Goal: Task Accomplishment & Management: Manage account settings

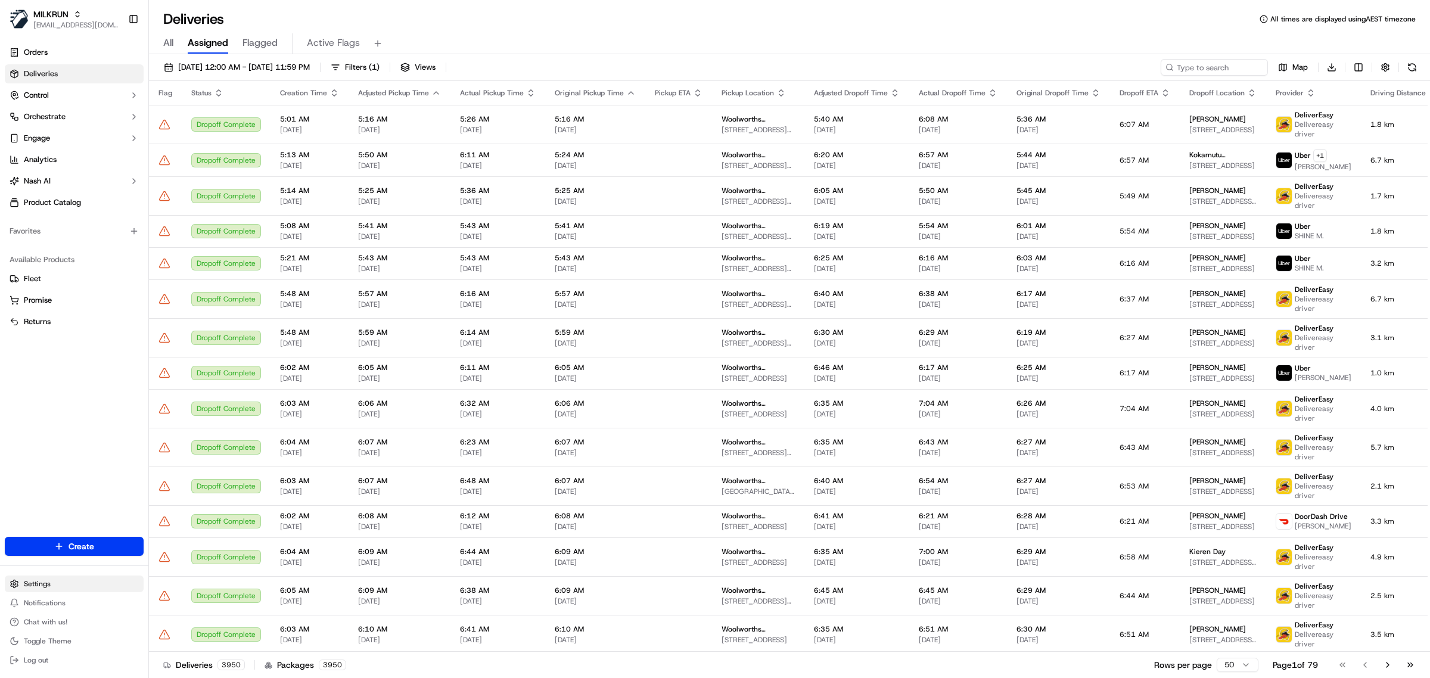
click at [57, 586] on html "MILKRUN [EMAIL_ADDRESS][DOMAIN_NAME] Toggle Sidebar Orders Deliveries Control O…" at bounding box center [715, 339] width 1430 height 678
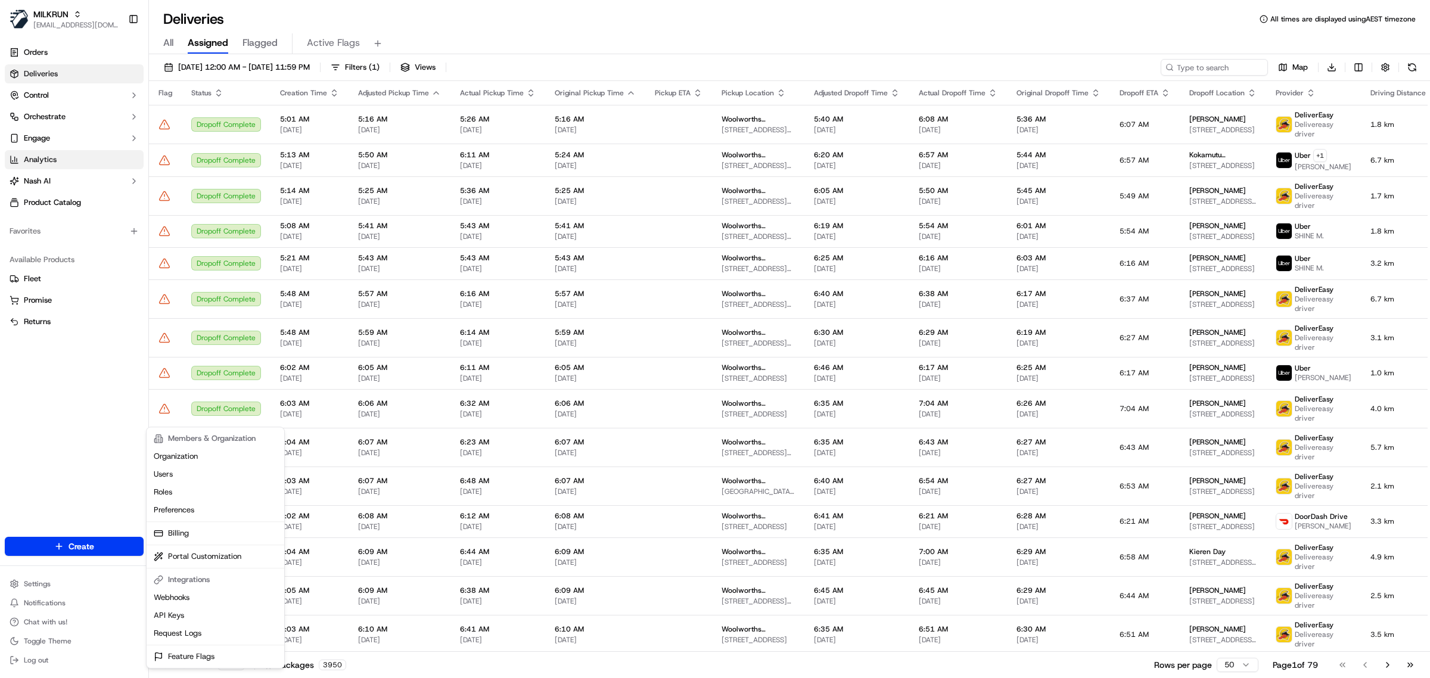
click at [64, 153] on html "MILKRUN [EMAIL_ADDRESS][DOMAIN_NAME] Toggle Sidebar Orders Deliveries Control O…" at bounding box center [715, 339] width 1430 height 678
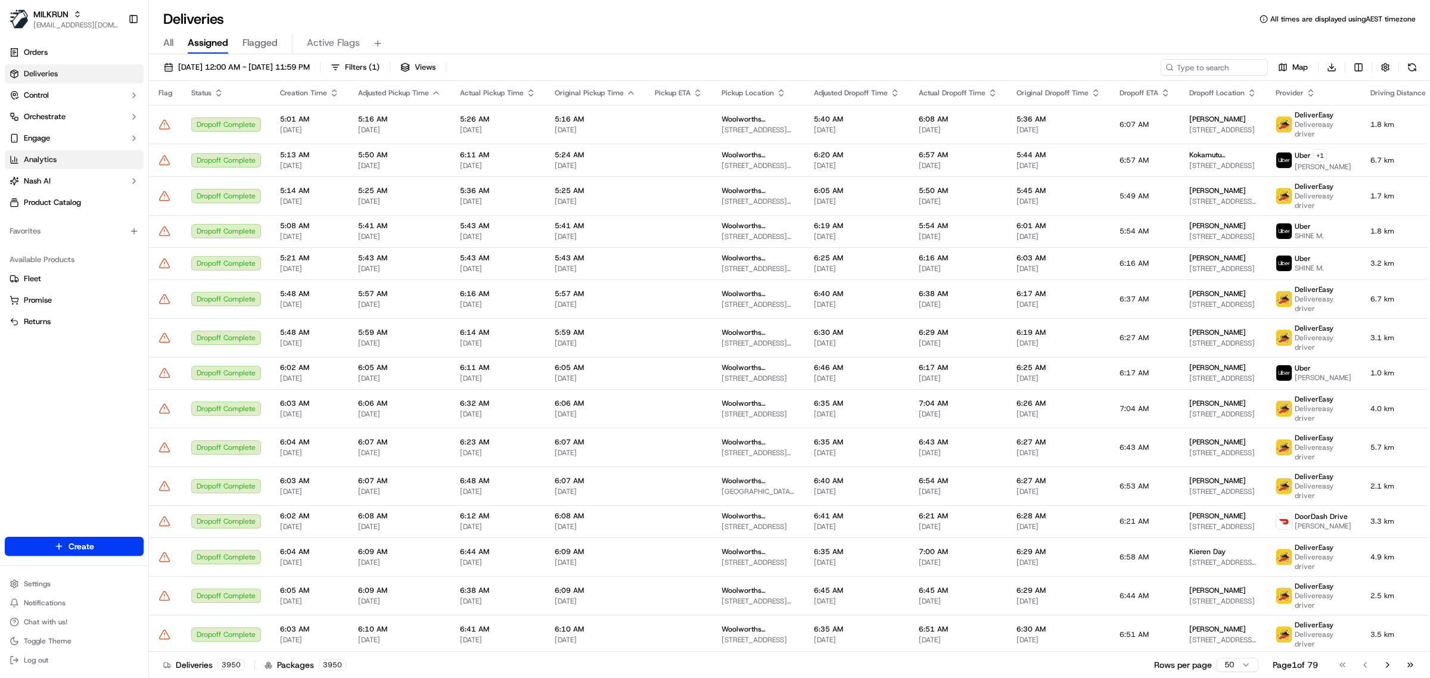
click at [64, 156] on link "Analytics" at bounding box center [74, 159] width 139 height 19
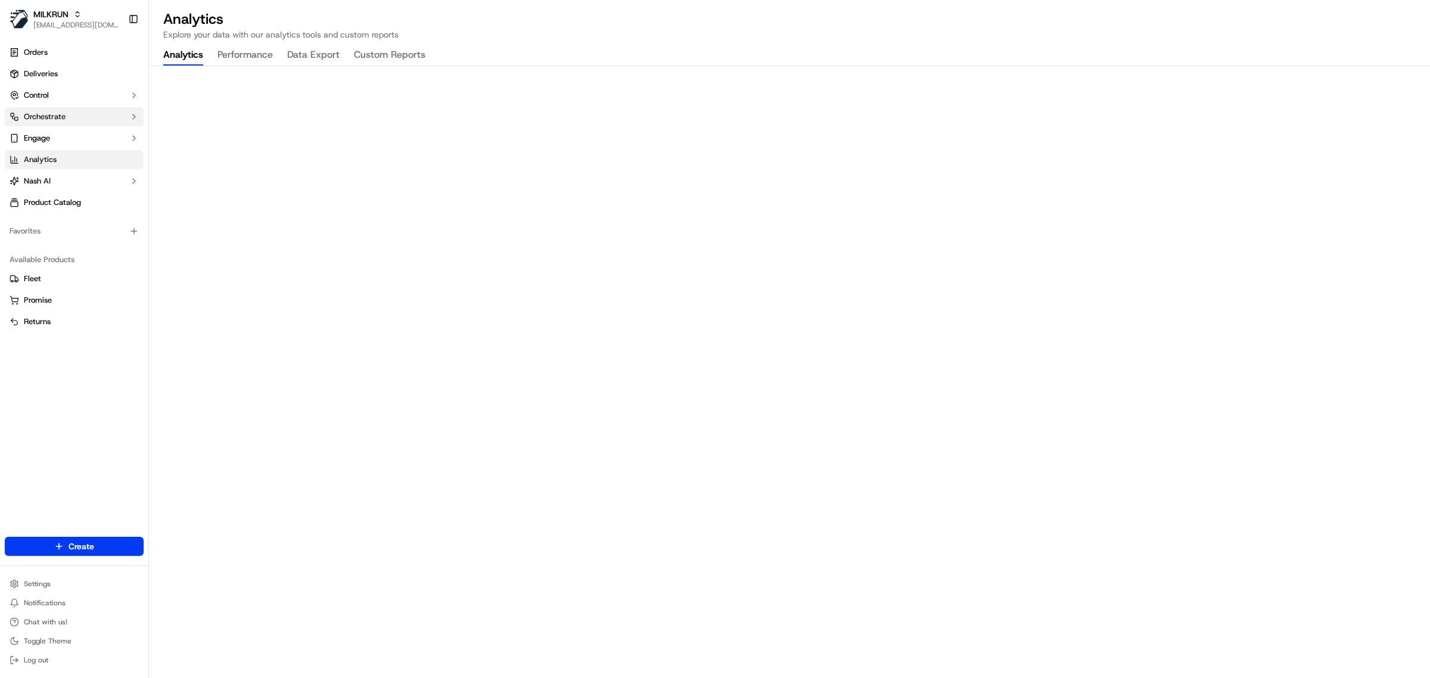
click at [60, 112] on span "Orchestrate" at bounding box center [45, 116] width 42 height 11
click at [70, 94] on button "Control" at bounding box center [74, 95] width 139 height 19
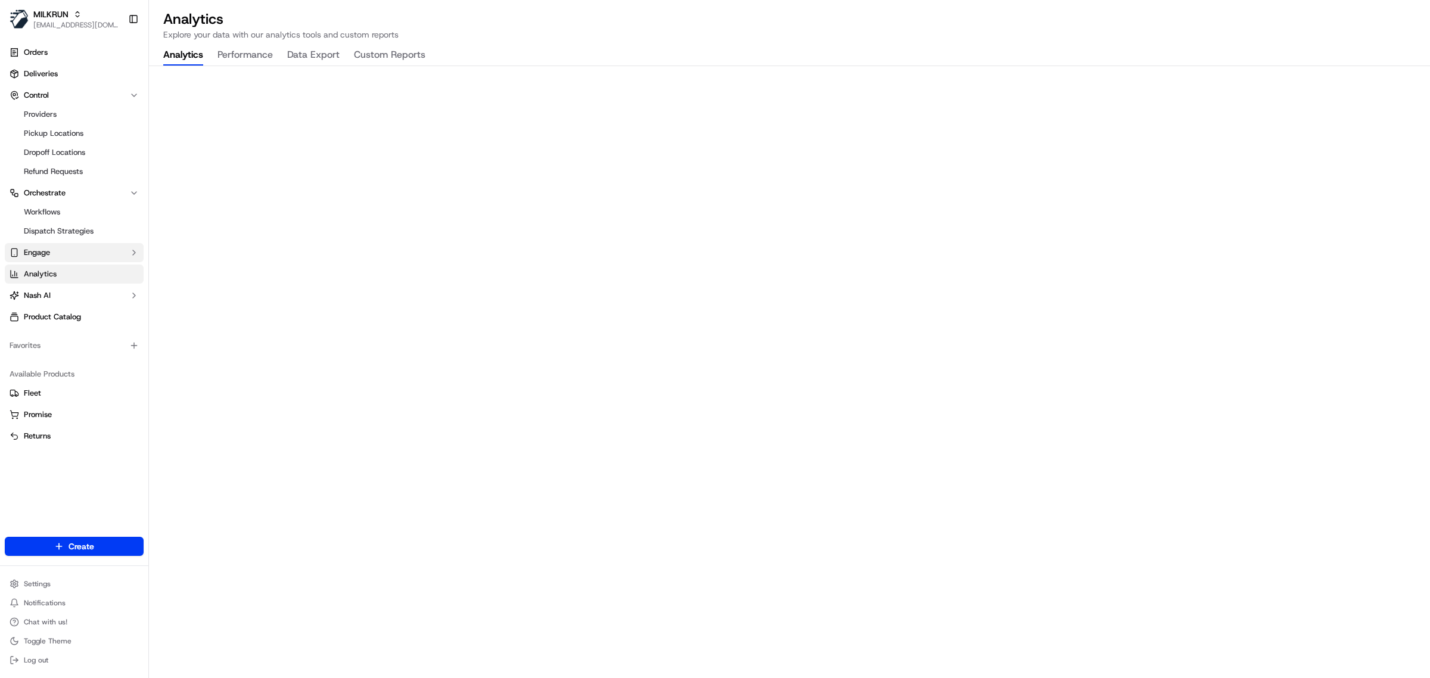
click at [70, 253] on button "Engage" at bounding box center [74, 252] width 139 height 19
click at [67, 291] on span "Notification Triggers" at bounding box center [60, 290] width 72 height 11
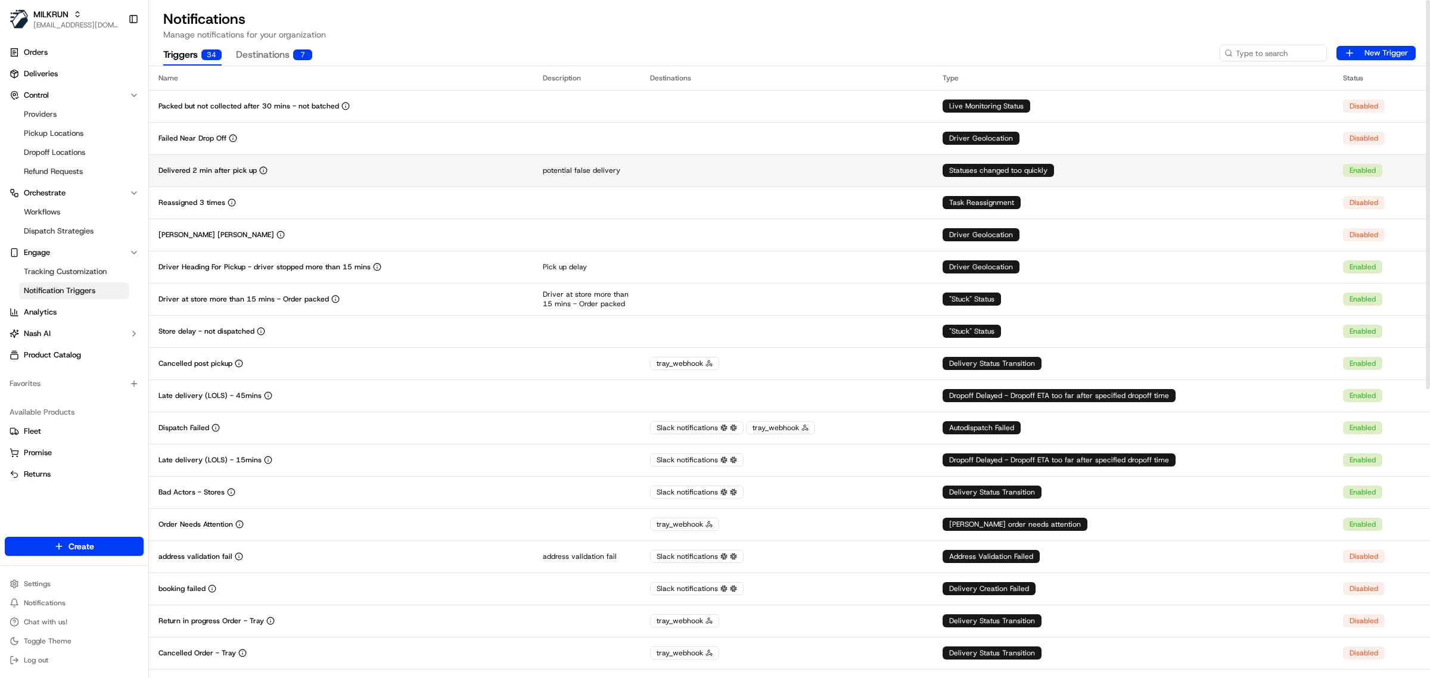
click at [347, 179] on td "Delivered 2 min after pick up" at bounding box center [341, 170] width 384 height 32
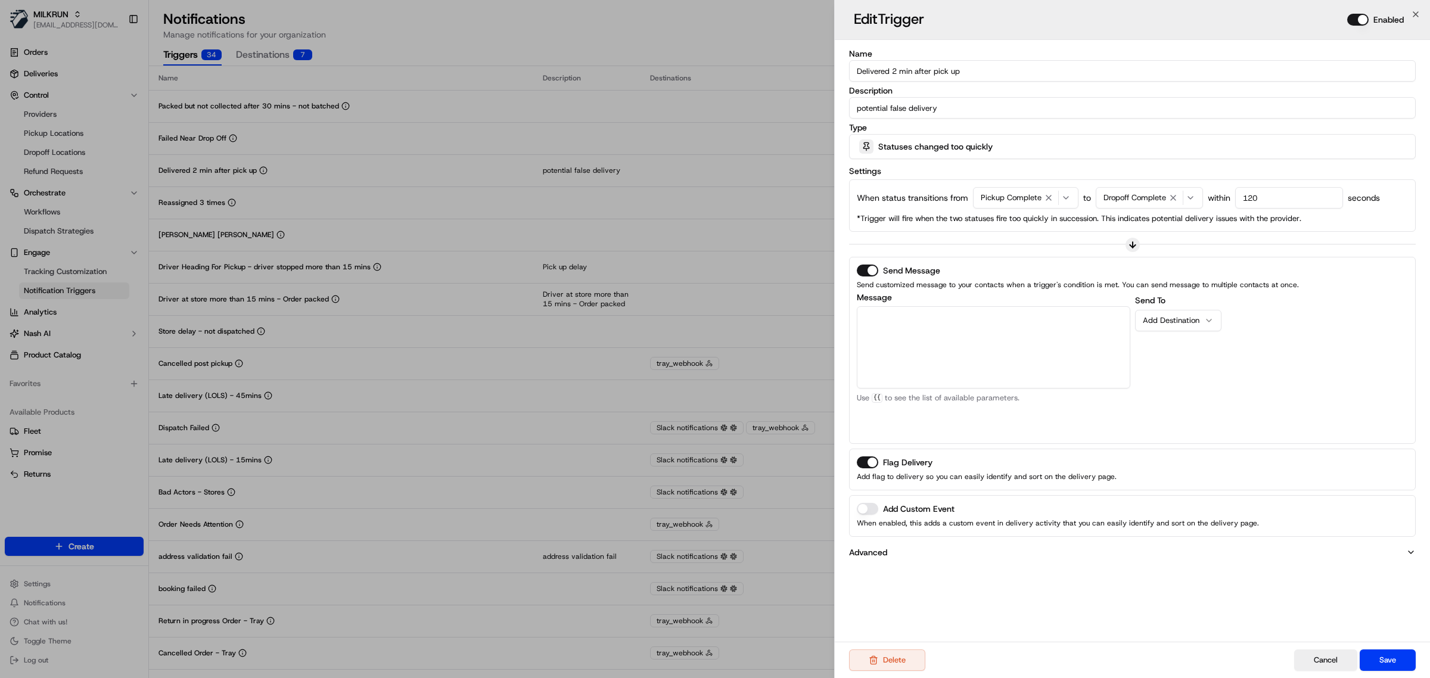
click at [1362, 17] on button "Enabled" at bounding box center [1357, 20] width 21 height 12
click at [1401, 658] on button "Save" at bounding box center [1388, 660] width 56 height 21
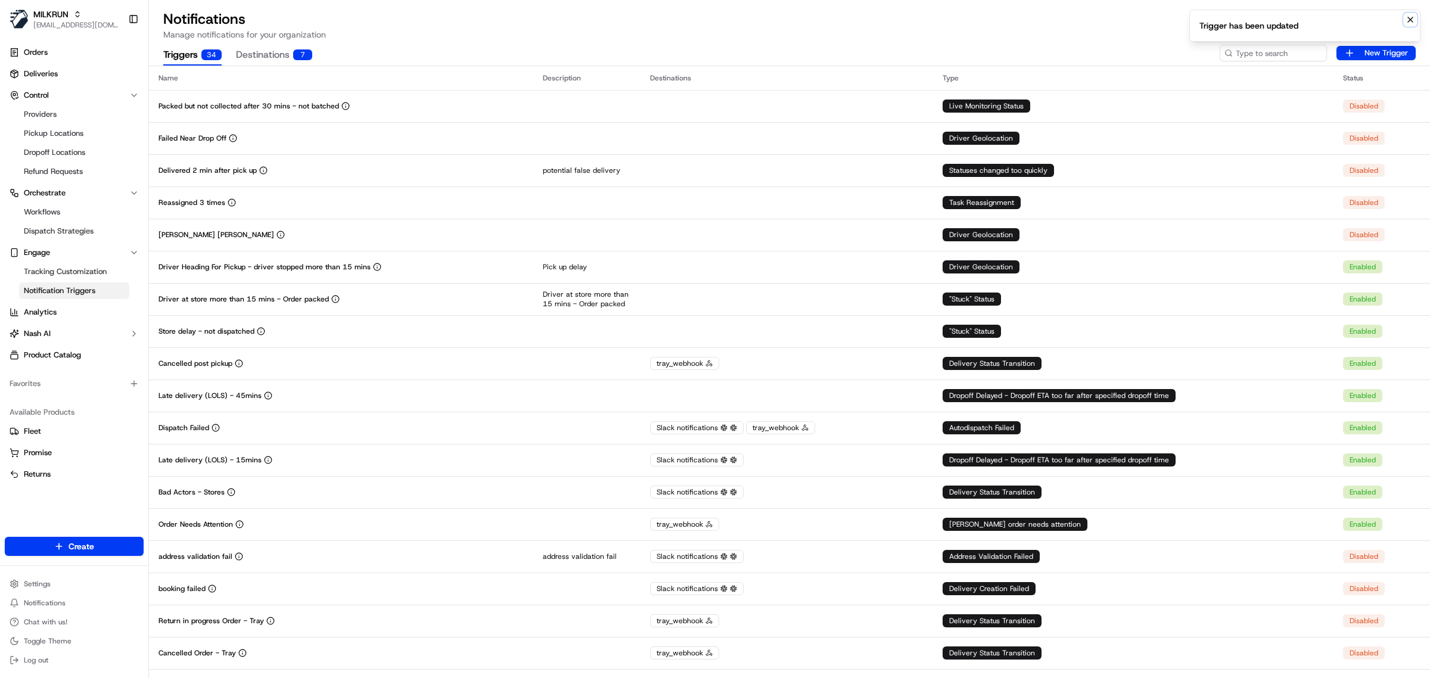
click at [1412, 18] on icon "Notifications (F8)" at bounding box center [1411, 20] width 10 height 10
click at [49, 581] on html "MILKRUN [EMAIL_ADDRESS][DOMAIN_NAME] Toggle Sidebar Orders Deliveries Control P…" at bounding box center [715, 339] width 1430 height 678
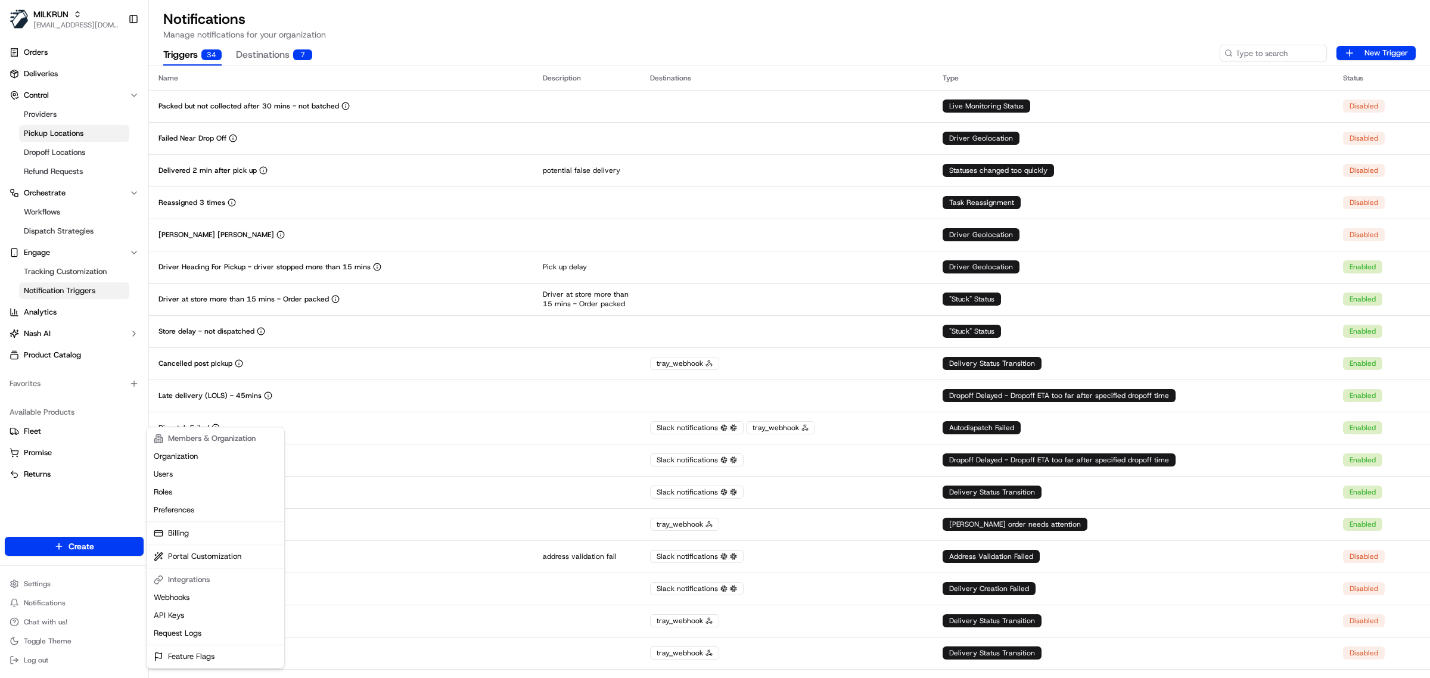
click at [51, 134] on html "MILKRUN [EMAIL_ADDRESS][DOMAIN_NAME] Toggle Sidebar Orders Deliveries Control P…" at bounding box center [715, 339] width 1430 height 678
click at [51, 134] on span "Pickup Locations" at bounding box center [54, 133] width 60 height 11
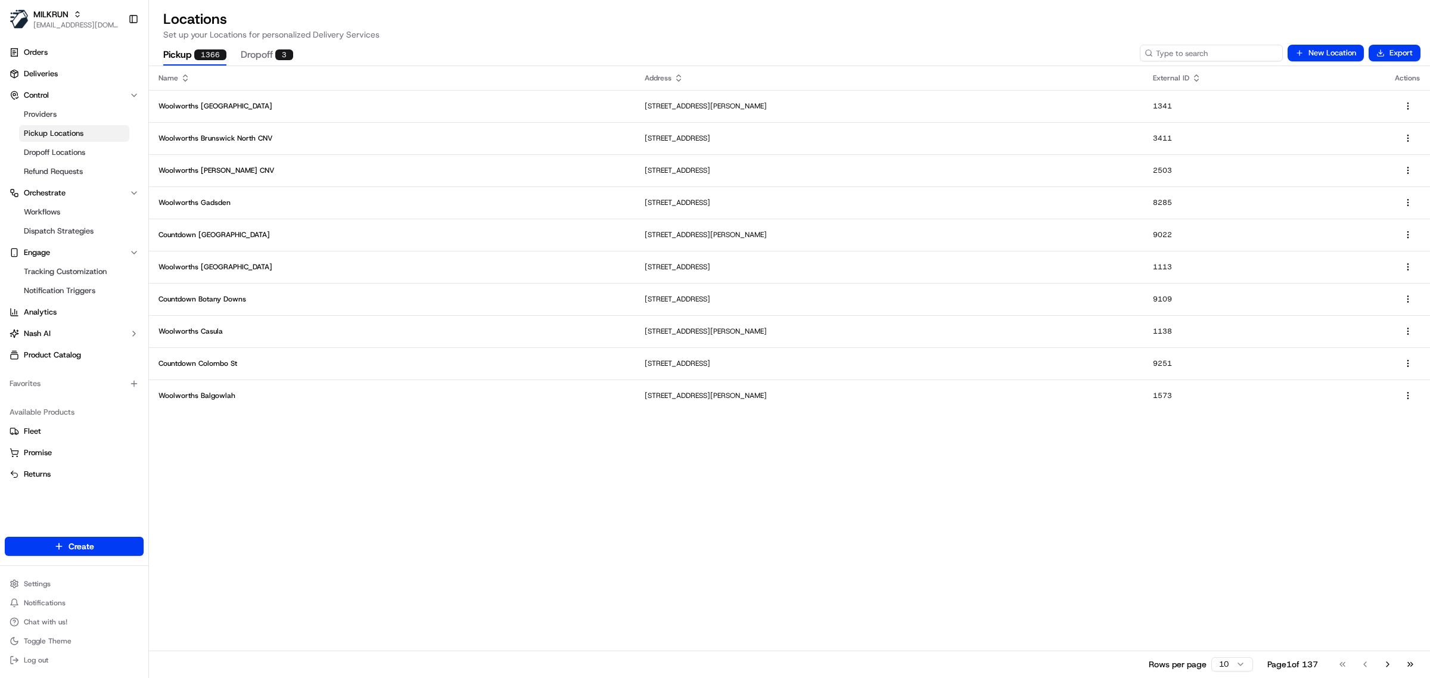
click at [1216, 55] on input at bounding box center [1211, 53] width 143 height 17
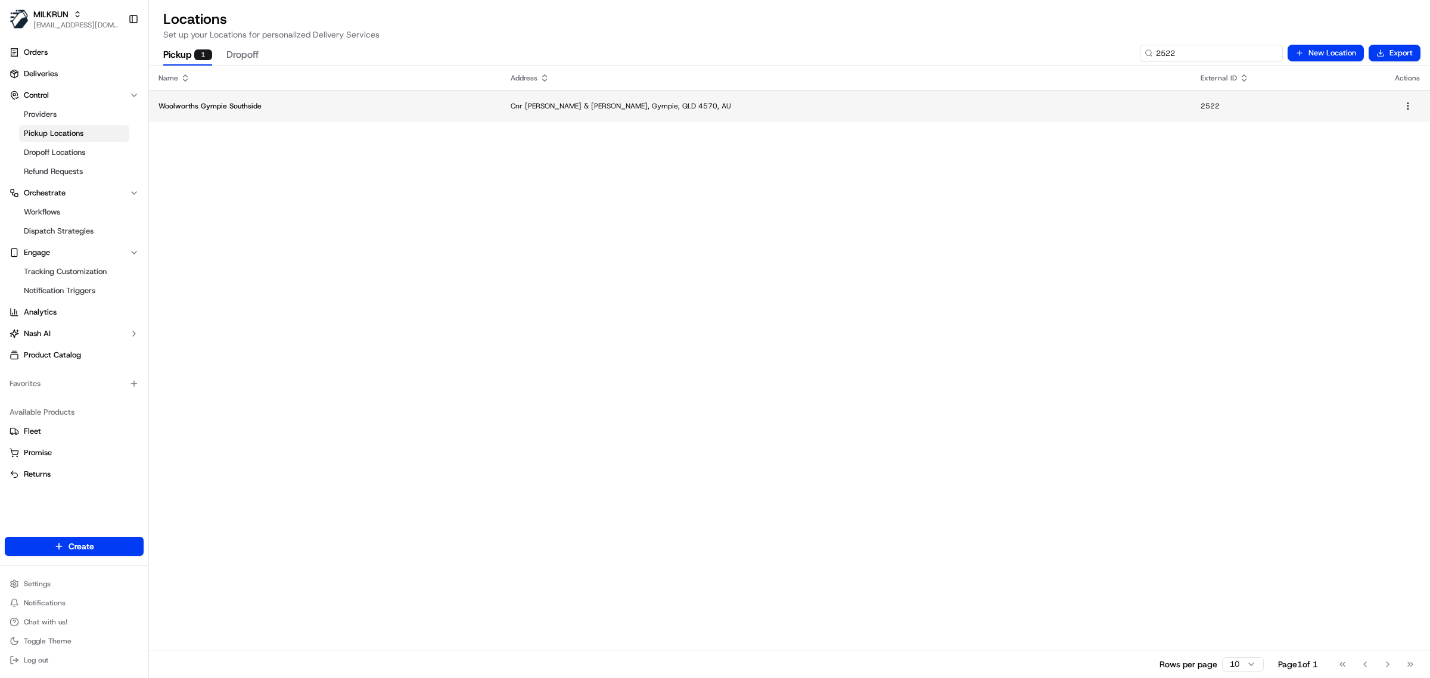
type input "2522"
click at [350, 101] on p "Woolworths Gympie Southside" at bounding box center [325, 106] width 333 height 10
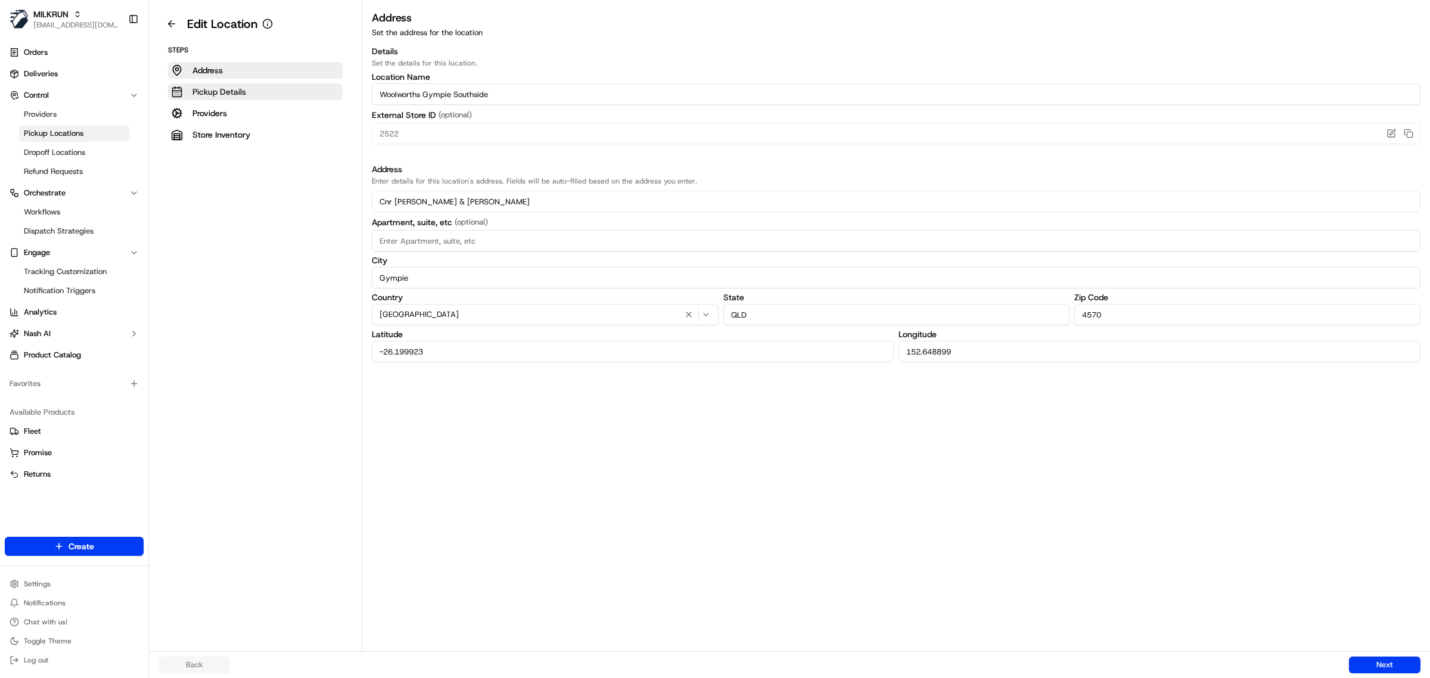
click at [254, 94] on button "Pickup Details" at bounding box center [255, 91] width 175 height 17
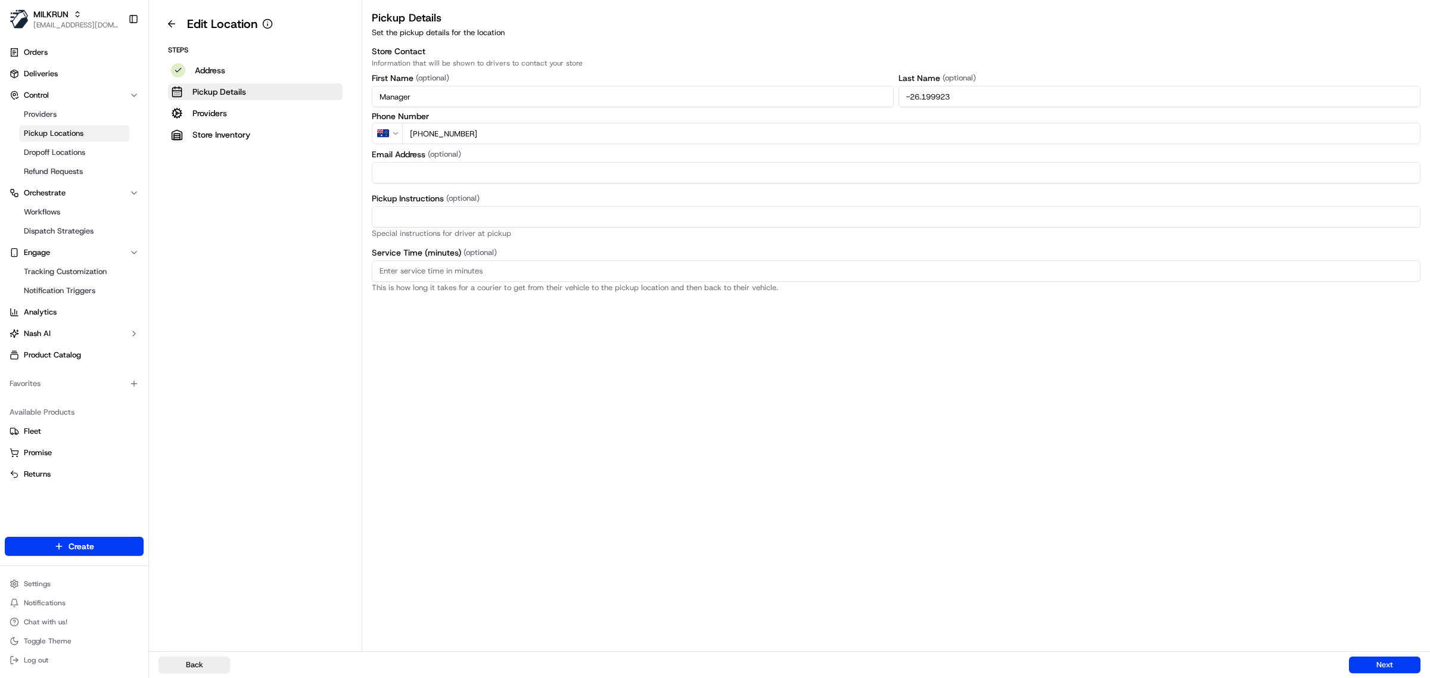
click at [585, 103] on input "Manager" at bounding box center [633, 96] width 522 height 21
click at [988, 96] on input "-26.199923" at bounding box center [1160, 96] width 522 height 21
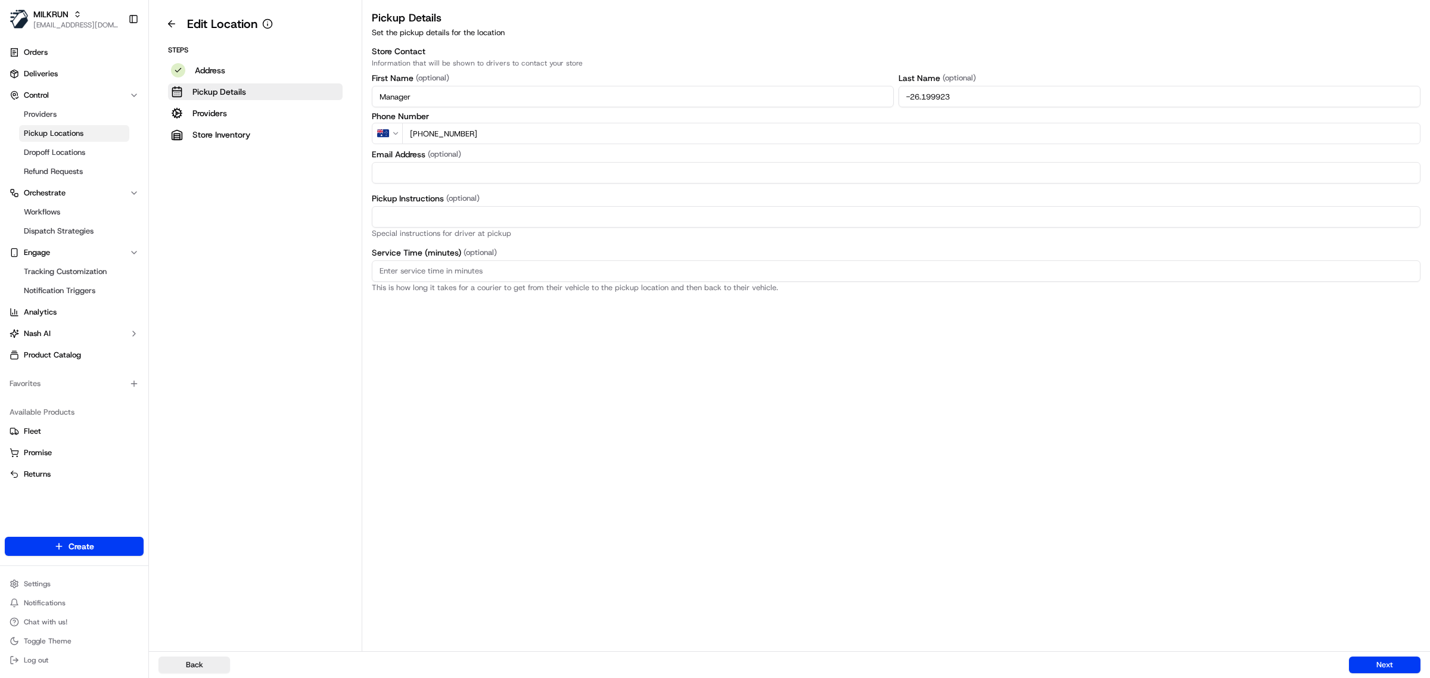
paste input "Manager"
type input "Manager"
click at [539, 218] on input "Pickup Instructions (optional)" at bounding box center [896, 216] width 1049 height 21
click at [382, 408] on div "Pickup Details Set the pickup details for the location Store Contact Informatio…" at bounding box center [896, 331] width 1068 height 642
click at [468, 215] on input "Pickup Instructions (optional)" at bounding box center [896, 216] width 1049 height 21
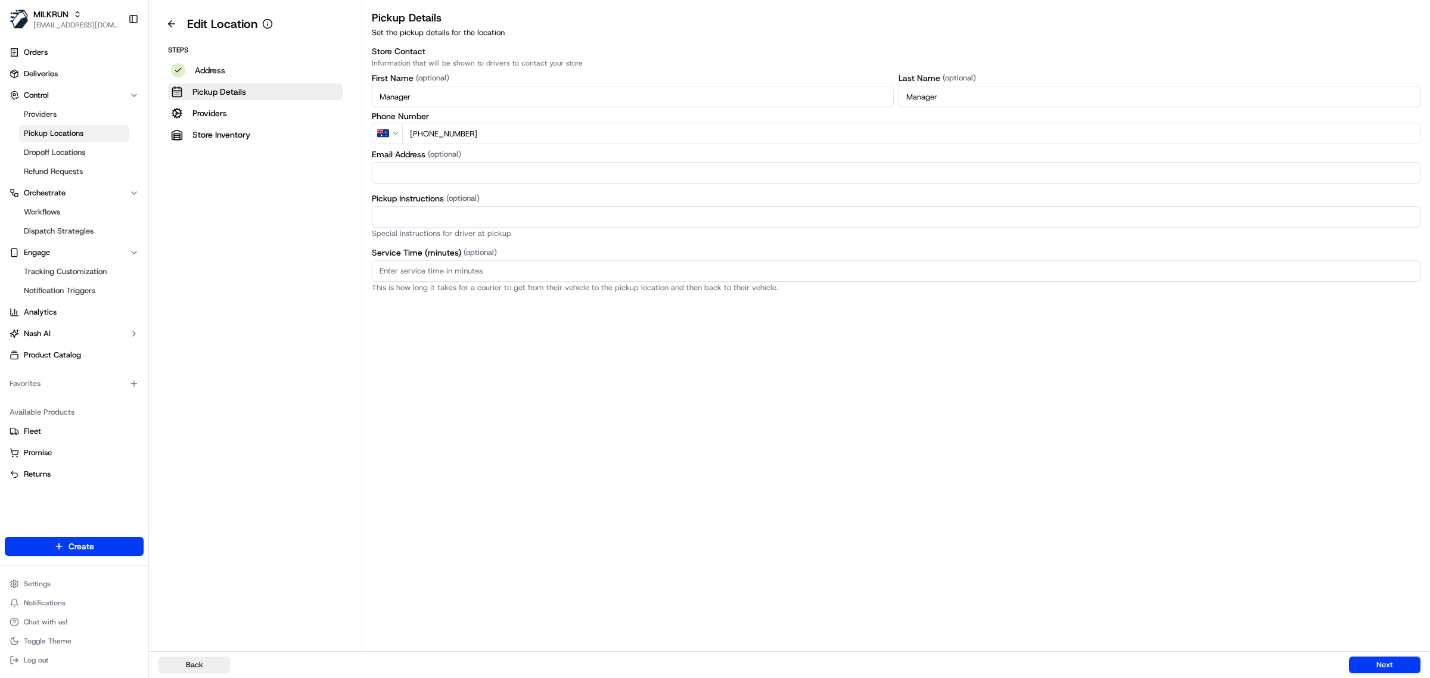
paste input "This is a Woolworths Store. Enter Car Park from [PERSON_NAME]. Notify team memb…"
type input "This is a Woolworths Store. Enter Car Park from [PERSON_NAME]. Notify team memb…"
click at [250, 117] on button "Providers" at bounding box center [255, 113] width 175 height 17
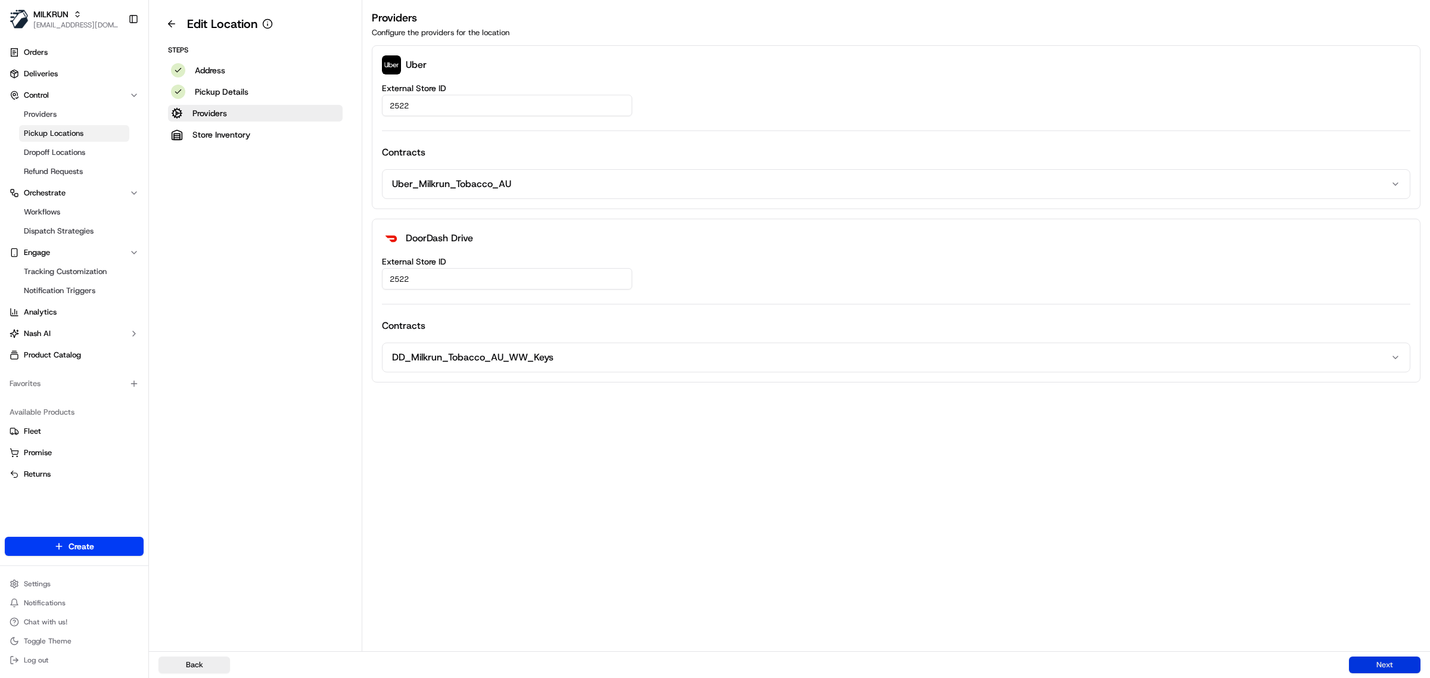
click at [1369, 669] on button "Next" at bounding box center [1385, 665] width 72 height 17
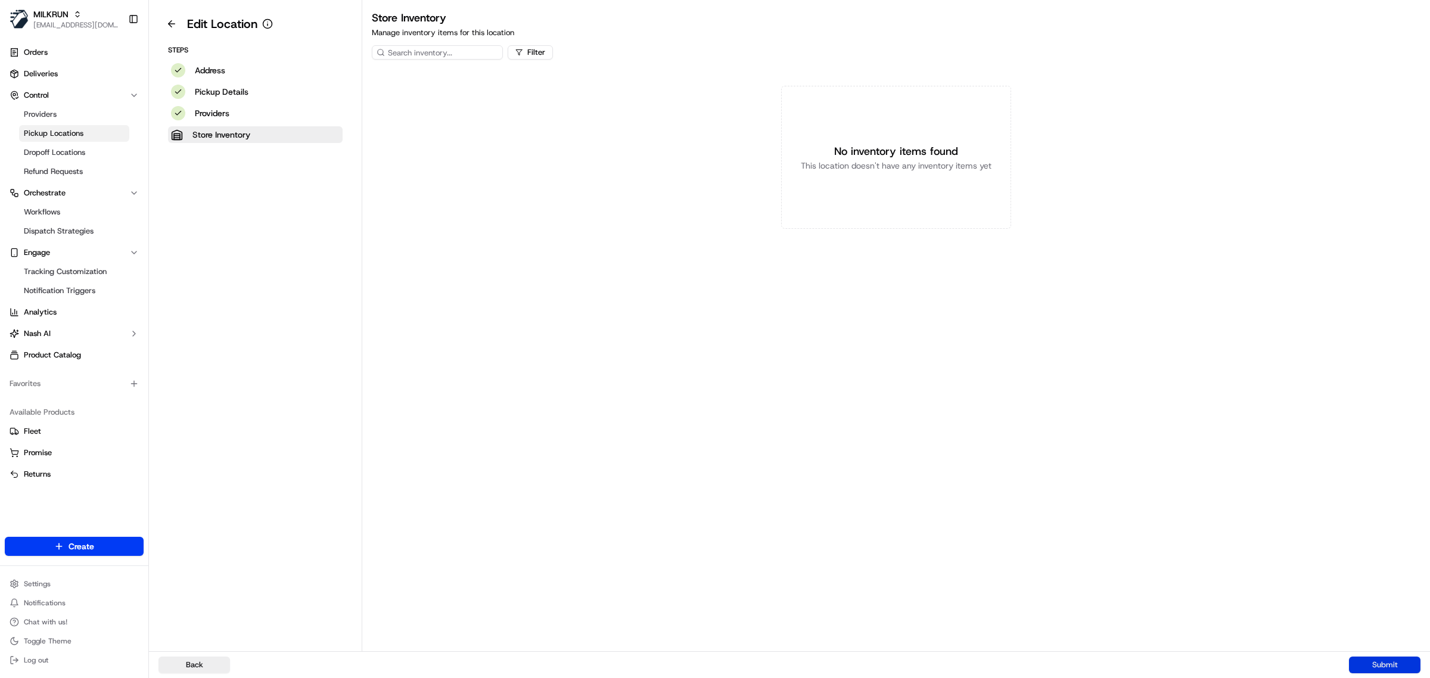
click at [1369, 669] on button "Submit" at bounding box center [1385, 665] width 72 height 17
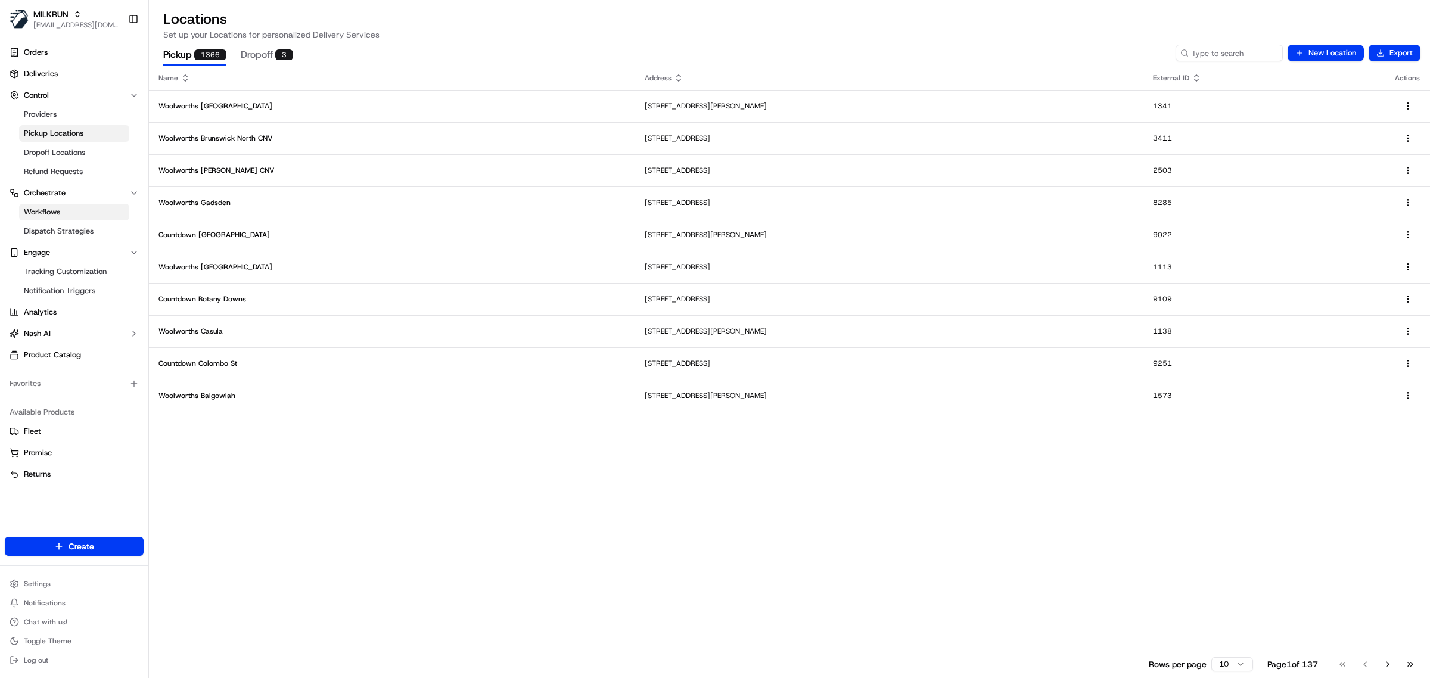
click at [69, 216] on link "Workflows" at bounding box center [74, 212] width 110 height 17
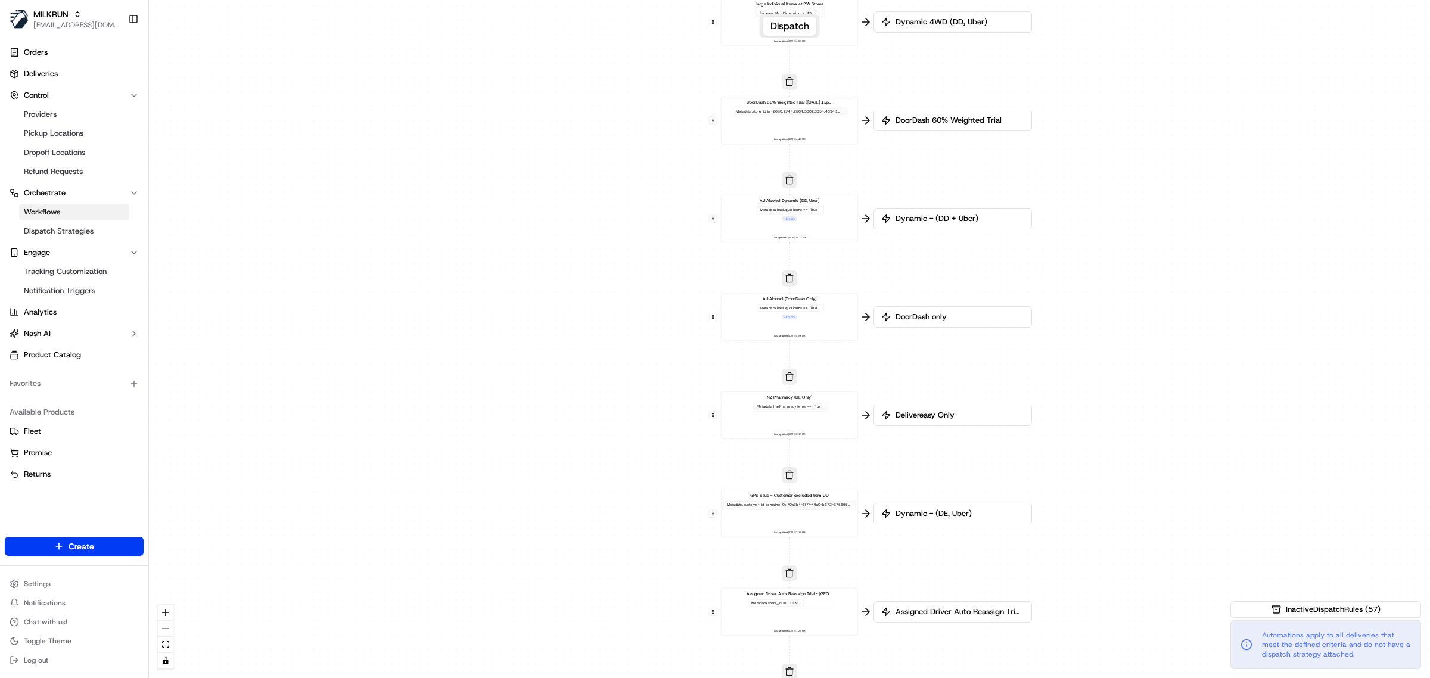
drag, startPoint x: 1125, startPoint y: 562, endPoint x: 1121, endPoint y: 527, distance: 34.7
click at [1124, 591] on div "0 0 0 0 0 0 0 0 0 0 0 0 0 0 0 0 0 Order / Delivery Received DD Jack Testing Acc…" at bounding box center [789, 339] width 1281 height 678
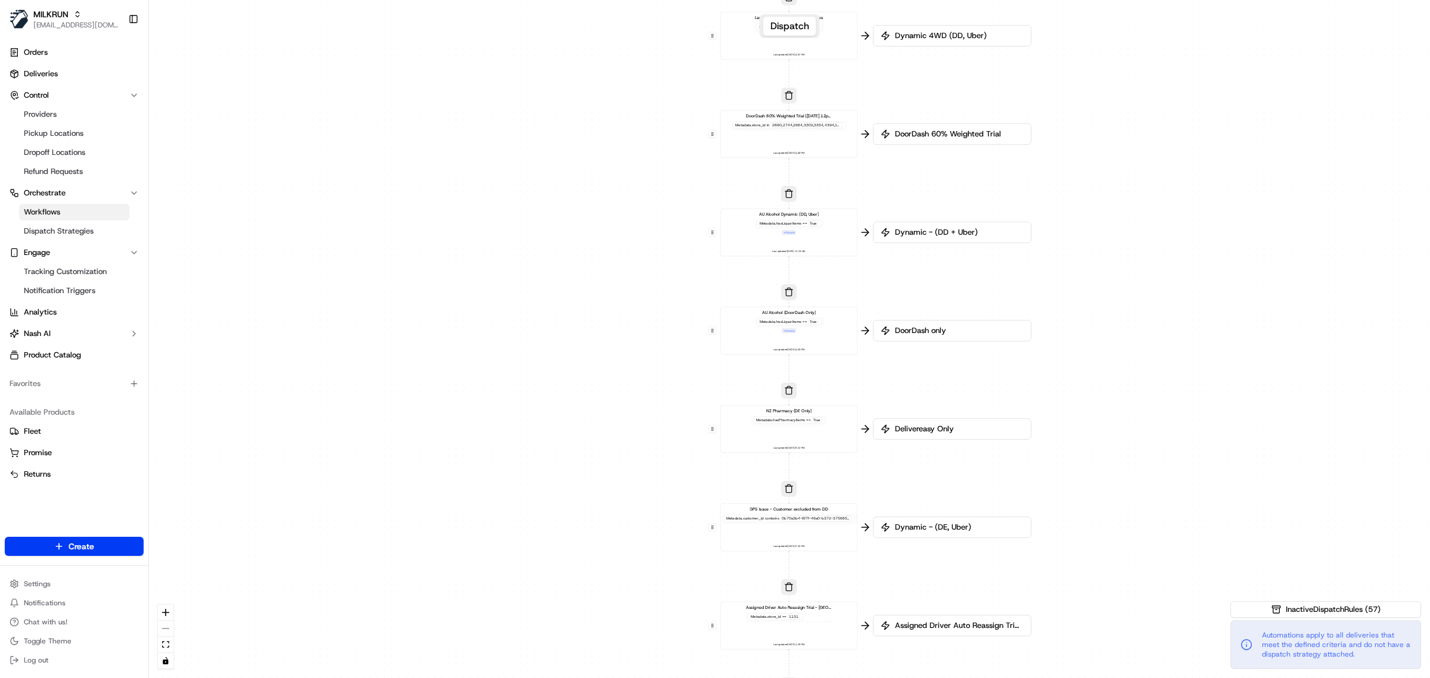
click at [769, 237] on div "AU Alcohol Dynamic (DD, Uber) Metadata .hasLiquorItems == True + 1 more Last up…" at bounding box center [789, 233] width 127 height 42
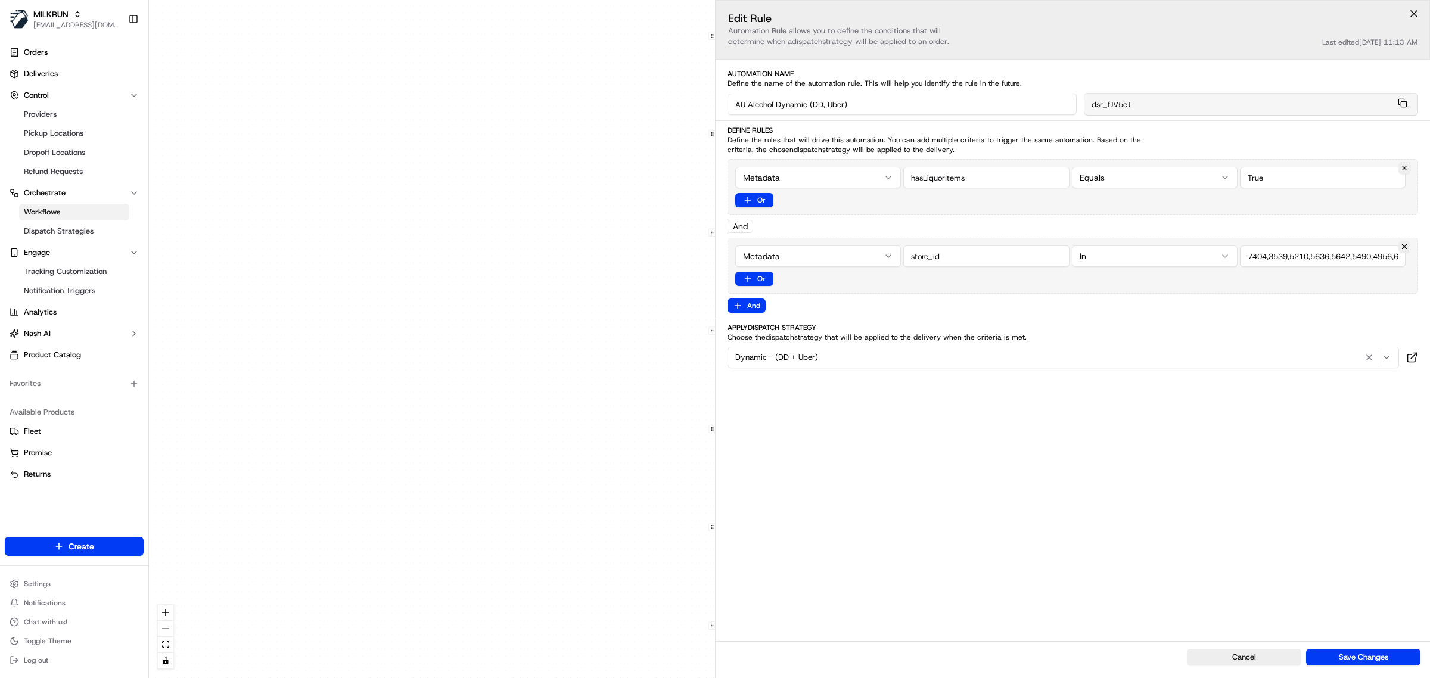
click at [614, 232] on div "0 0 0 0 0 0 0 0 0 0 0 0 0 0 0 0 0 Order / Delivery Received DD Jack Testing Acc…" at bounding box center [789, 339] width 1281 height 678
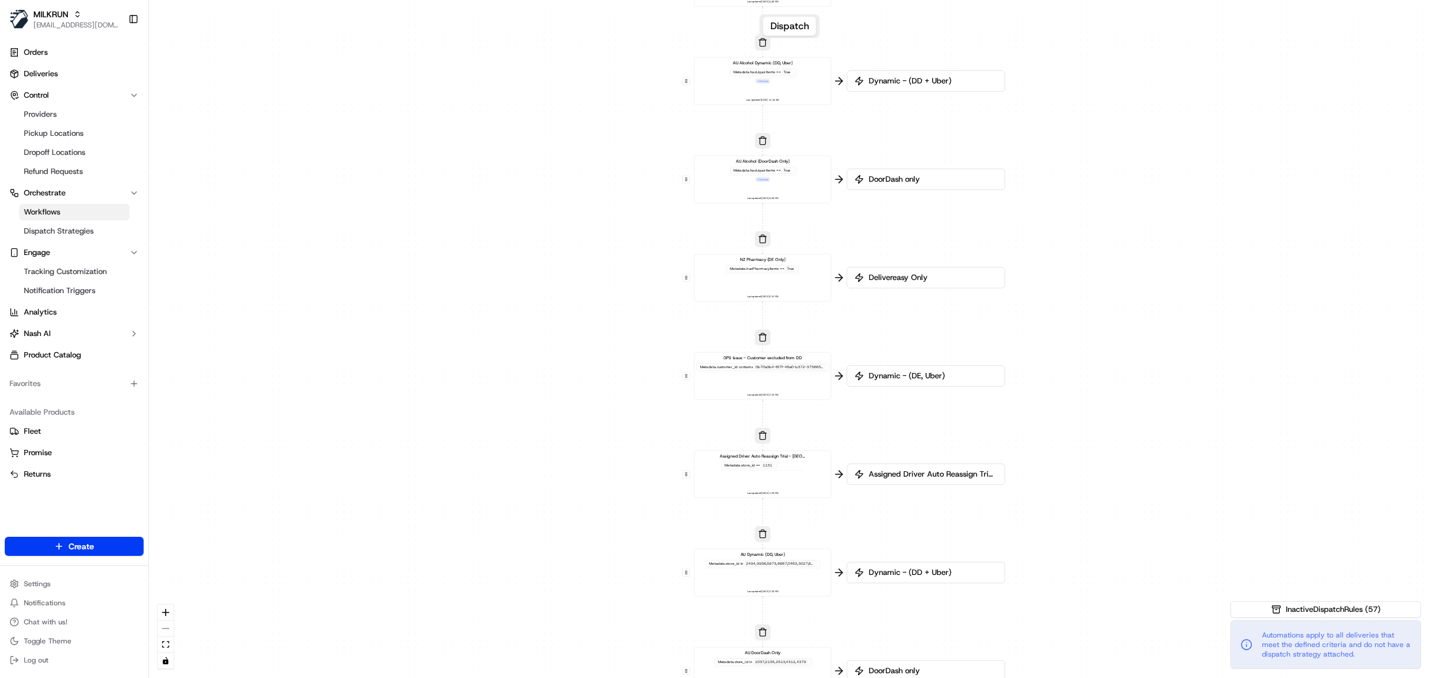
drag, startPoint x: 1171, startPoint y: 450, endPoint x: 1145, endPoint y: 298, distance: 154.2
click at [1145, 298] on div "0 0 0 0 0 0 0 0 0 0 0 0 0 0 0 0 0 Order / Delivery Received DD Jack Testing Acc…" at bounding box center [789, 339] width 1281 height 678
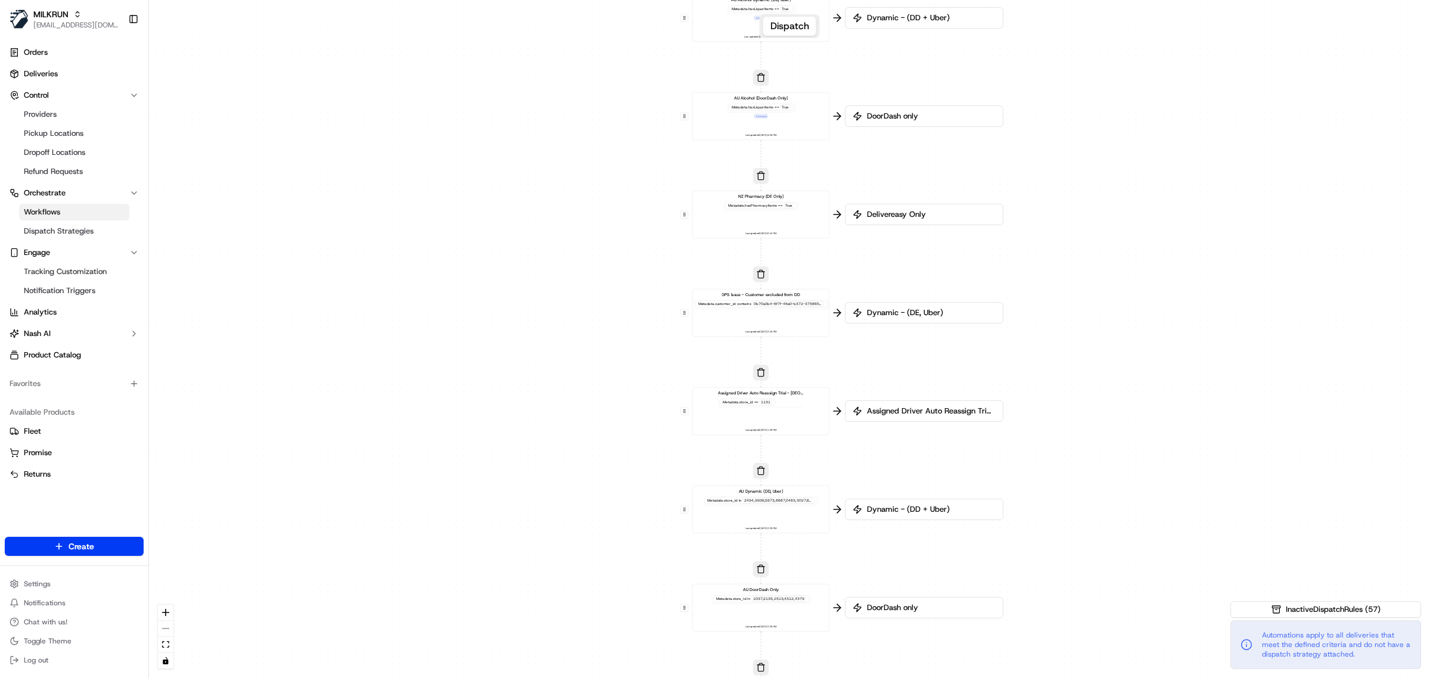
drag, startPoint x: 1183, startPoint y: 505, endPoint x: 1180, endPoint y: 427, distance: 78.1
click at [1180, 427] on div "0 0 0 0 0 0 0 0 0 0 0 0 0 0 0 0 0 Order / Delivery Received DD Jack Testing Acc…" at bounding box center [789, 339] width 1281 height 678
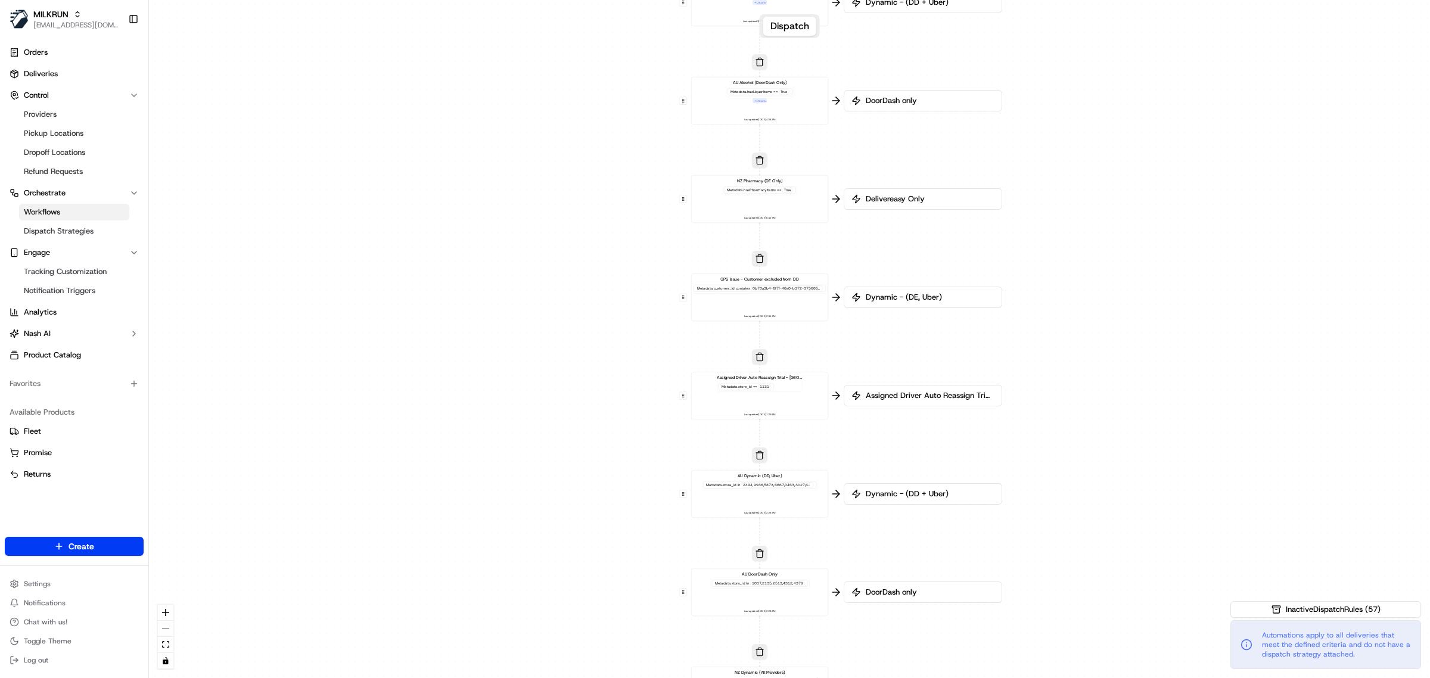
click at [785, 496] on div "AU Dynamic (DD, Uber) Metadata .store_id in Last updated: [DATE] 2:23 PM" at bounding box center [760, 494] width 127 height 42
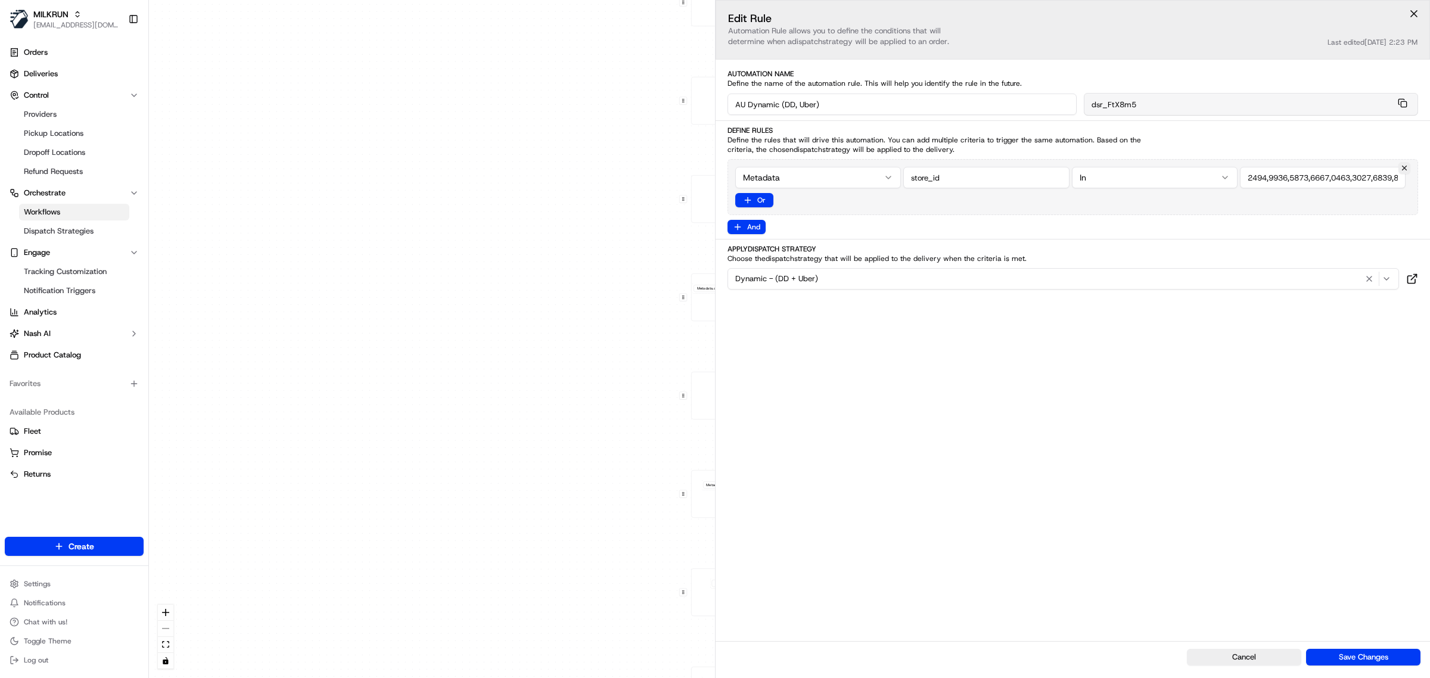
click at [1311, 177] on input "string" at bounding box center [1323, 177] width 166 height 21
click at [1292, 179] on input "string" at bounding box center [1323, 177] width 166 height 21
paste input "1002,1003,1012,1024,1030,1052,1056,1062,1065,1070,1073,1080,1085,1088,1089,1091…"
type input "1002,1003,1012,1024,1030,1052,1056,1062,1065,1070,1073,1080,1085,1088,1089,1091…"
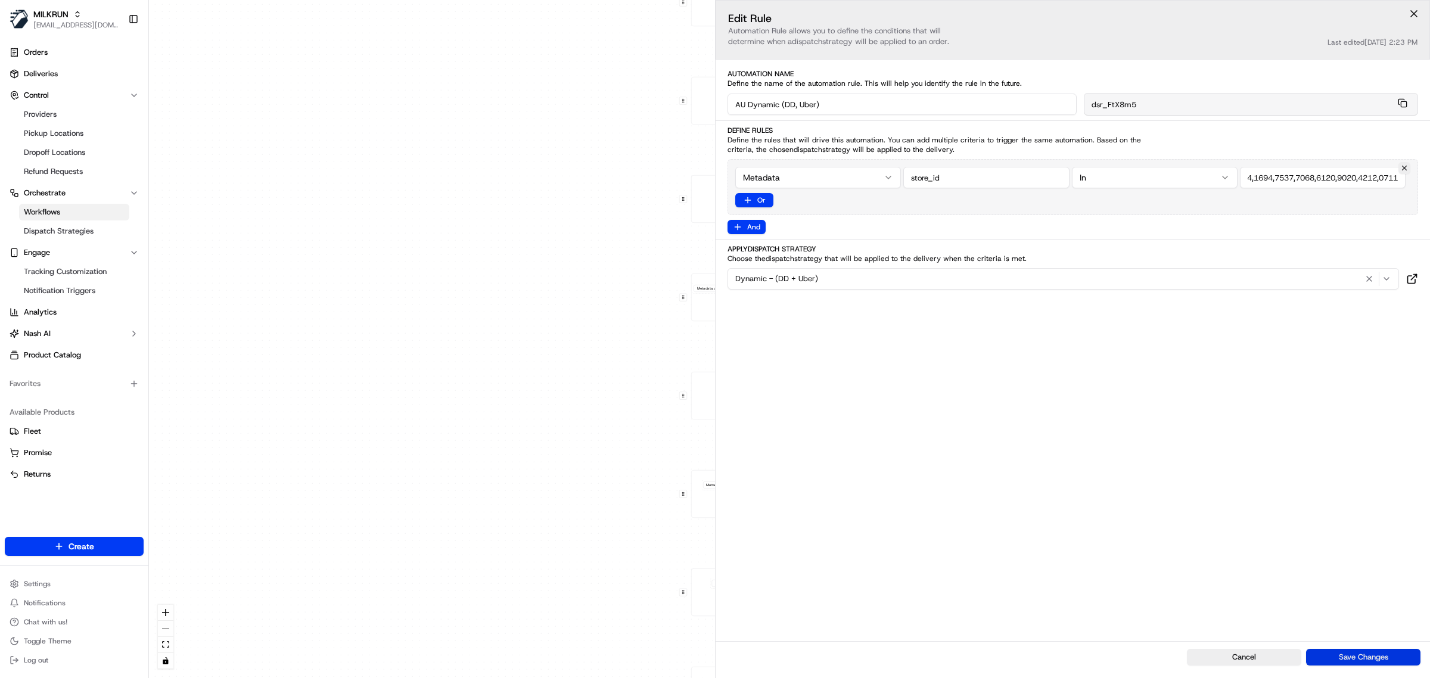
click at [1389, 655] on button "Save Changes" at bounding box center [1363, 657] width 114 height 17
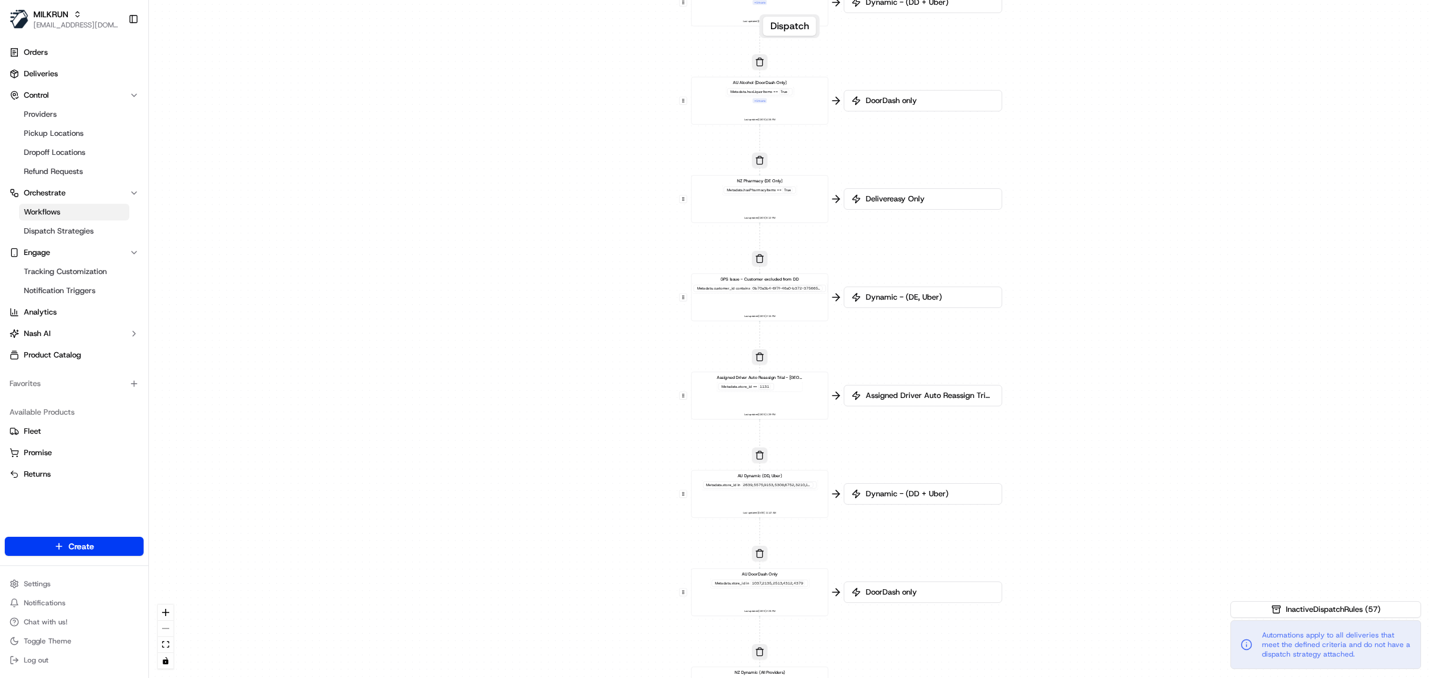
click at [787, 499] on div "AU Dynamic (DD, Uber) Metadata .store_id in Last updated: [DATE] 11:47 AM" at bounding box center [760, 494] width 127 height 42
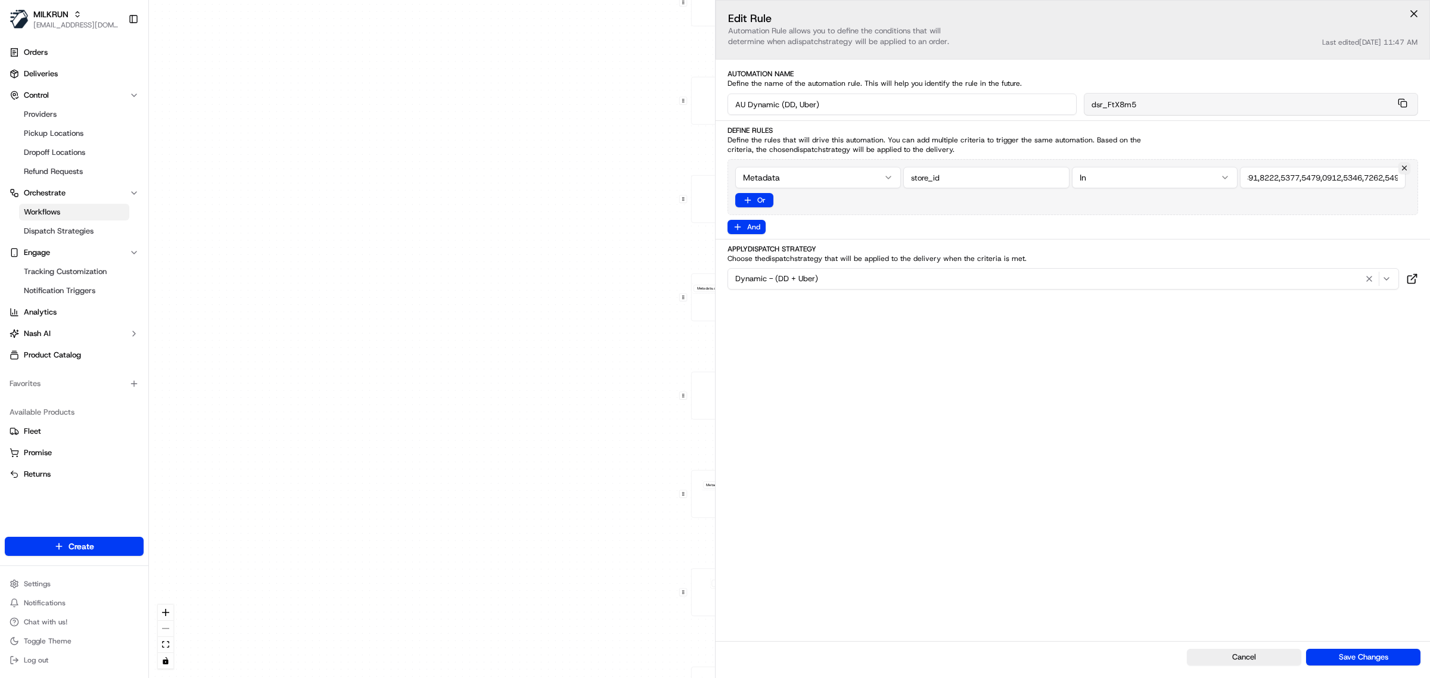
scroll to position [0, 4243]
drag, startPoint x: 1247, startPoint y: 180, endPoint x: 1429, endPoint y: 232, distance: 189.7
click at [1429, 232] on div "Define Rules Define the rules that will drive this automation. You can add mult…" at bounding box center [1073, 180] width 714 height 108
click at [486, 368] on div "0 0 0 0 0 0 0 0 0 0 0 0 0 0 0 0 0 Order / Delivery Received DD Jack Testing Acc…" at bounding box center [789, 339] width 1281 height 678
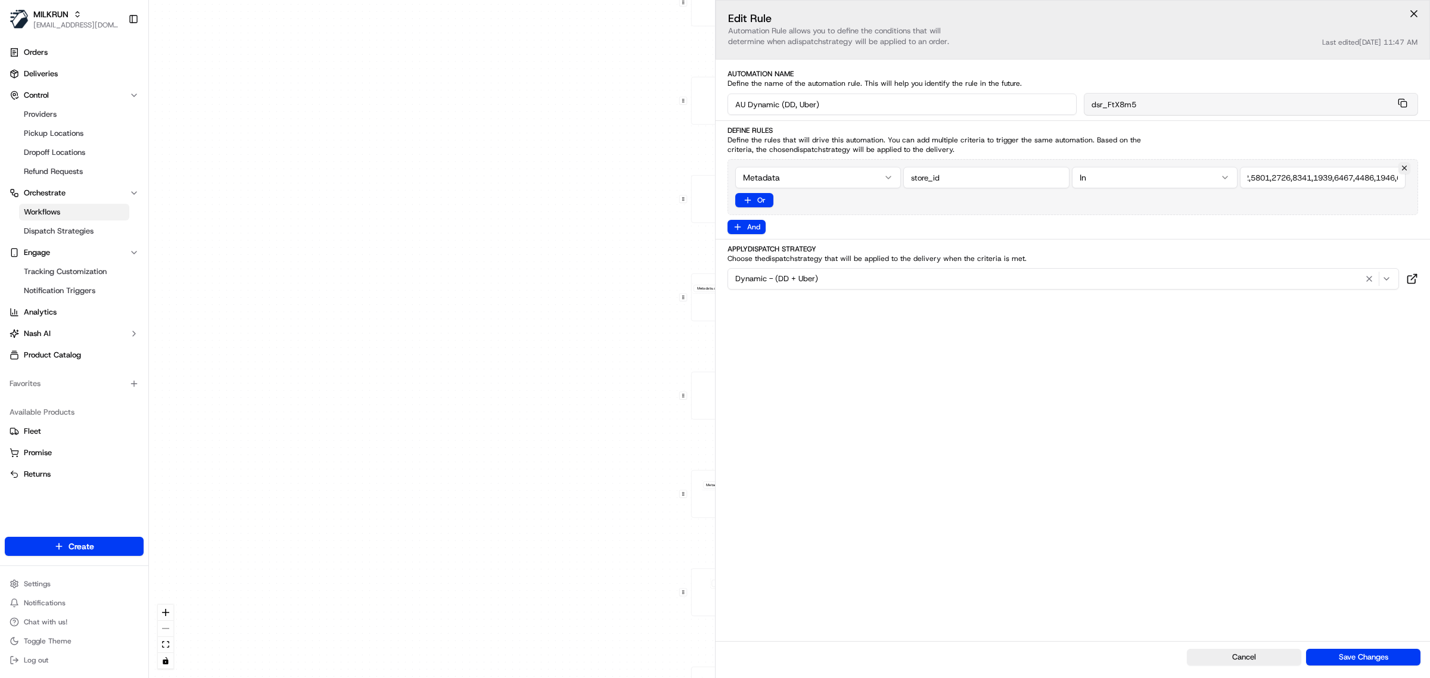
scroll to position [0, 0]
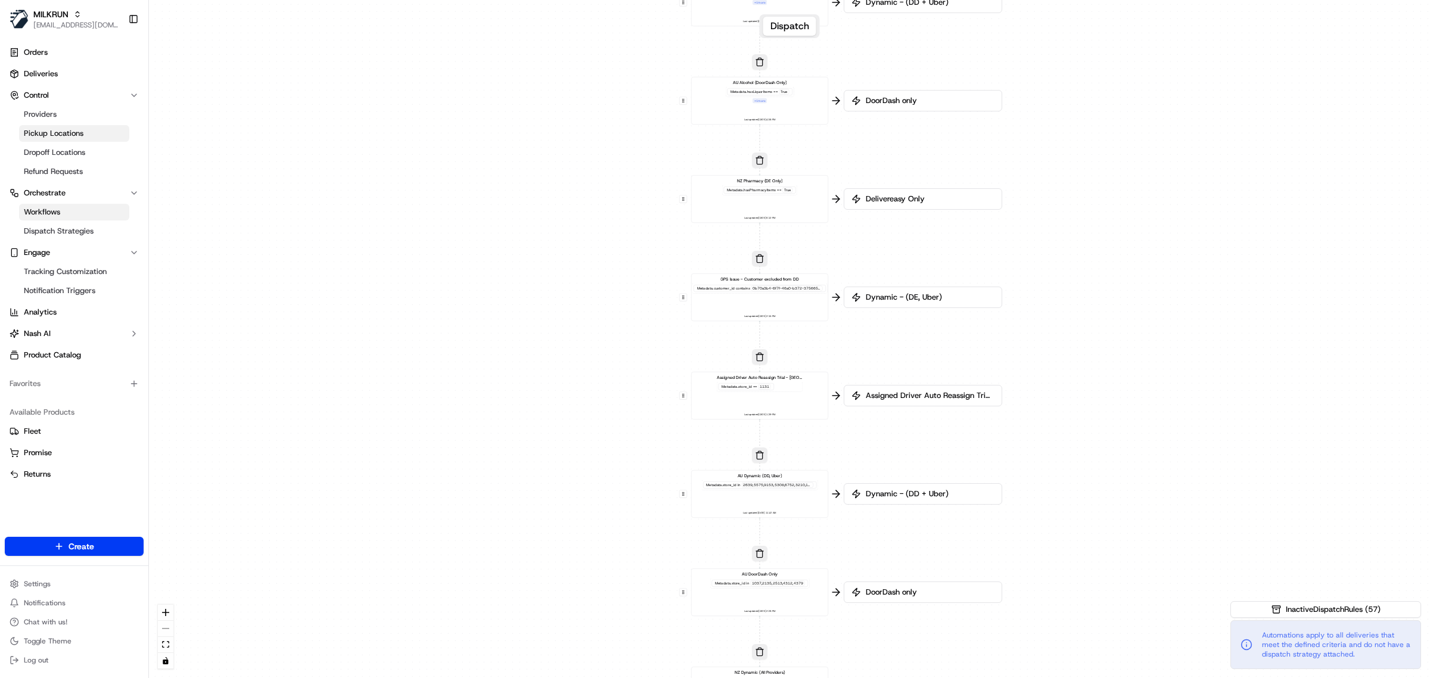
click at [58, 129] on span "Pickup Locations" at bounding box center [54, 133] width 60 height 11
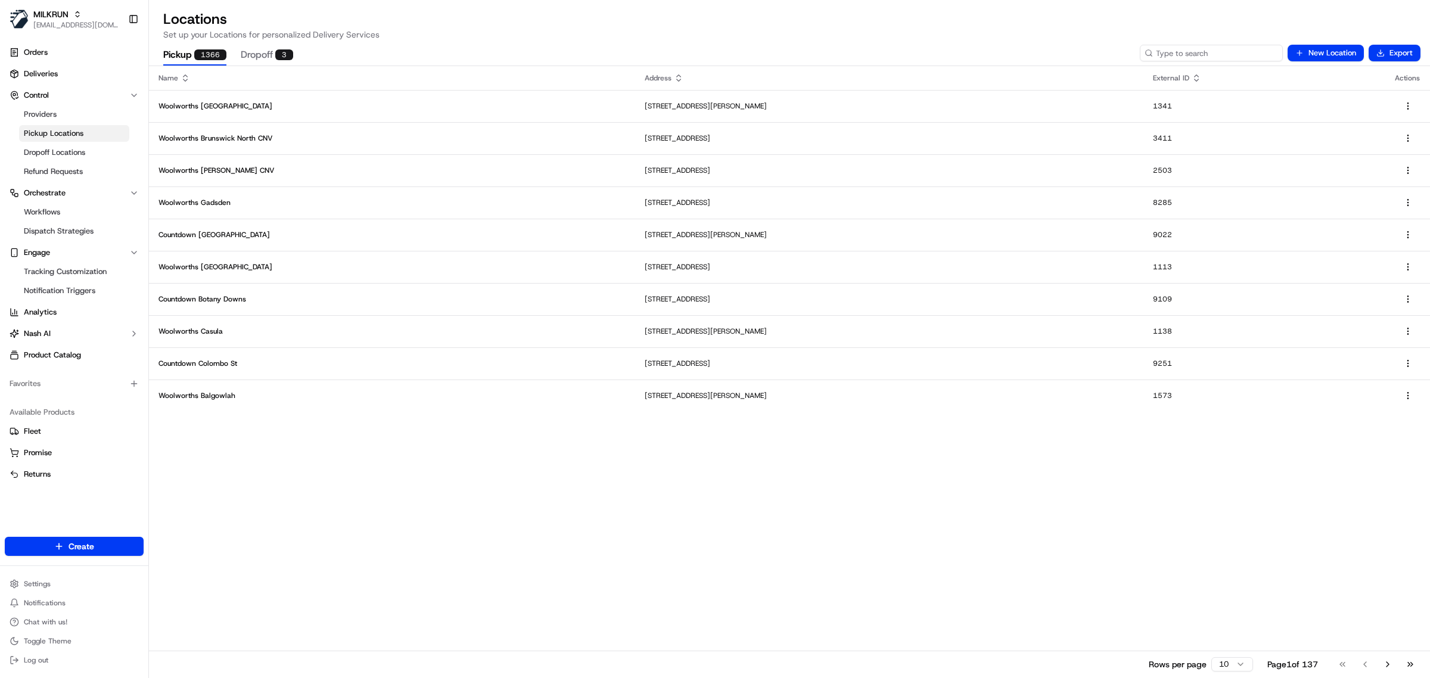
click at [1210, 52] on input at bounding box center [1211, 53] width 143 height 17
paste input "2513"
type input "2513"
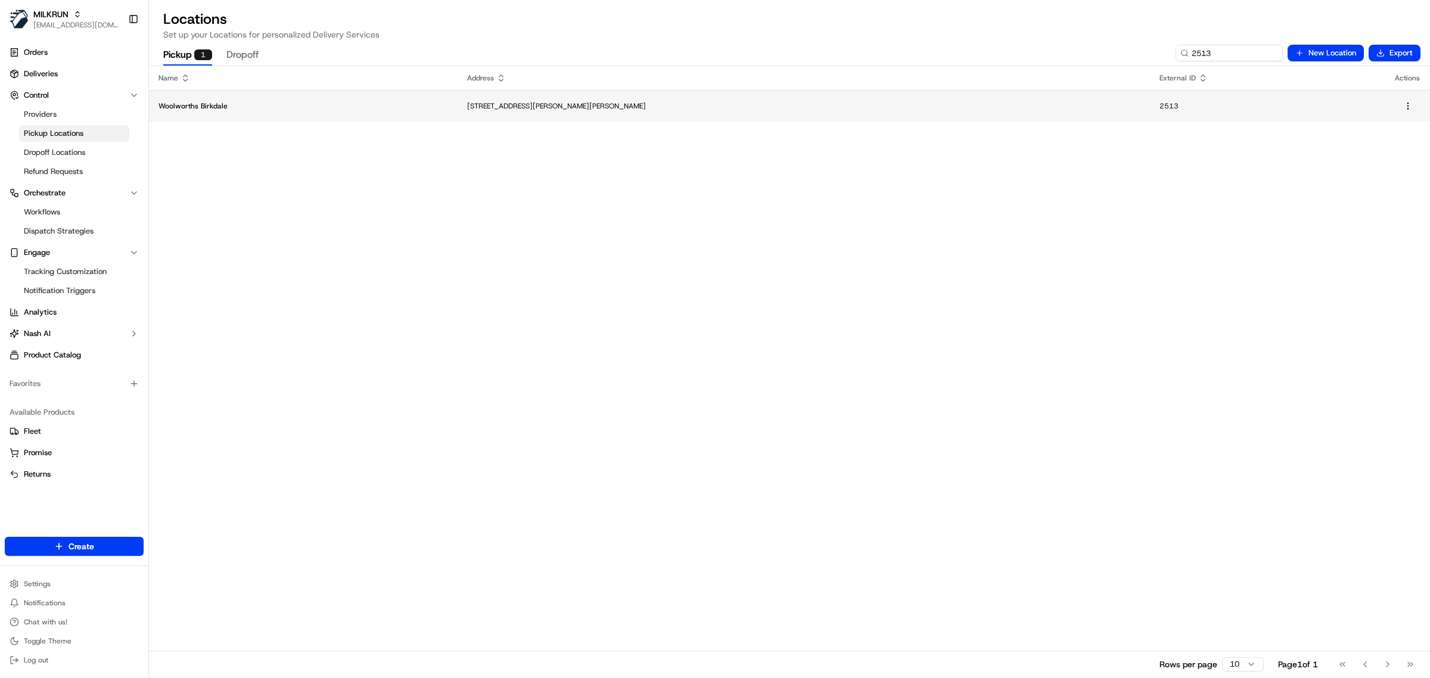
click at [681, 109] on p "[STREET_ADDRESS][PERSON_NAME][PERSON_NAME]" at bounding box center [803, 106] width 673 height 10
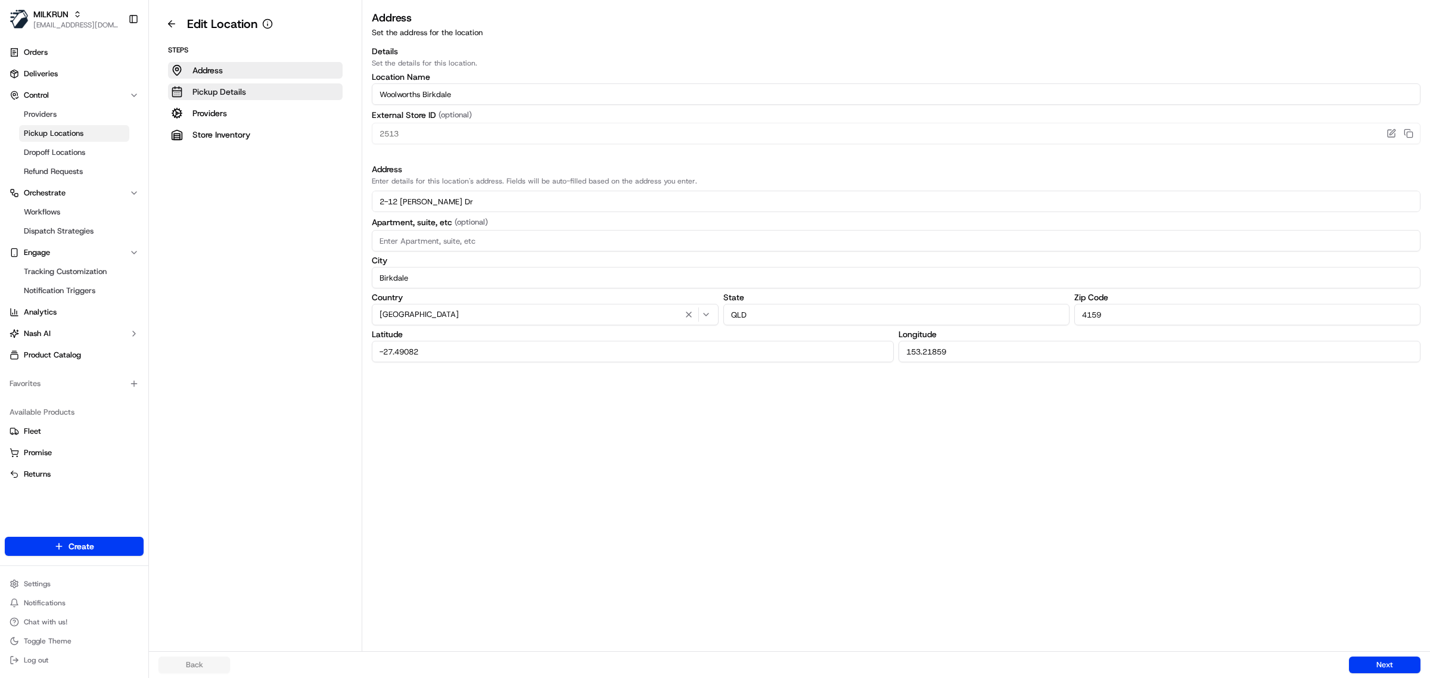
click at [200, 84] on button "Pickup Details" at bounding box center [255, 91] width 175 height 17
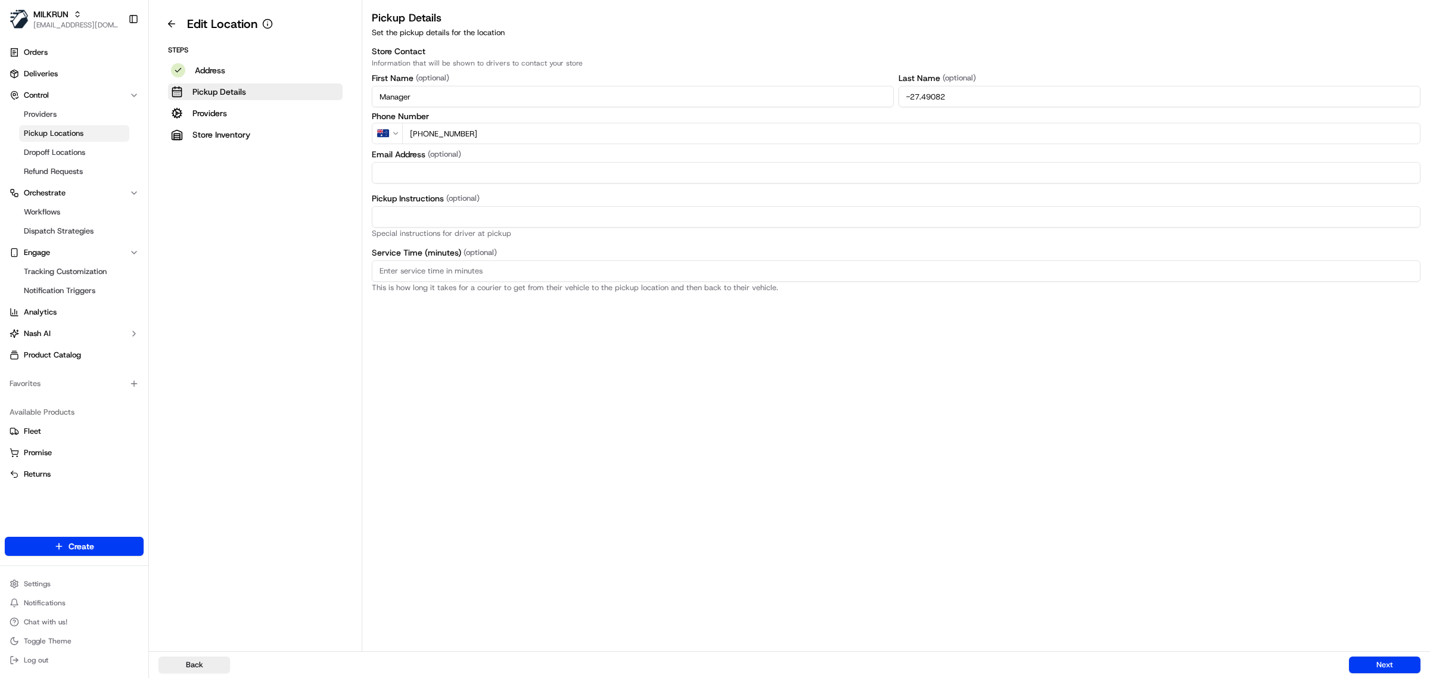
click at [508, 101] on input "Manager" at bounding box center [633, 96] width 522 height 21
click at [967, 94] on input "-27.49082" at bounding box center [1160, 96] width 522 height 21
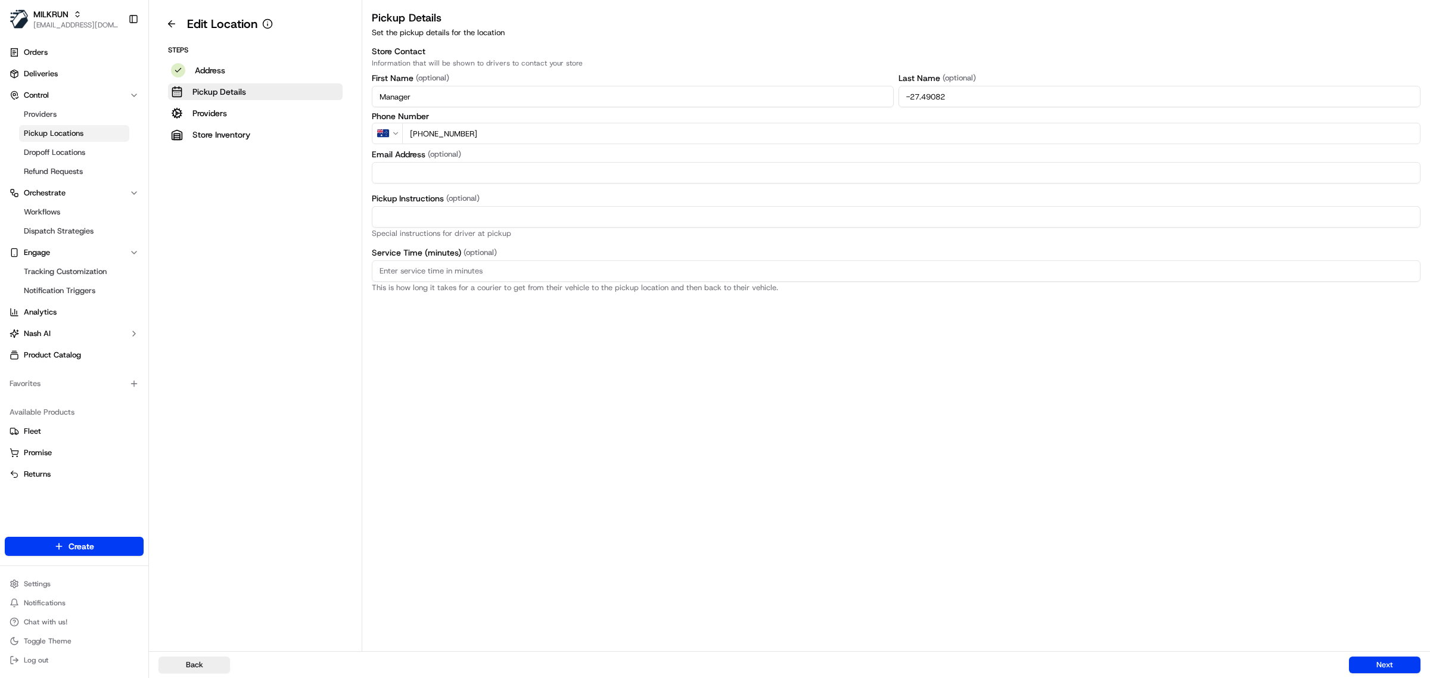
paste input "Manager"
type input "Manager"
drag, startPoint x: 454, startPoint y: 212, endPoint x: 504, endPoint y: 210, distance: 49.5
click at [454, 212] on input "Pickup Instructions (optional)" at bounding box center [896, 216] width 1049 height 21
paste input "This is a Woolworths Store. Enter from [GEOGRAPHIC_DATA] Collect via Direct-To-…"
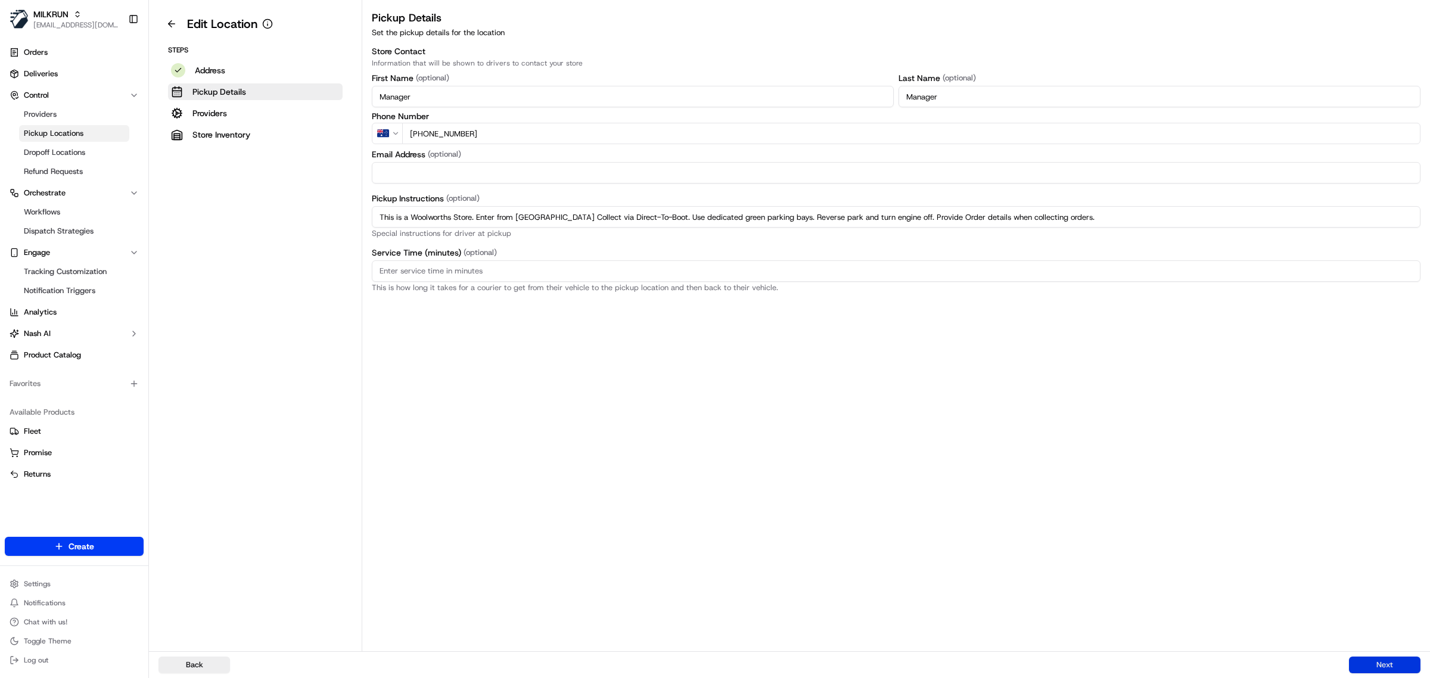
type input "This is a Woolworths Store. Enter from [GEOGRAPHIC_DATA] Collect via Direct-To-…"
click at [1378, 666] on button "Next" at bounding box center [1385, 665] width 72 height 17
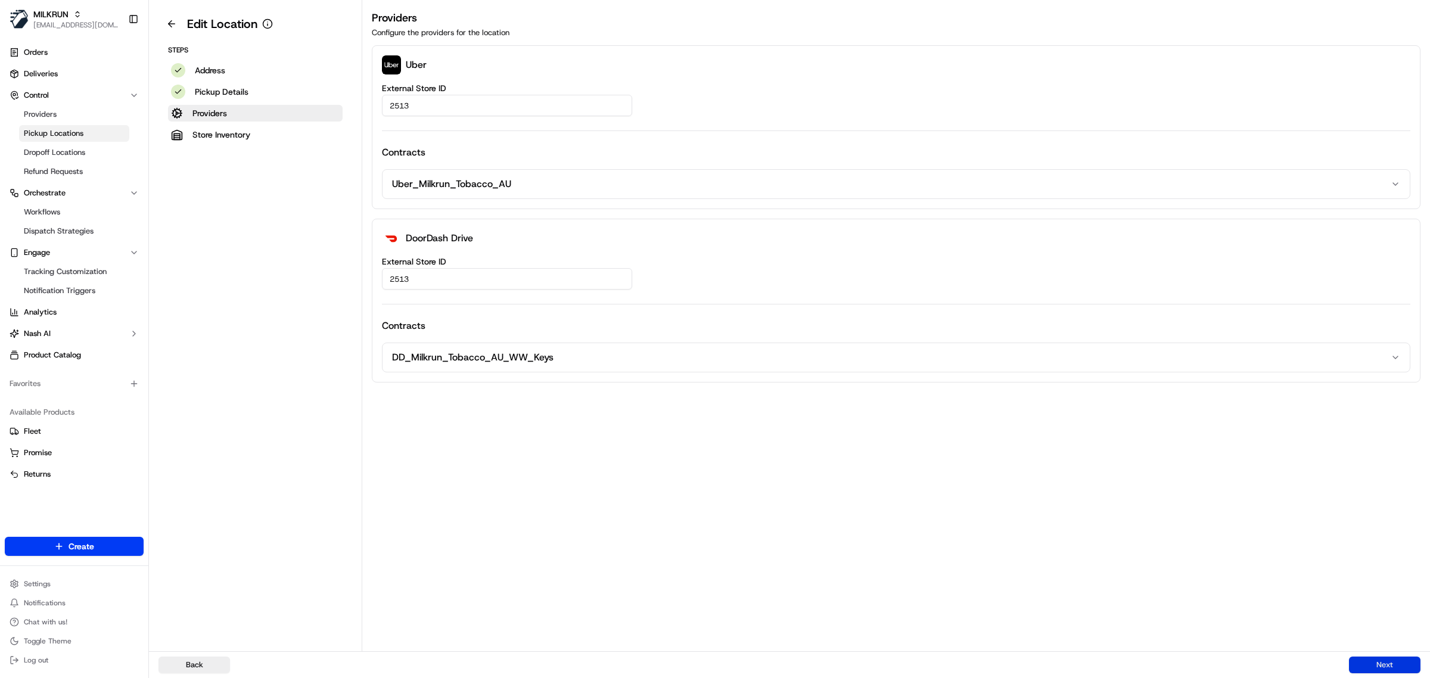
click at [1378, 666] on button "Next" at bounding box center [1385, 665] width 72 height 17
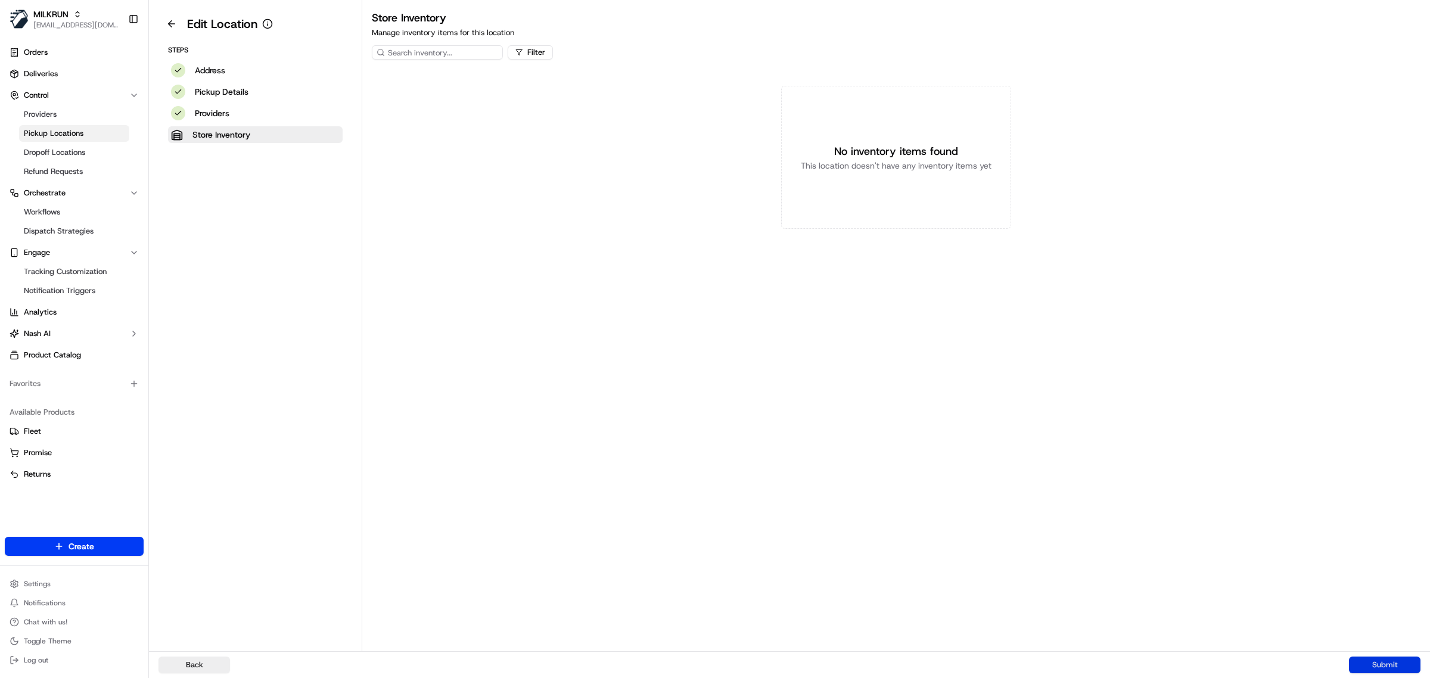
click at [1378, 666] on button "Submit" at bounding box center [1385, 665] width 72 height 17
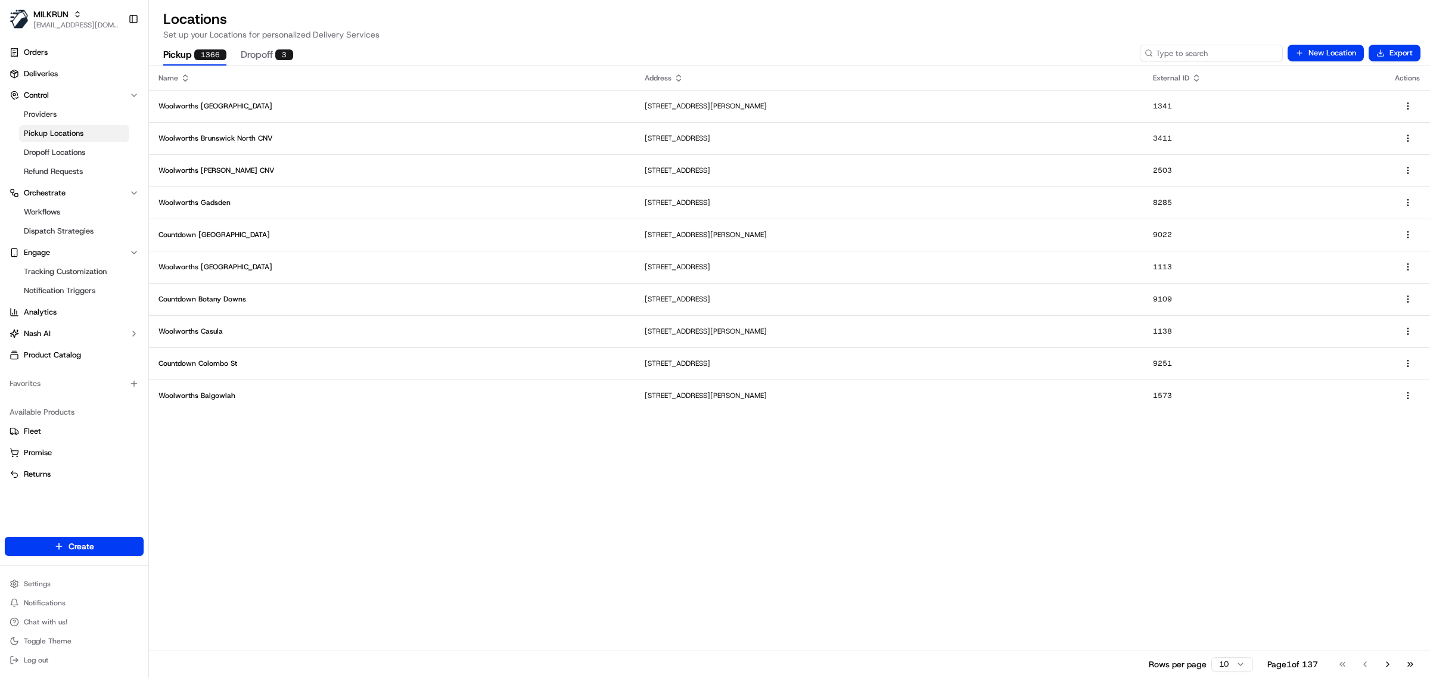
click at [1207, 52] on input at bounding box center [1211, 53] width 143 height 17
paste input "2664"
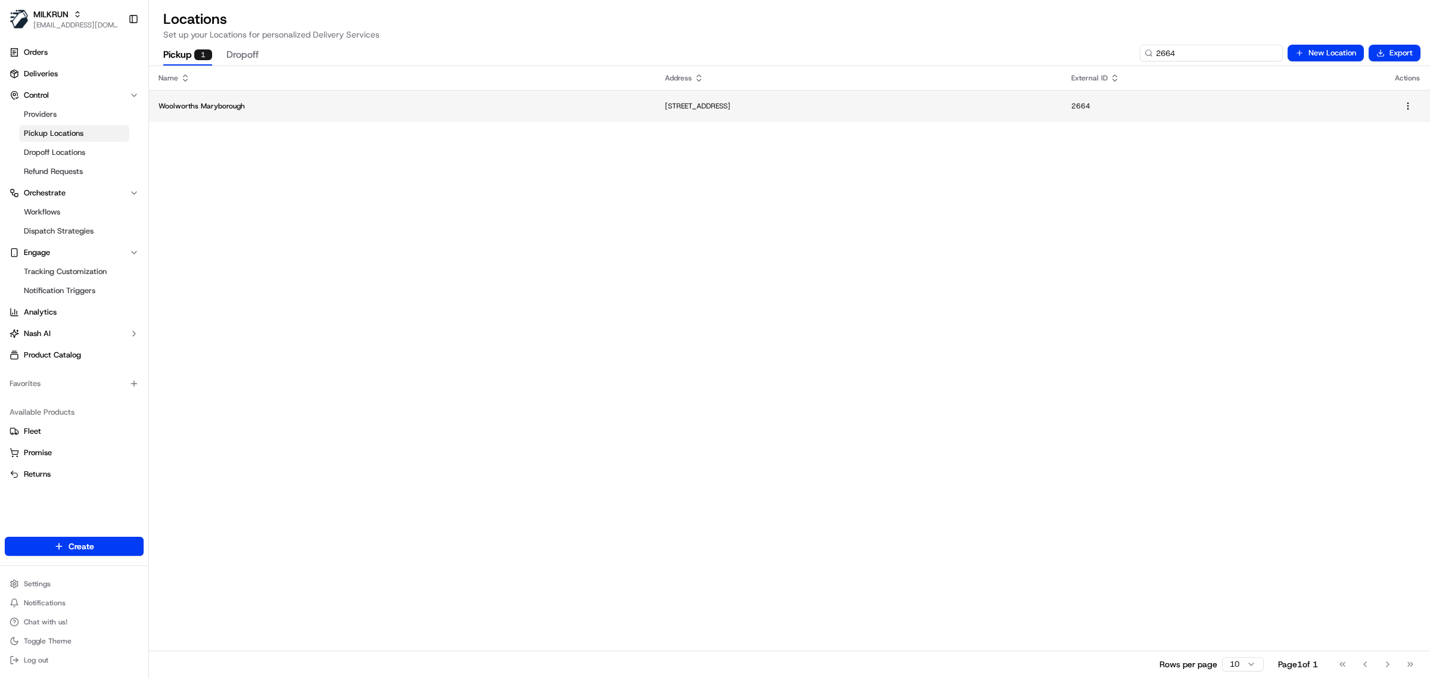
type input "2664"
click at [759, 112] on td "[STREET_ADDRESS]" at bounding box center [858, 106] width 406 height 32
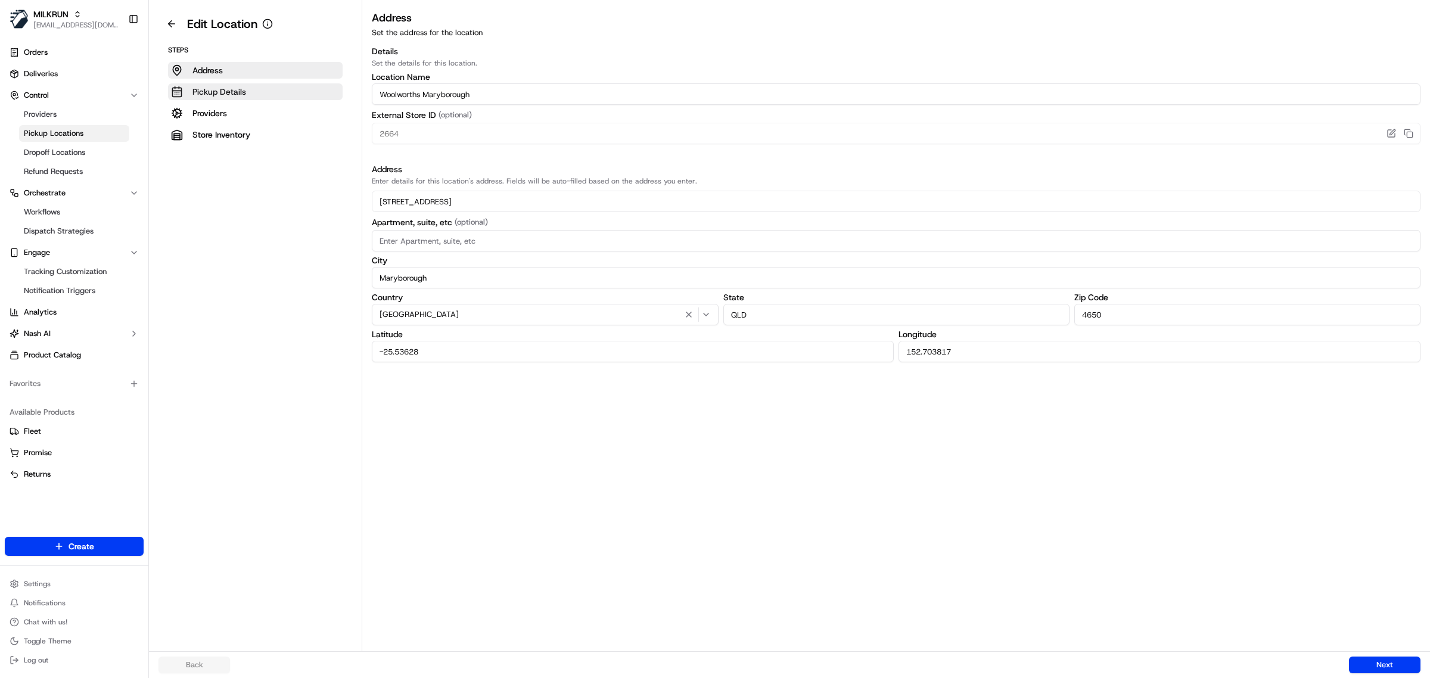
click at [259, 87] on button "Pickup Details" at bounding box center [255, 91] width 175 height 17
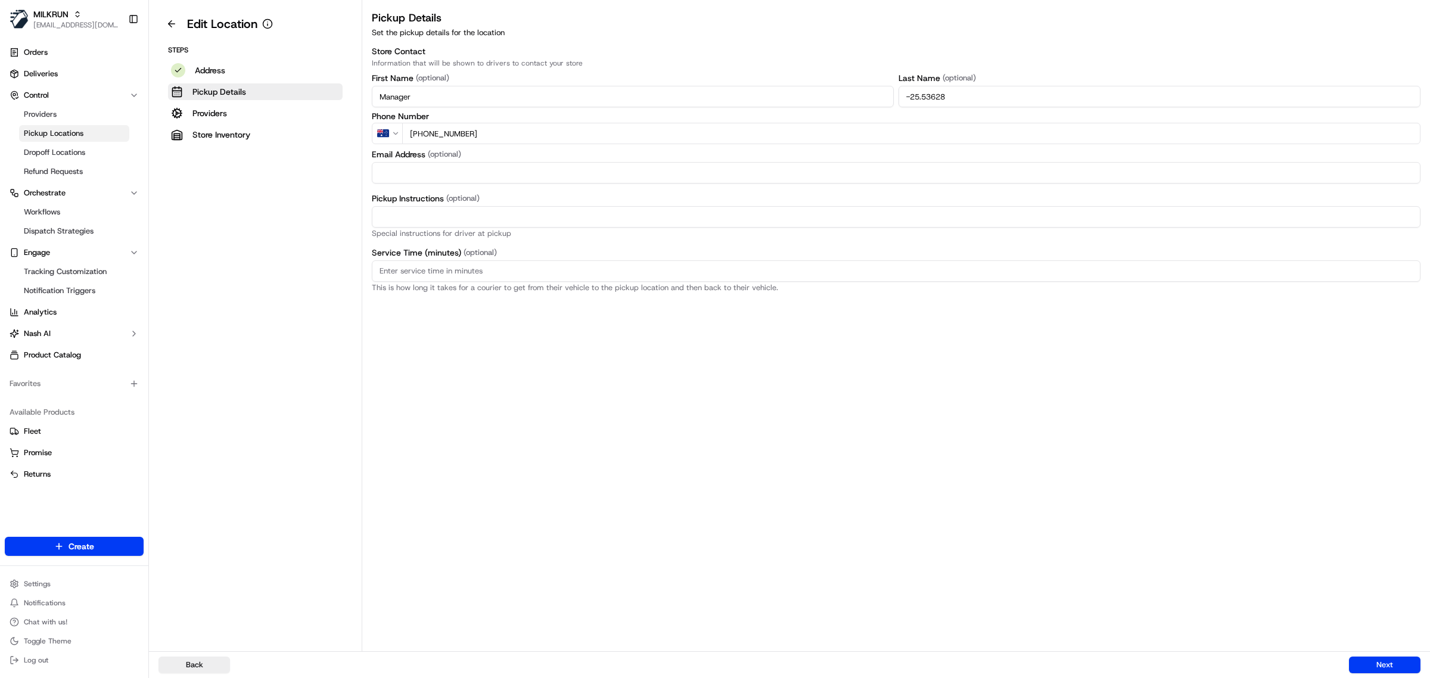
drag, startPoint x: 501, startPoint y: 96, endPoint x: 276, endPoint y: 100, distance: 224.7
click at [276, 100] on div "Edit Location Steps Address Pickup Details Providers Store Inventory Pickup Det…" at bounding box center [789, 325] width 1281 height 651
click at [990, 102] on input "-25.53628" at bounding box center [1160, 96] width 522 height 21
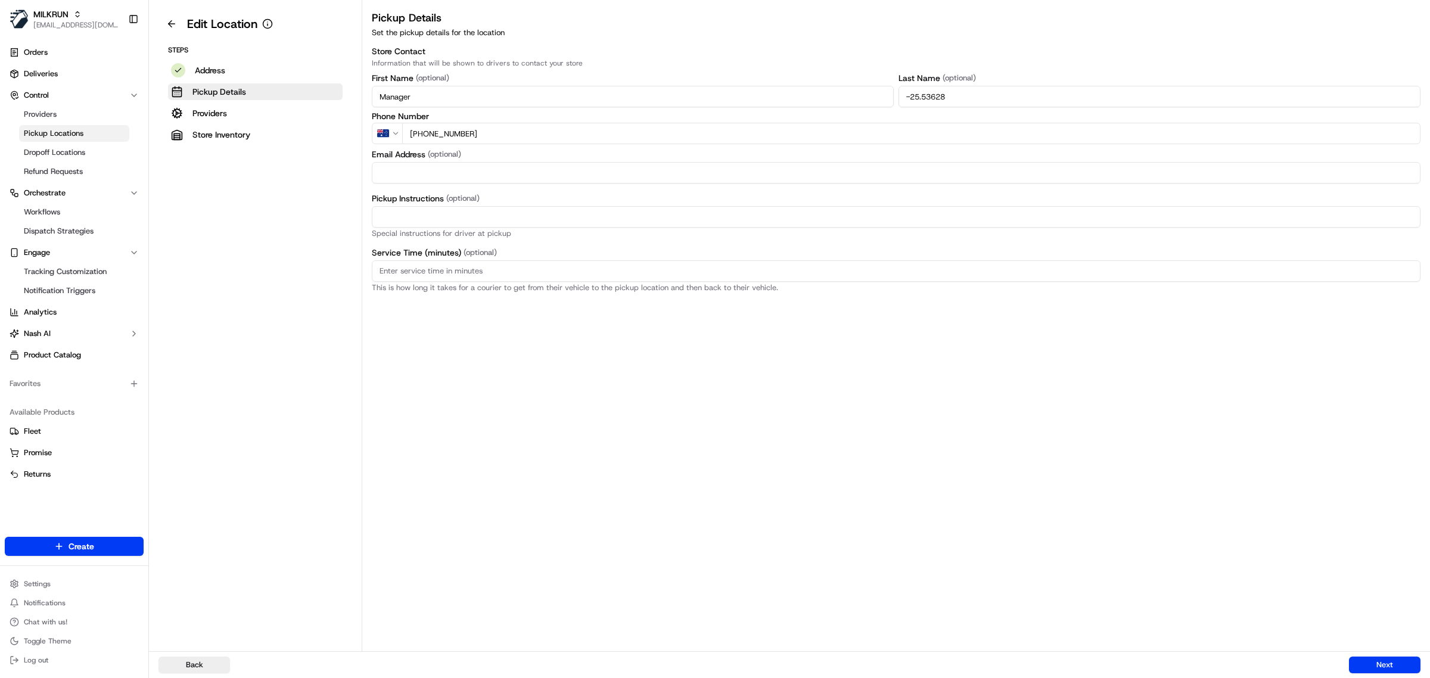
paste input "Manager"
type input "Manager"
click at [430, 220] on input "Pickup Instructions (optional)" at bounding box center [896, 216] width 1049 height 21
paste input "This is a Woolworths Store. Enter Car Park from [GEOGRAPHIC_DATA] St. Notify te…"
type input "This is a Woolworths Store. Enter Car Park from [GEOGRAPHIC_DATA] St. Notify te…"
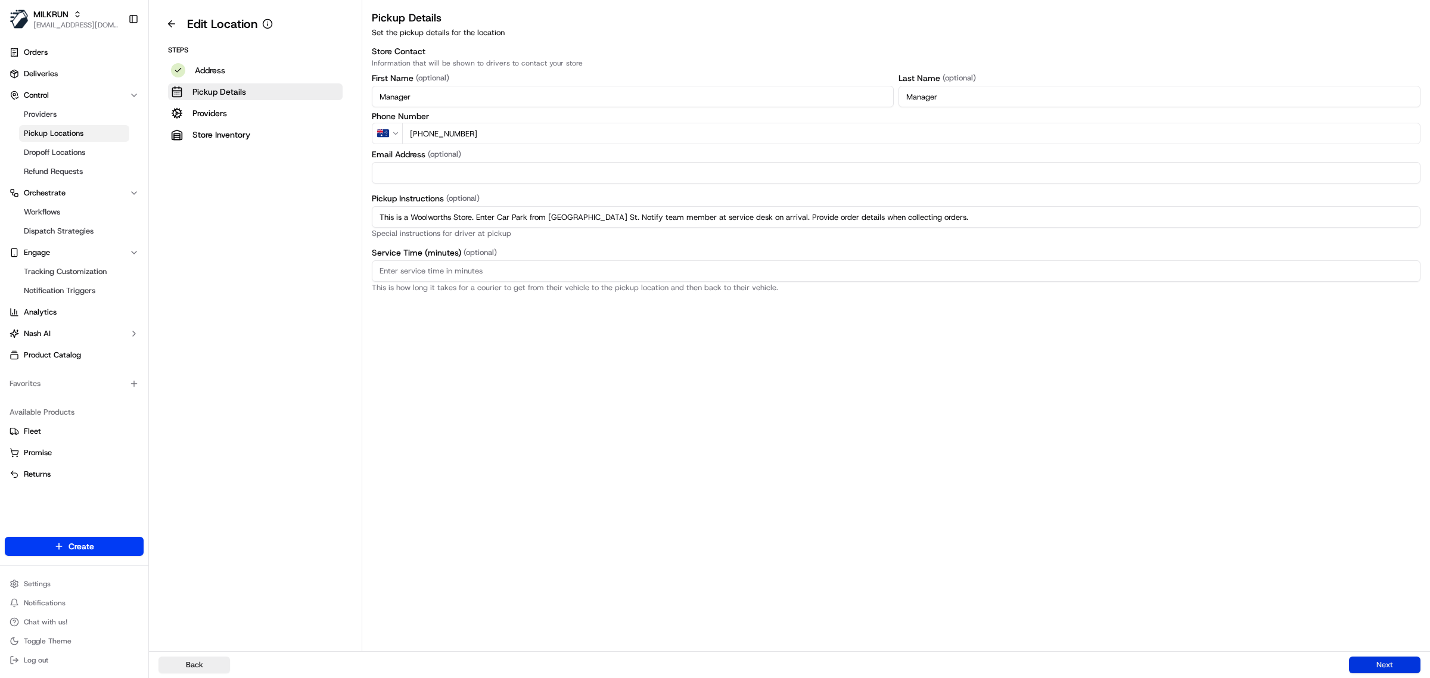
click at [1402, 661] on button "Next" at bounding box center [1385, 665] width 72 height 17
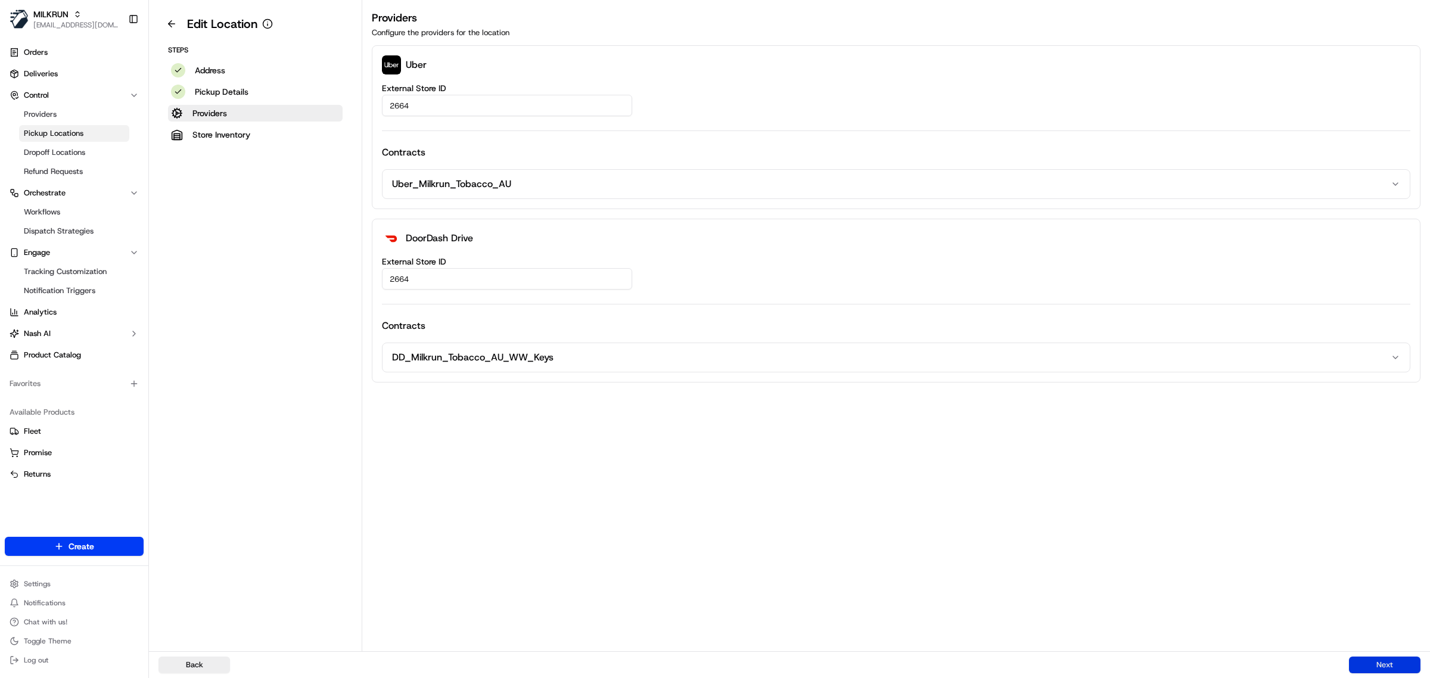
click at [1402, 661] on button "Next" at bounding box center [1385, 665] width 72 height 17
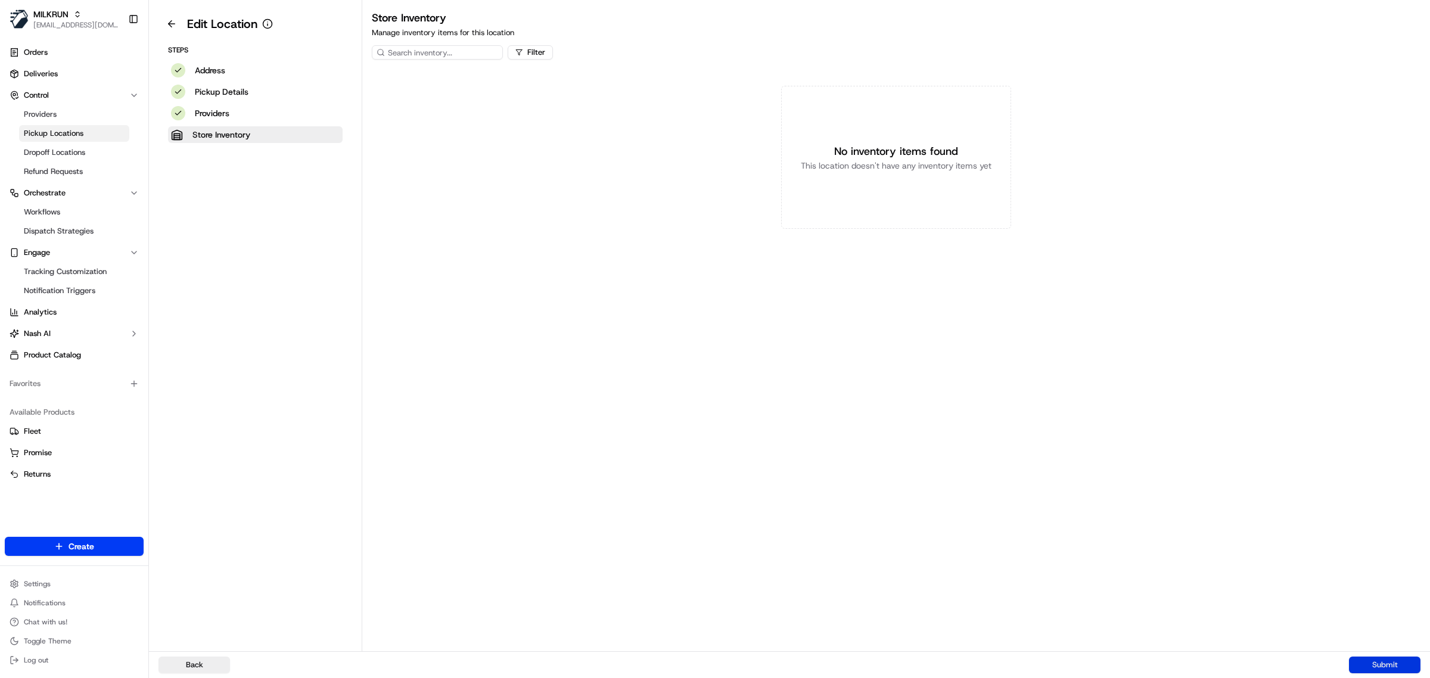
click at [1402, 661] on button "Submit" at bounding box center [1385, 665] width 72 height 17
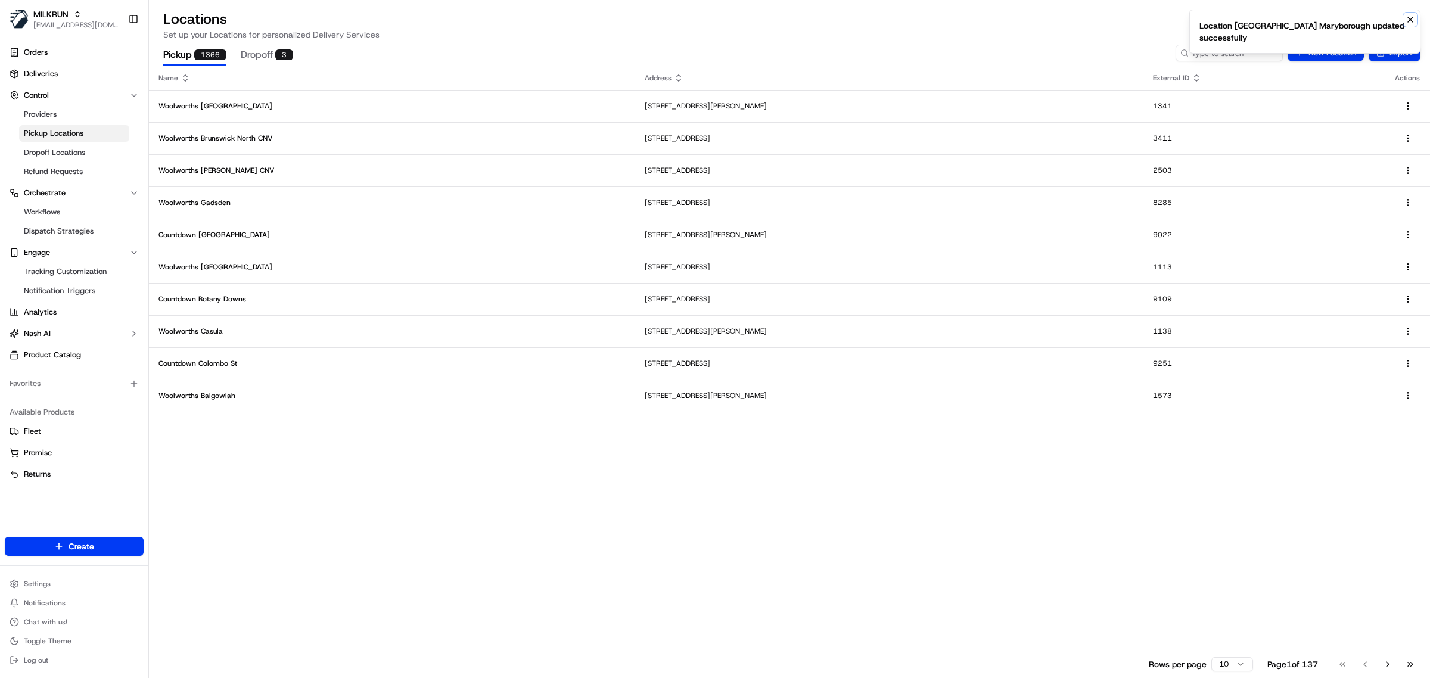
click at [1410, 18] on icon "Notifications (F8)" at bounding box center [1411, 20] width 10 height 10
click at [1225, 57] on input at bounding box center [1211, 53] width 143 height 17
paste input "5653"
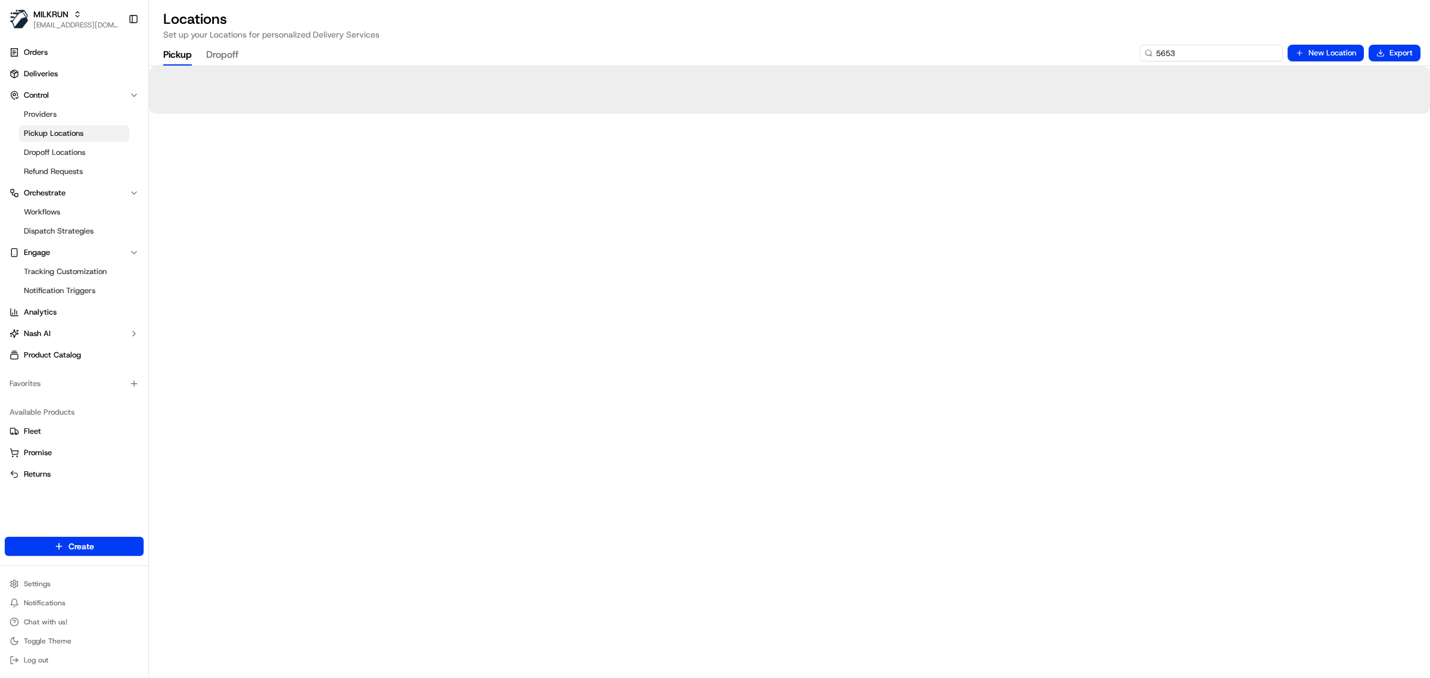
type input "5653"
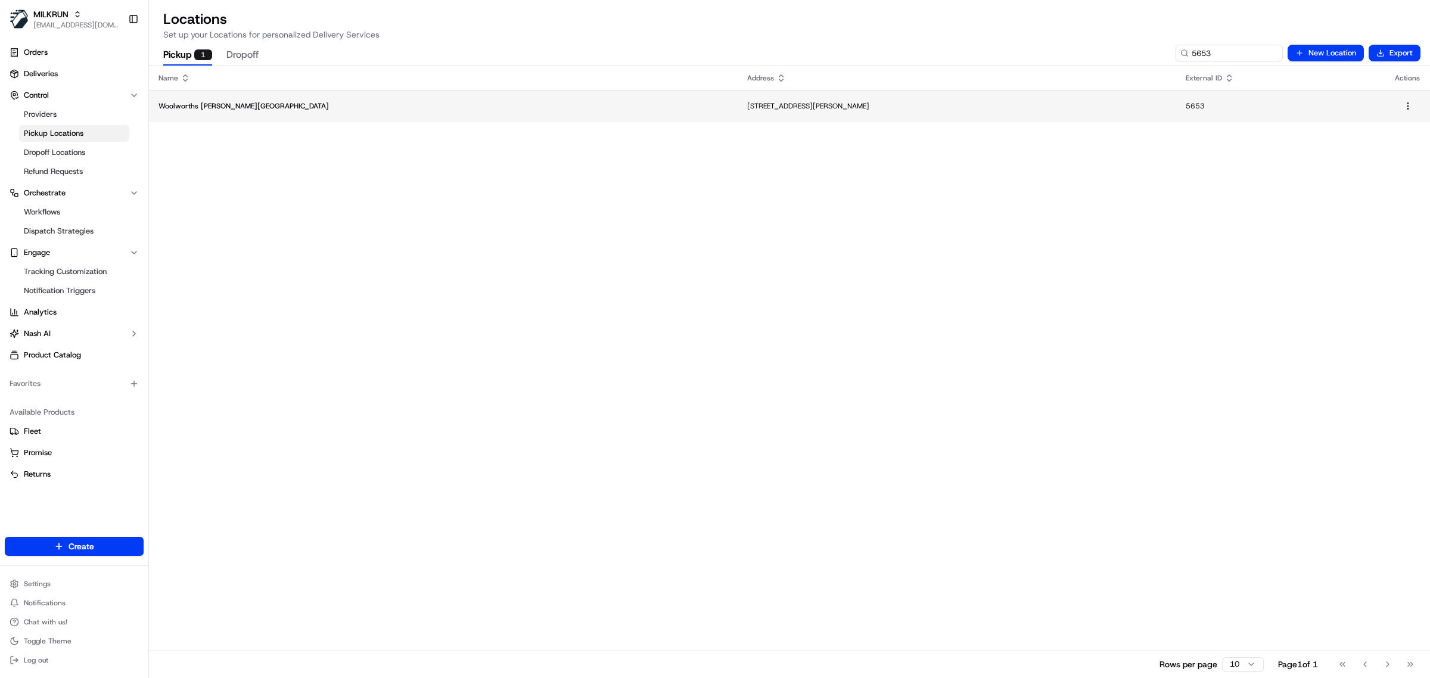
click at [371, 101] on p "Woolworths [PERSON_NAME][GEOGRAPHIC_DATA]" at bounding box center [444, 106] width 570 height 10
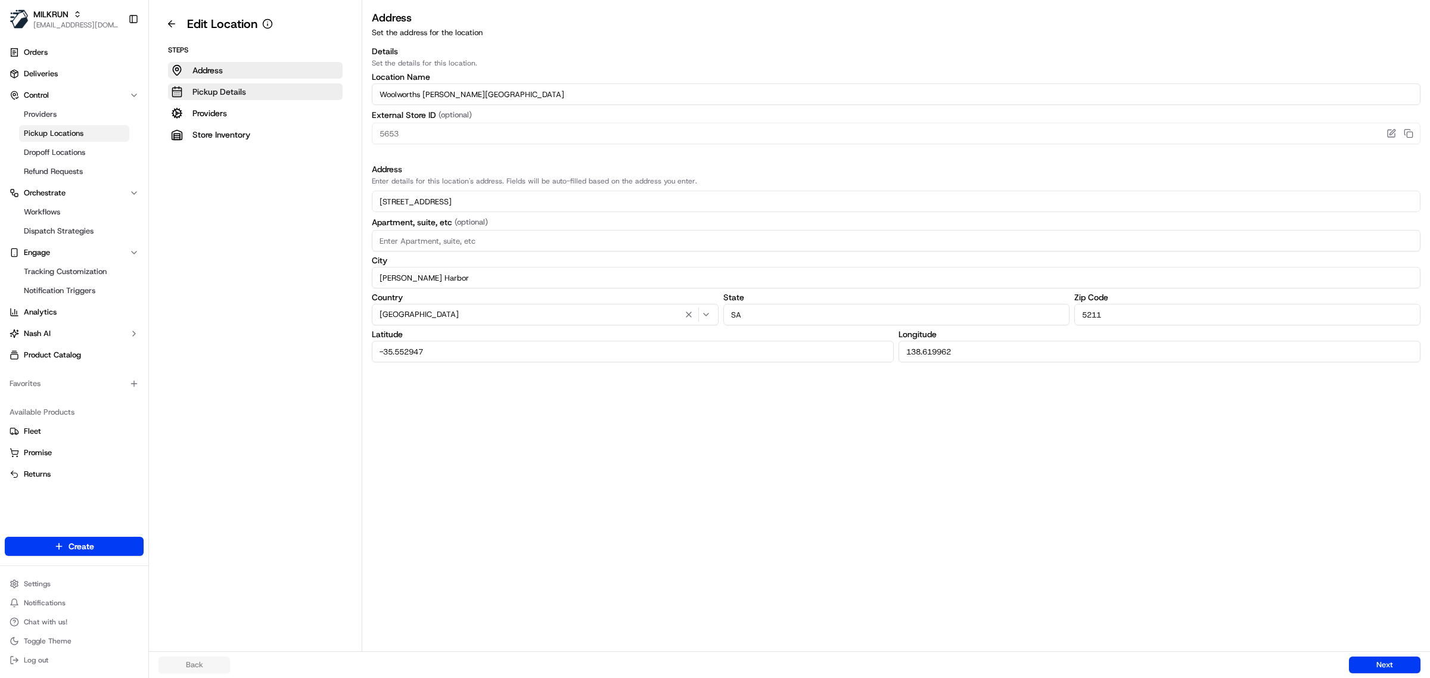
click at [263, 92] on button "Pickup Details" at bounding box center [255, 91] width 175 height 17
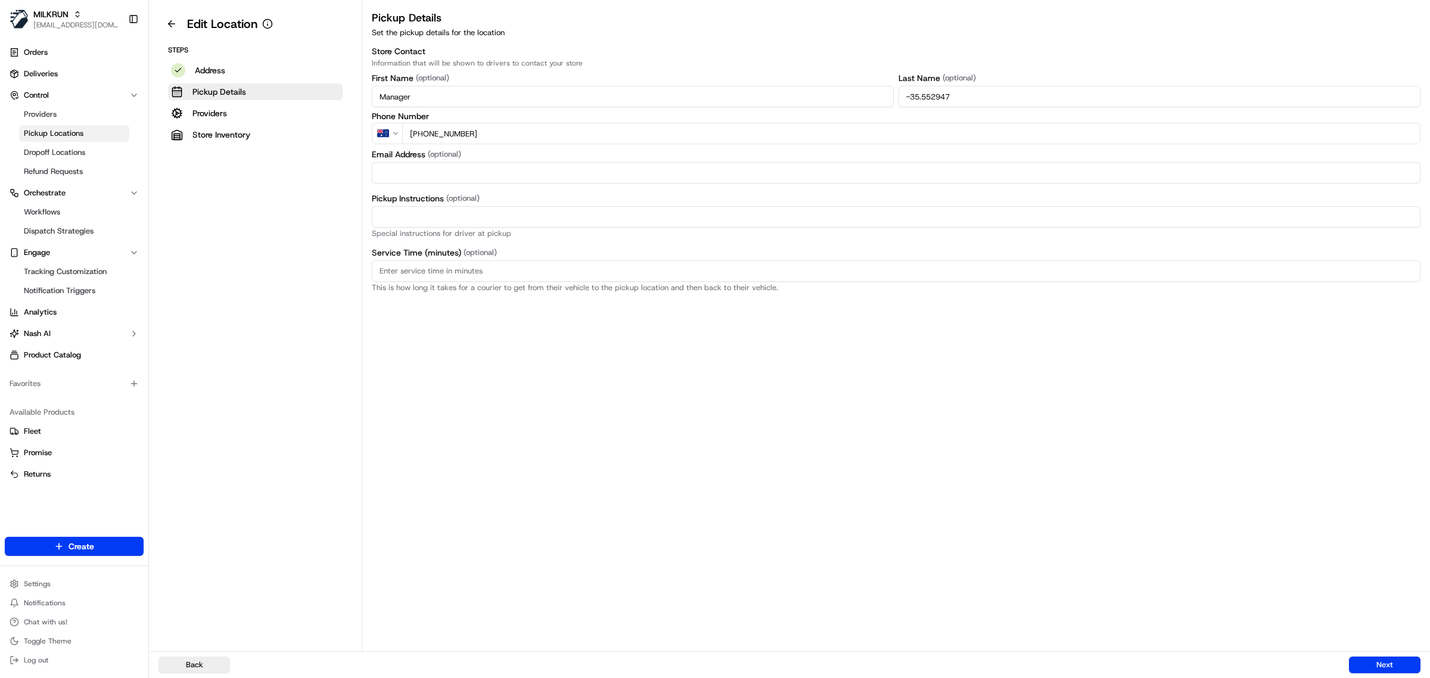
click at [632, 101] on input "Manager" at bounding box center [633, 96] width 522 height 21
click at [1077, 105] on input "-35.552947" at bounding box center [1160, 96] width 522 height 21
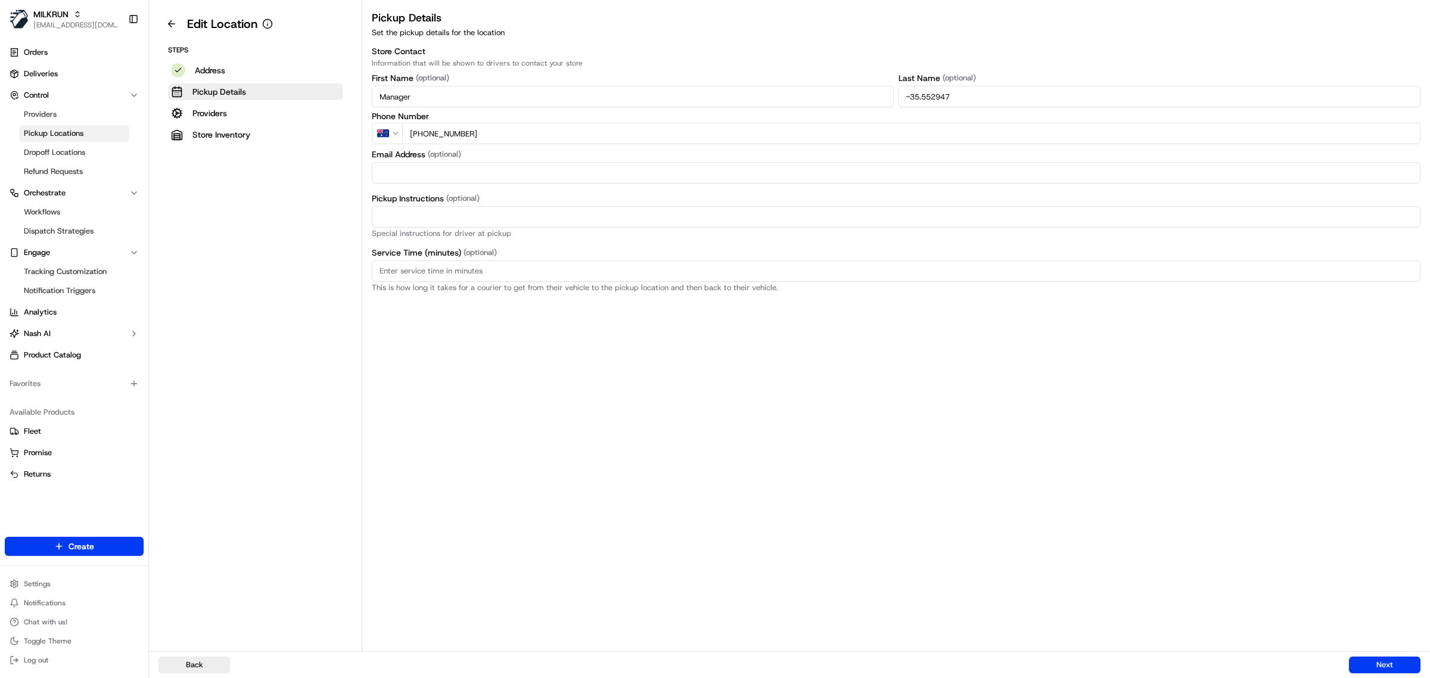
paste input "Manager"
type input "Manager"
click at [459, 215] on input "Pickup Instructions (optional)" at bounding box center [896, 216] width 1049 height 21
paste input "This is a Woolworths Store. Enter Car Park from [GEOGRAPHIC_DATA] Notify team m…"
type input "This is a Woolworths Store. Enter Car Park from [GEOGRAPHIC_DATA] Notify team m…"
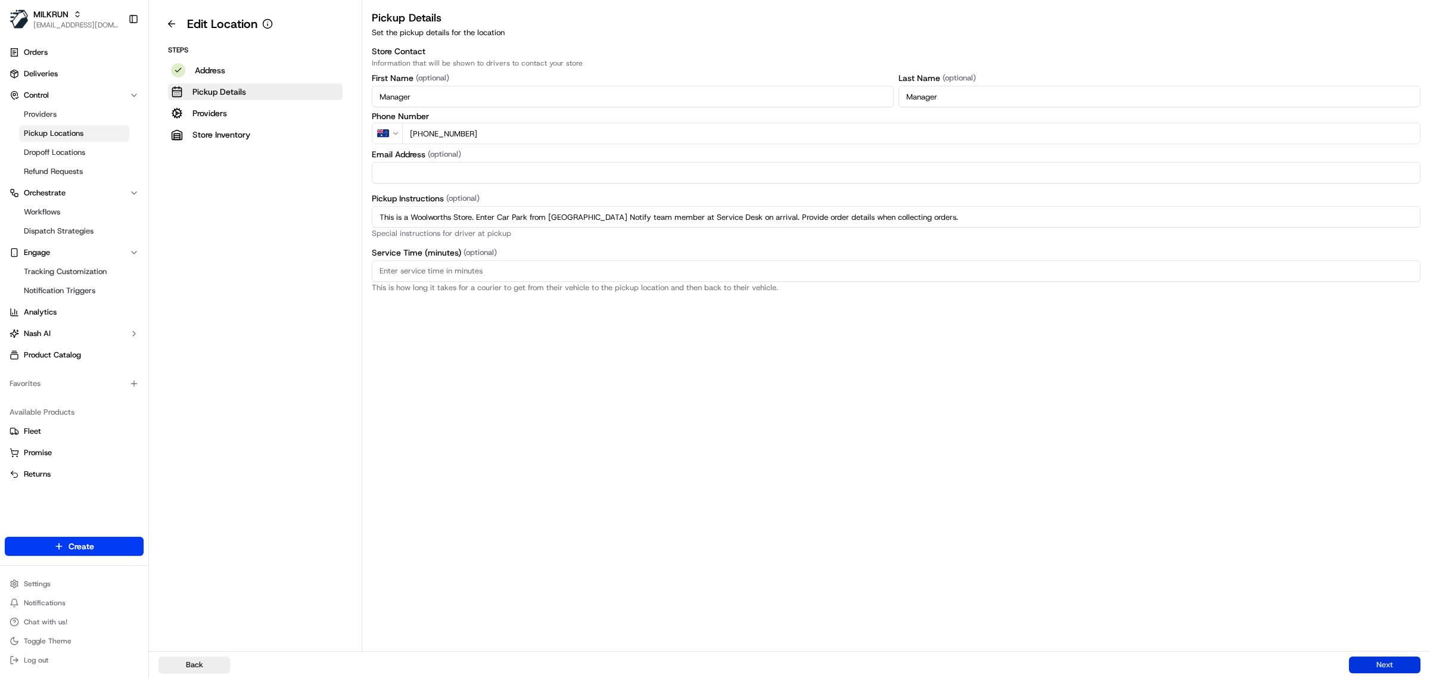
click at [1395, 666] on button "Next" at bounding box center [1385, 665] width 72 height 17
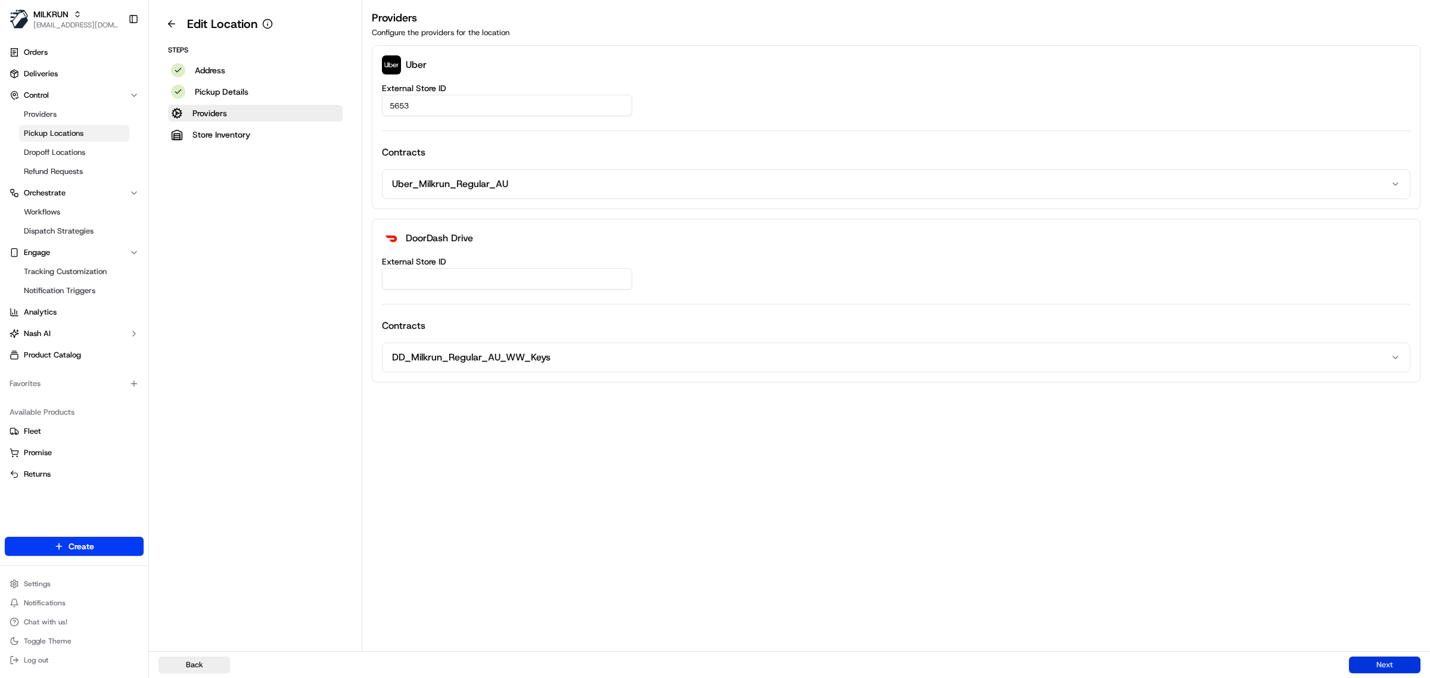
click at [1395, 666] on button "Next" at bounding box center [1385, 665] width 72 height 17
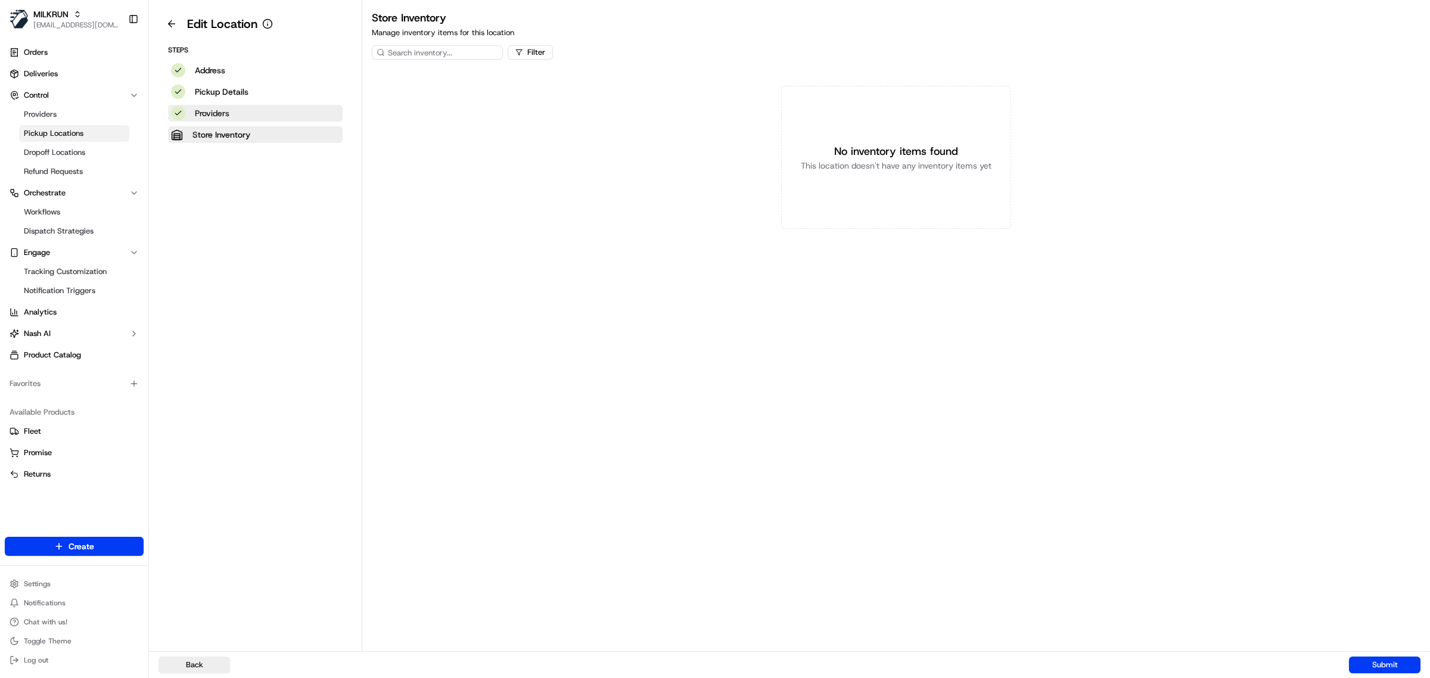
click at [257, 111] on button "Providers" at bounding box center [255, 113] width 175 height 17
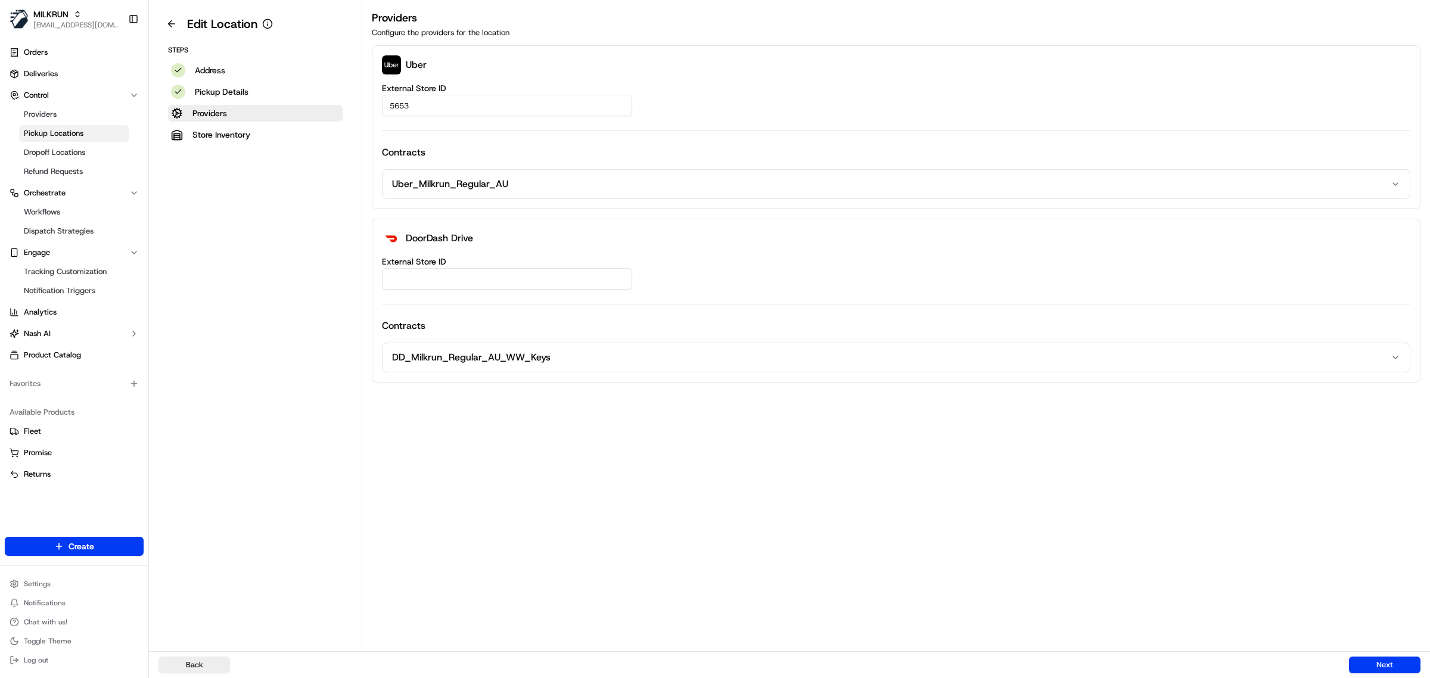
click at [435, 108] on input "5653" at bounding box center [507, 105] width 250 height 21
click at [452, 279] on input "External Store ID" at bounding box center [507, 278] width 250 height 21
paste input "5653"
type input "5653"
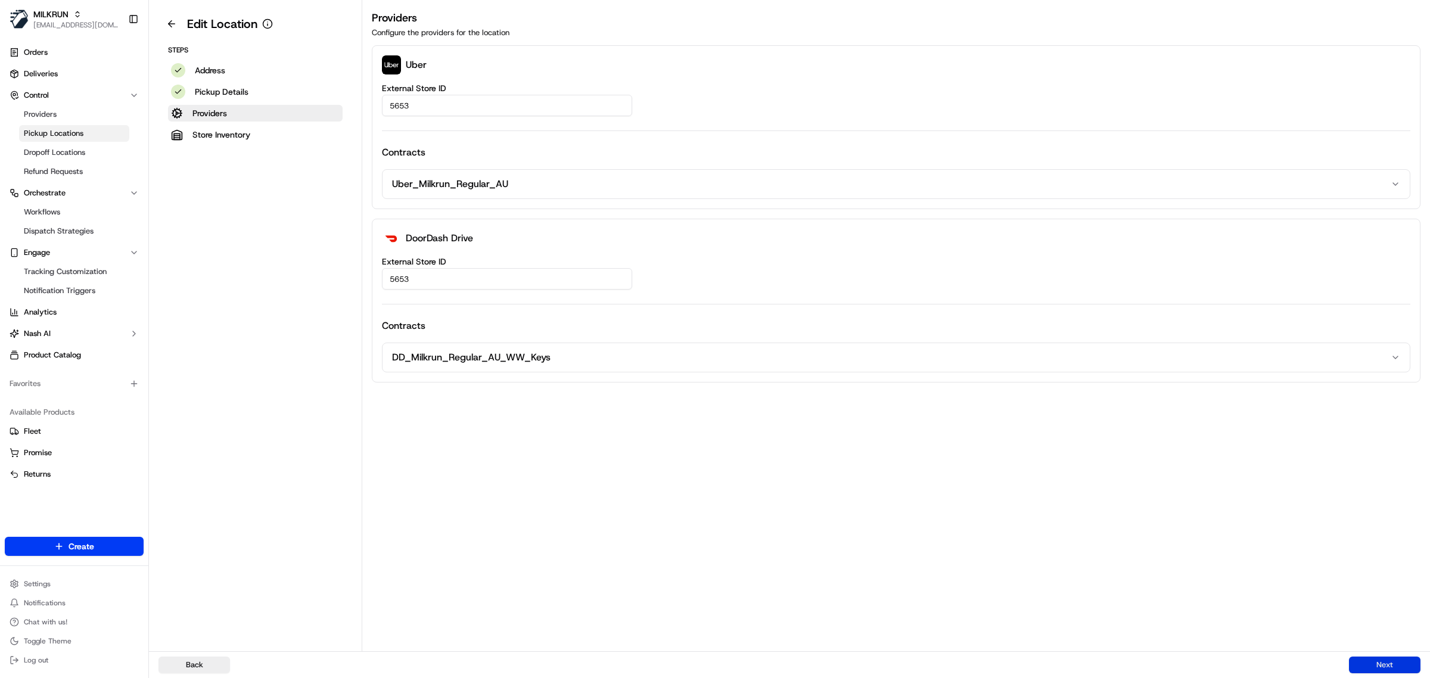
click at [1377, 661] on button "Next" at bounding box center [1385, 665] width 72 height 17
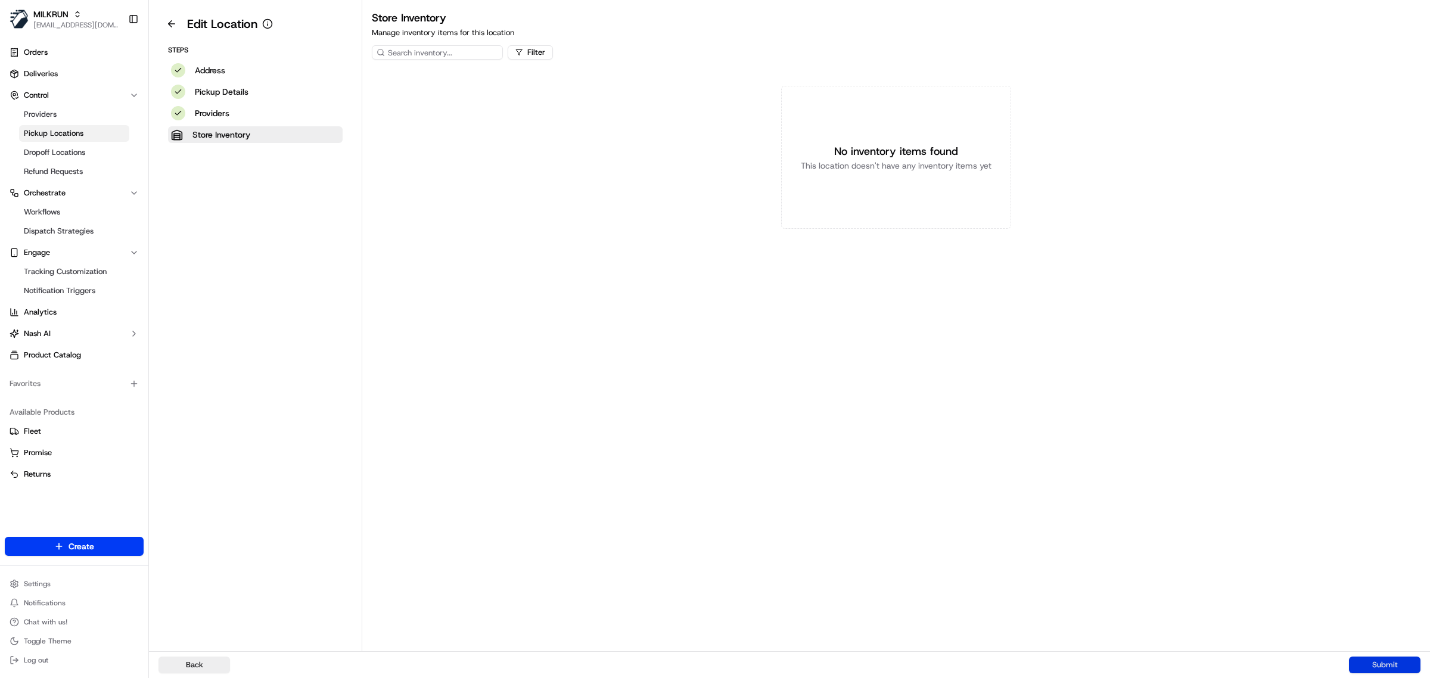
click at [1377, 661] on button "Submit" at bounding box center [1385, 665] width 72 height 17
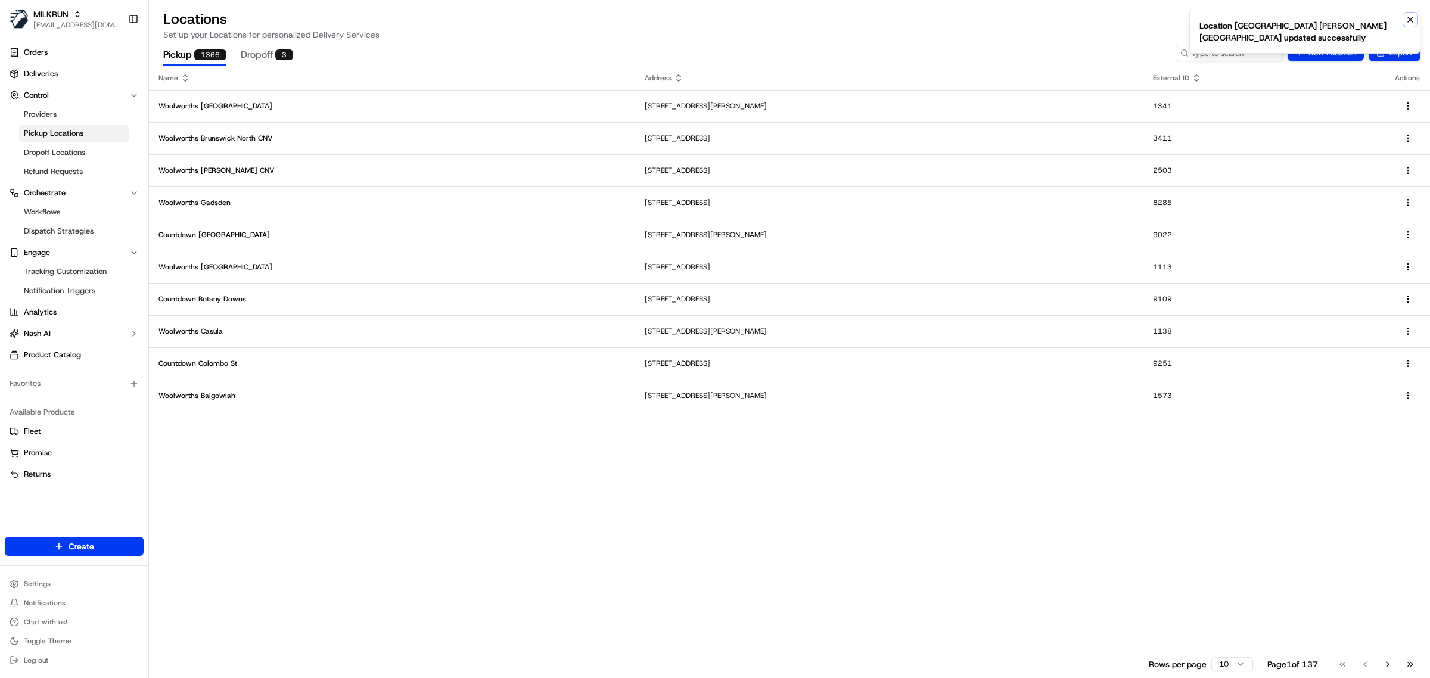
click at [1410, 20] on icon "Notifications (F8)" at bounding box center [1410, 19] width 5 height 5
click at [757, 462] on div "Name Address External ID Actions [GEOGRAPHIC_DATA] [STREET_ADDRESS] [STREET_ADD…" at bounding box center [789, 371] width 1281 height 611
click at [1256, 52] on input at bounding box center [1211, 53] width 143 height 17
paste input "5642"
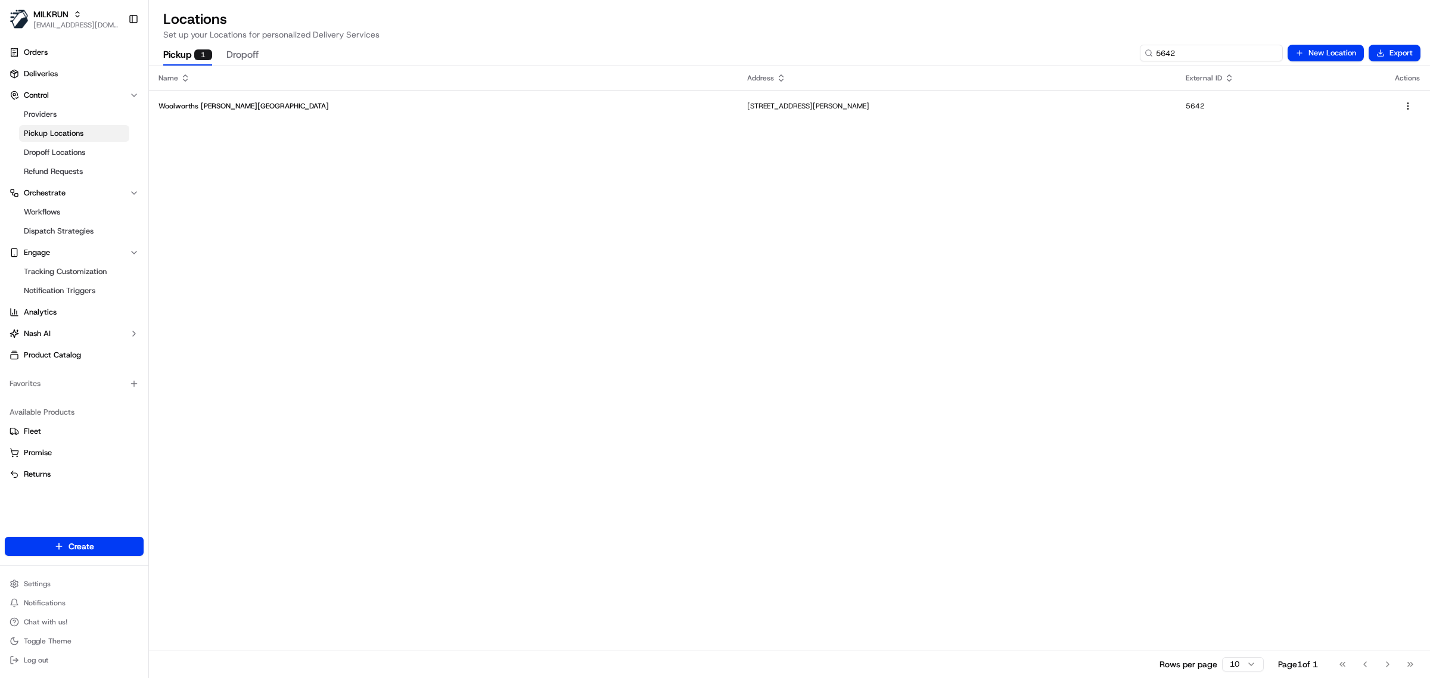
type input "5642"
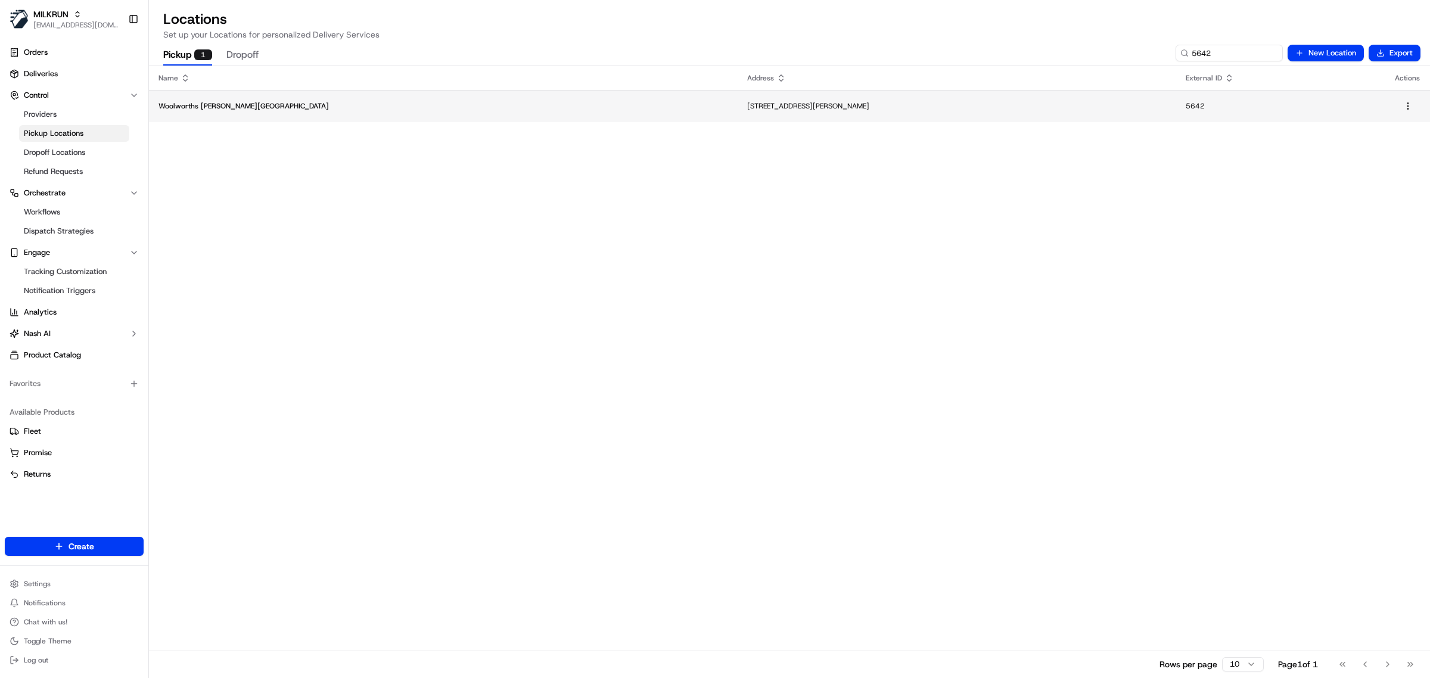
click at [784, 103] on p "[STREET_ADDRESS][PERSON_NAME]" at bounding box center [957, 106] width 420 height 10
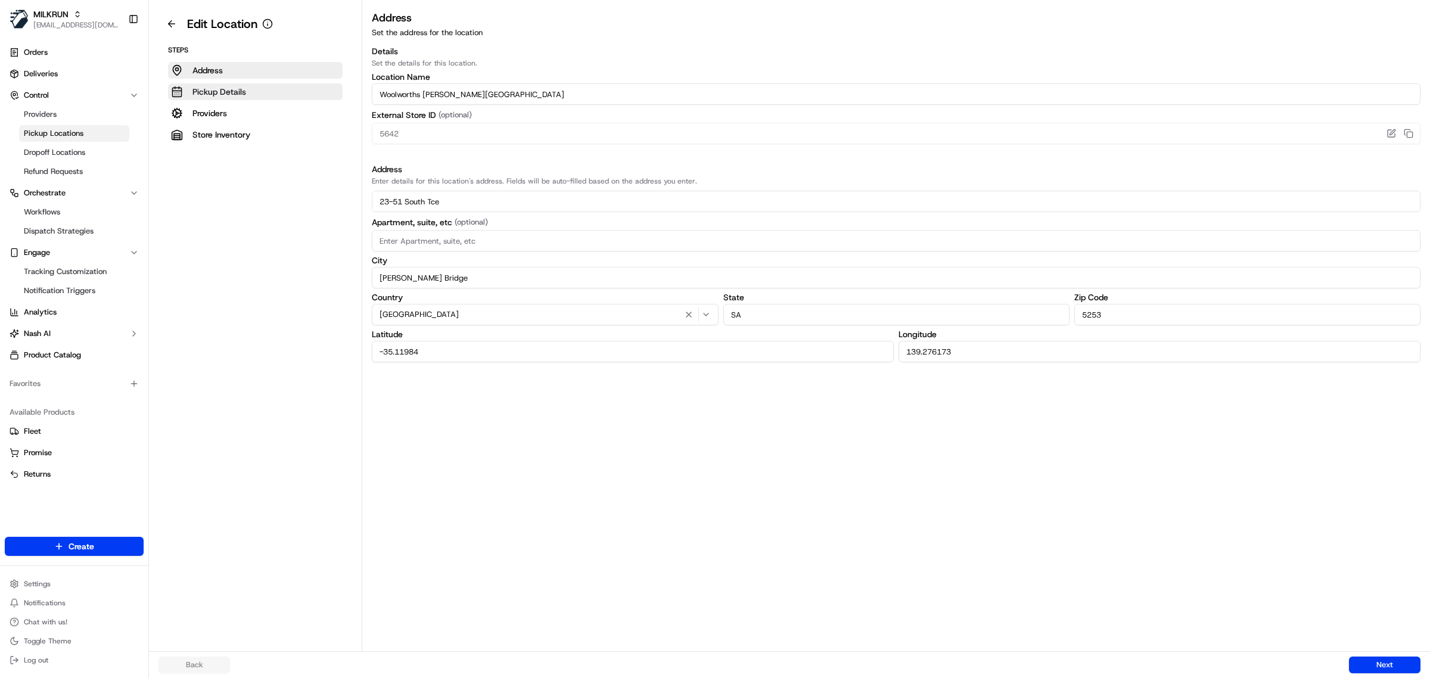
click at [260, 98] on button "Pickup Details" at bounding box center [255, 91] width 175 height 17
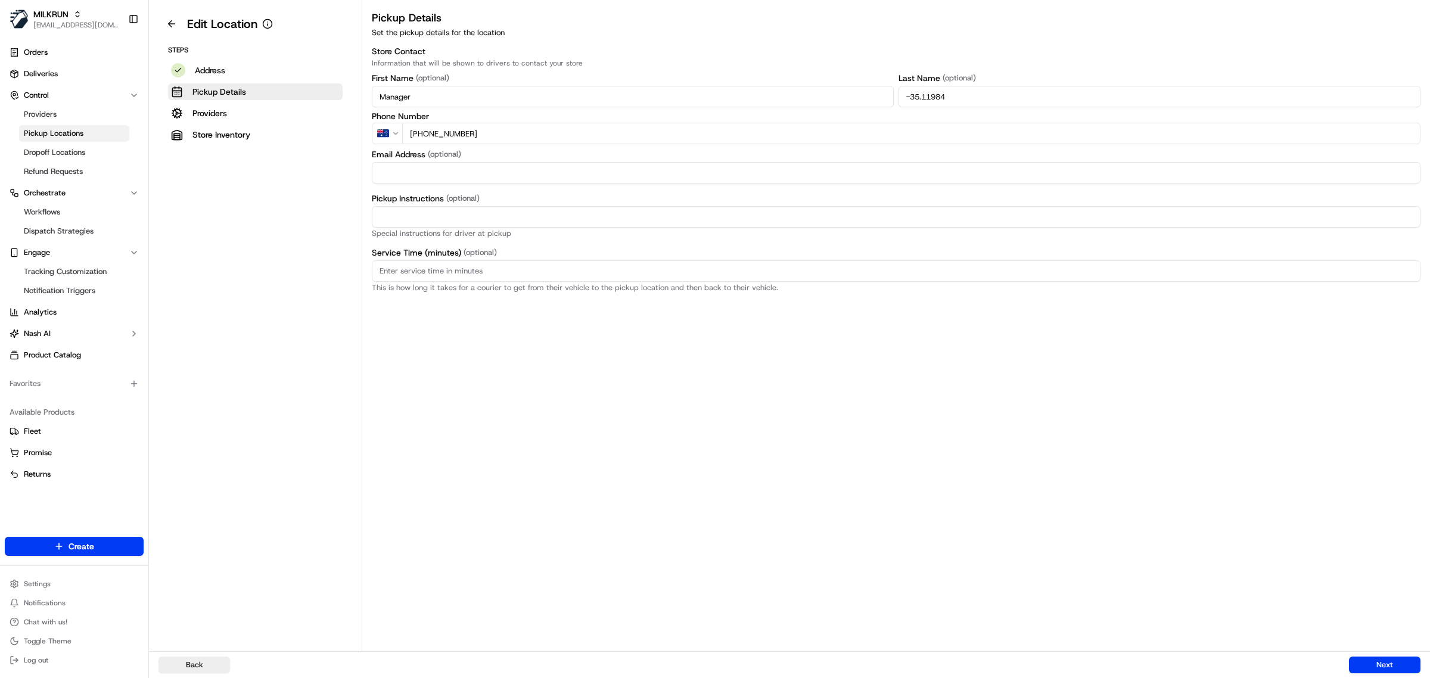
click at [442, 100] on input "Manager" at bounding box center [633, 96] width 522 height 21
click at [1035, 94] on input "-35.11984" at bounding box center [1160, 96] width 522 height 21
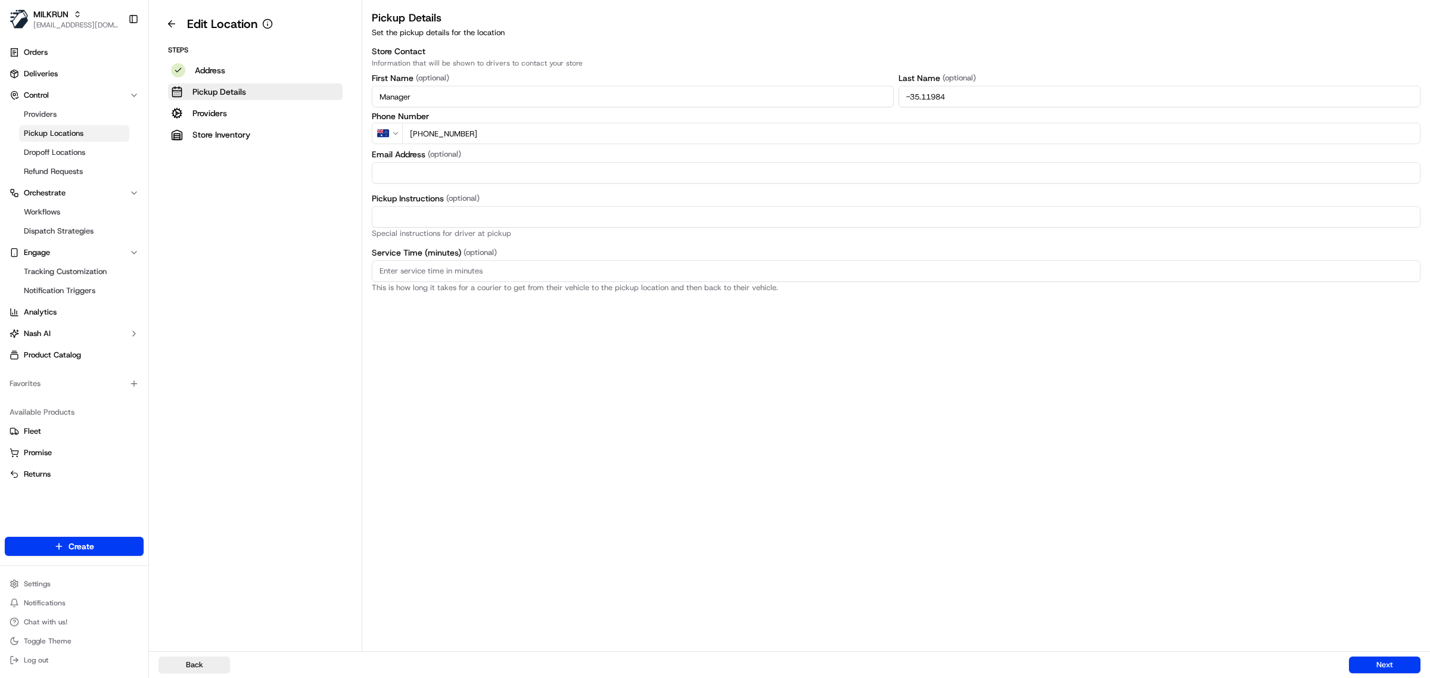
paste input "Manager"
type input "Manager"
drag, startPoint x: 509, startPoint y: 219, endPoint x: 576, endPoint y: 210, distance: 66.7
click at [509, 219] on input "Pickup Instructions (optional)" at bounding box center [896, 216] width 1049 height 21
paste input "This is a Woolworths Store. Enter Car Park from Seventh St. Notify team member …"
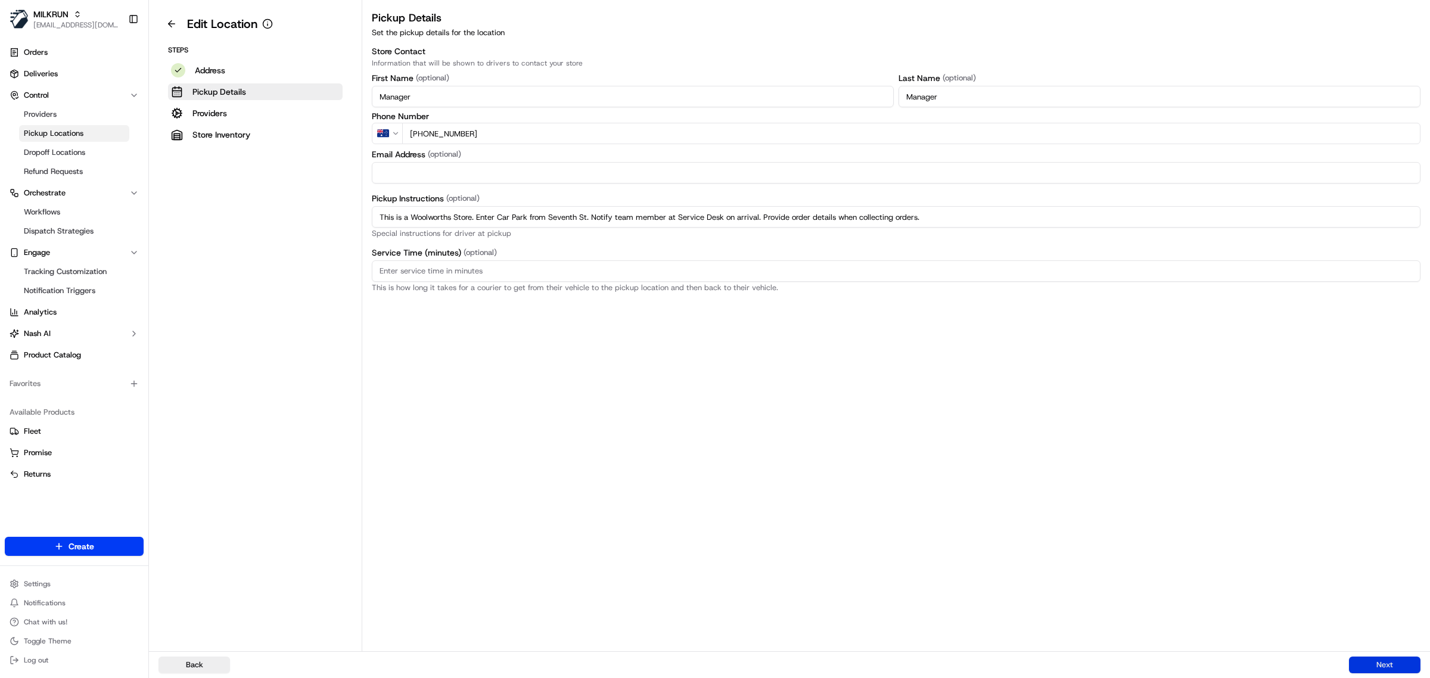
type input "This is a Woolworths Store. Enter Car Park from Seventh St. Notify team member …"
click at [1394, 659] on button "Next" at bounding box center [1385, 665] width 72 height 17
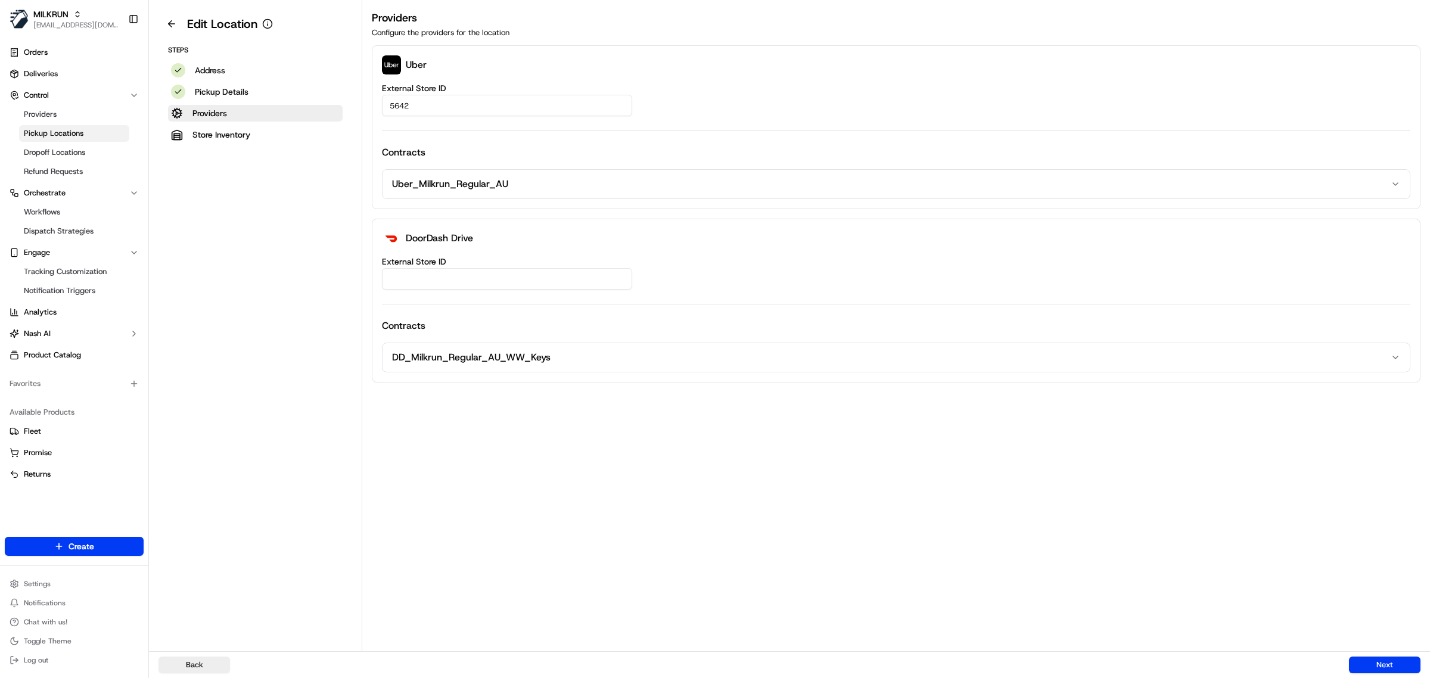
click at [526, 102] on input "5642" at bounding box center [507, 105] width 250 height 21
click at [415, 282] on input "External Store ID" at bounding box center [507, 278] width 250 height 21
paste input "5642"
type input "5642"
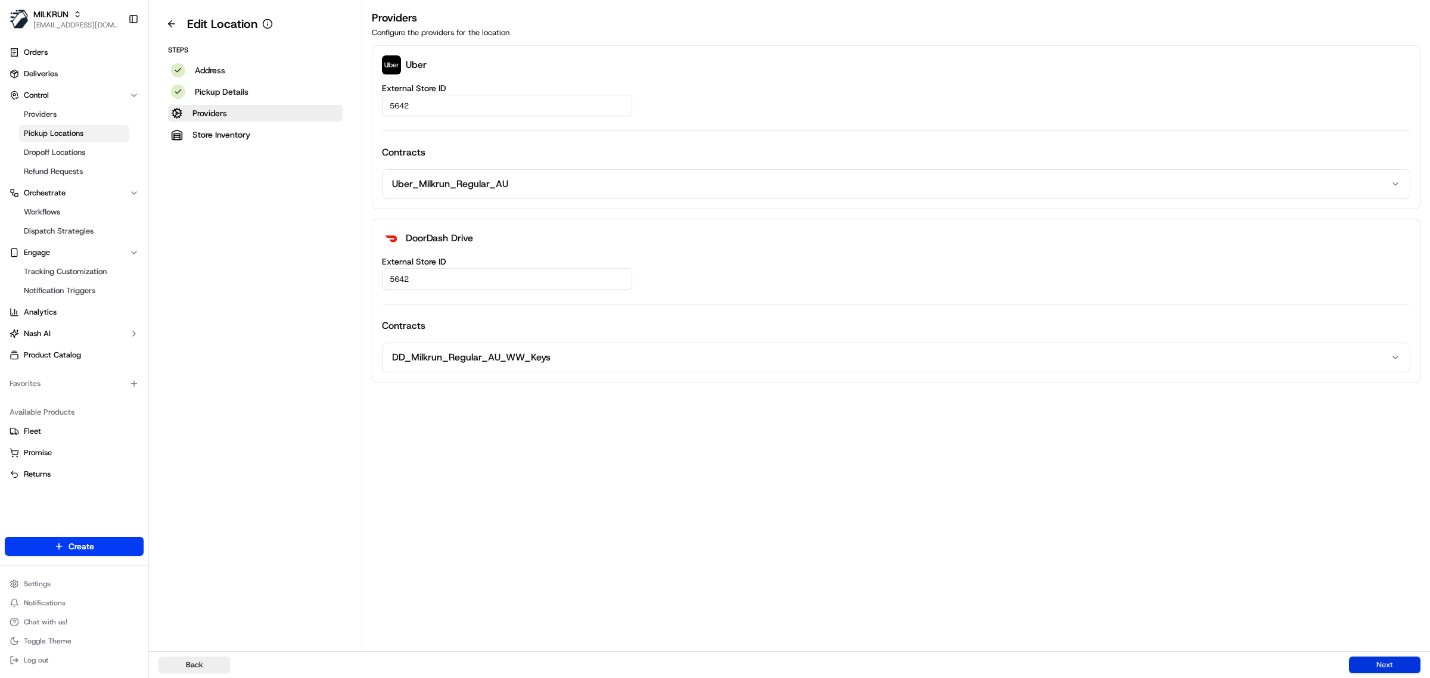
click at [1375, 661] on button "Next" at bounding box center [1385, 665] width 72 height 17
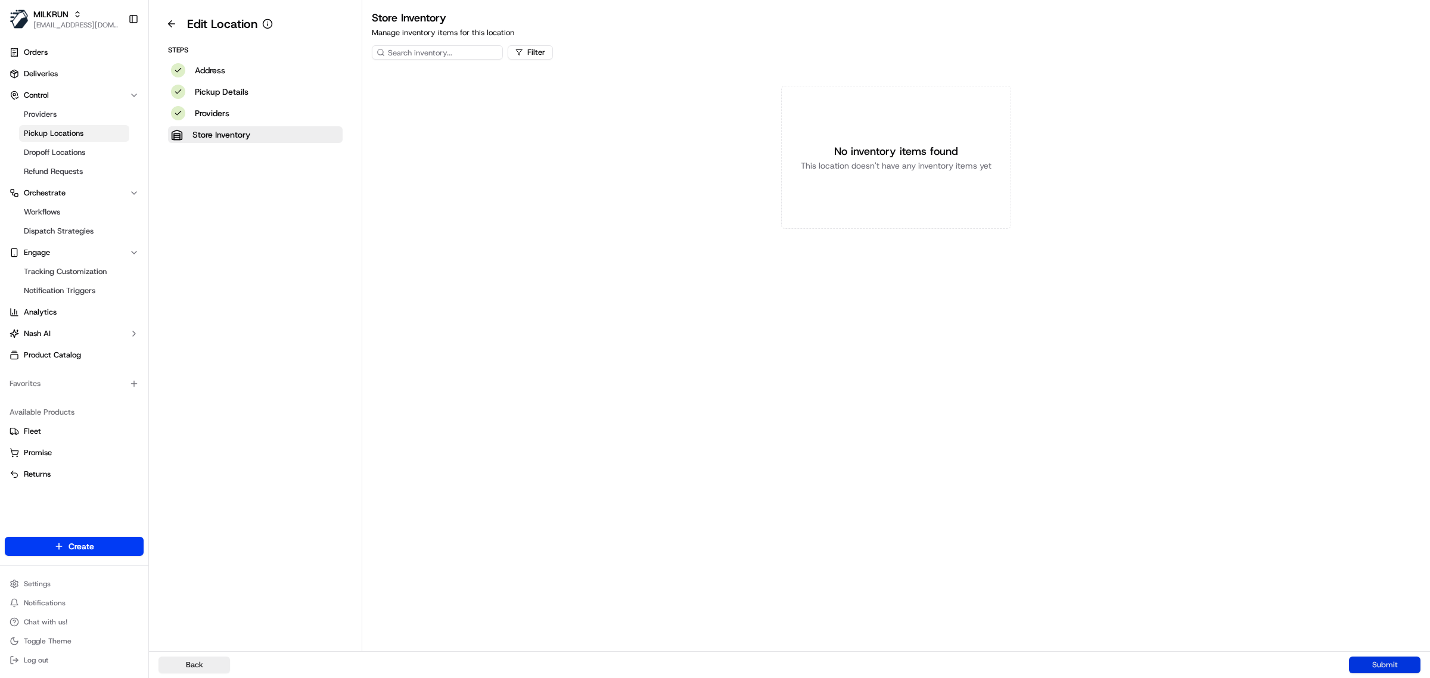
click at [1375, 661] on button "Submit" at bounding box center [1385, 665] width 72 height 17
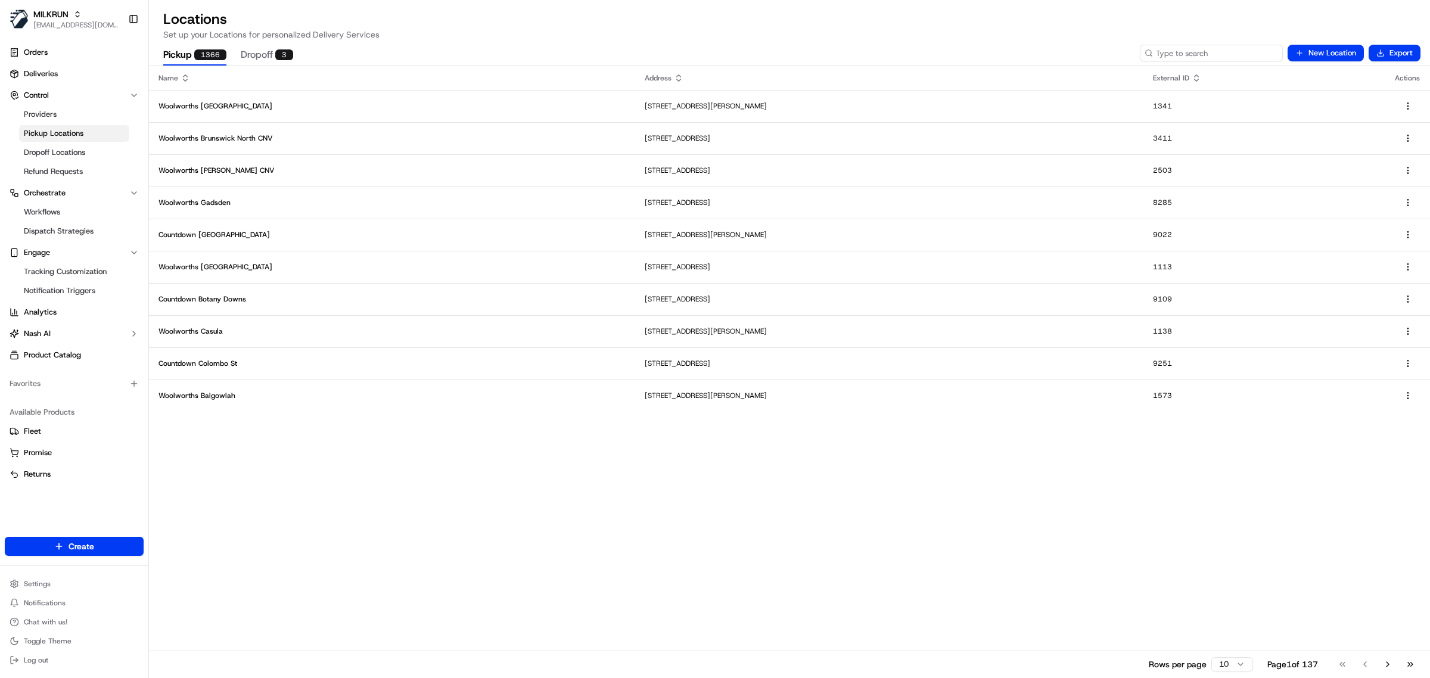
click at [1210, 58] on input at bounding box center [1211, 53] width 143 height 17
paste input "1045"
type input "1045"
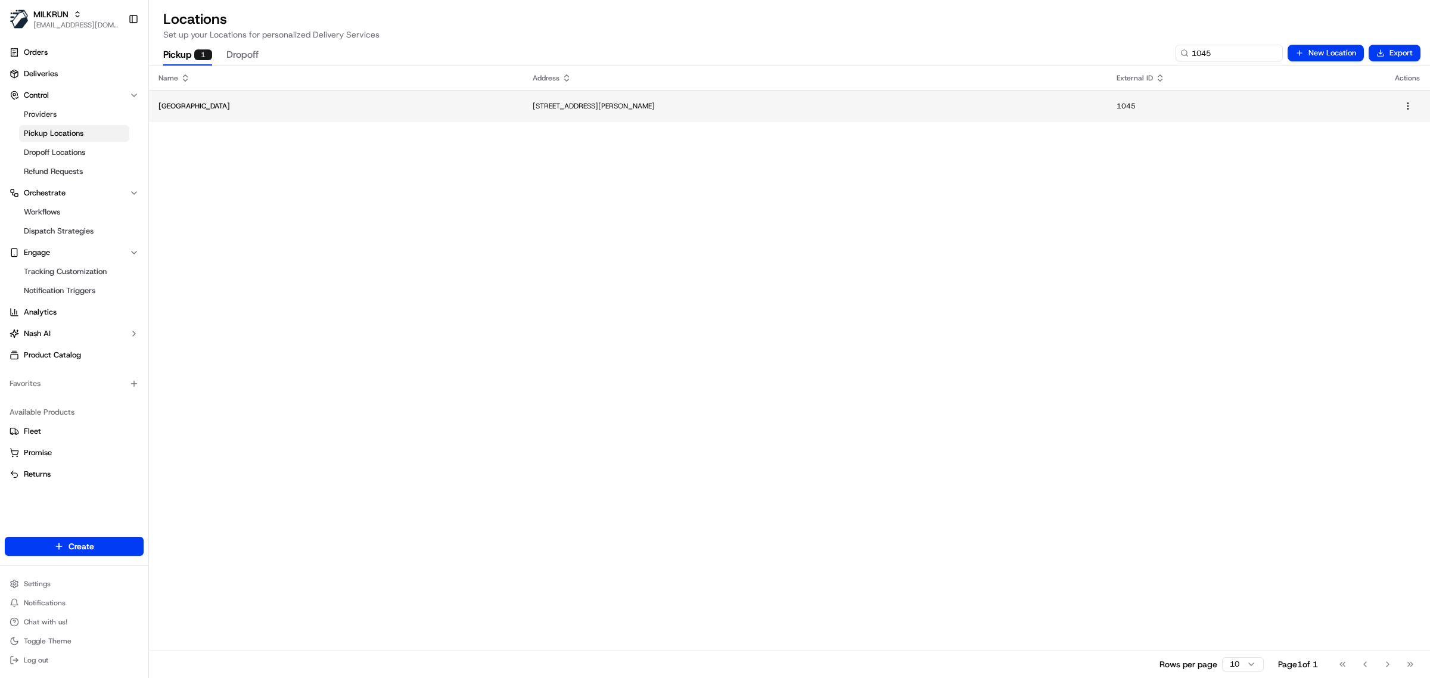
click at [451, 107] on p "[GEOGRAPHIC_DATA]" at bounding box center [336, 106] width 355 height 10
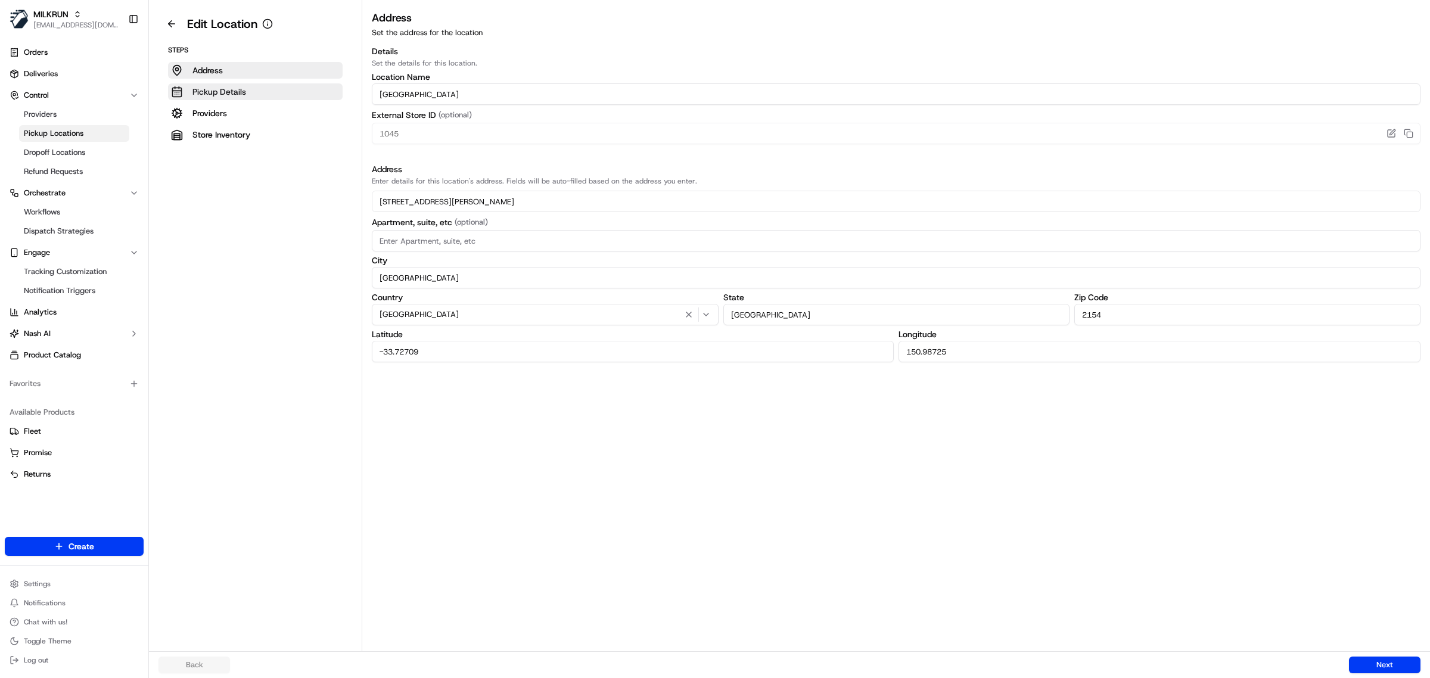
click at [236, 90] on p "Pickup Details" at bounding box center [219, 92] width 54 height 12
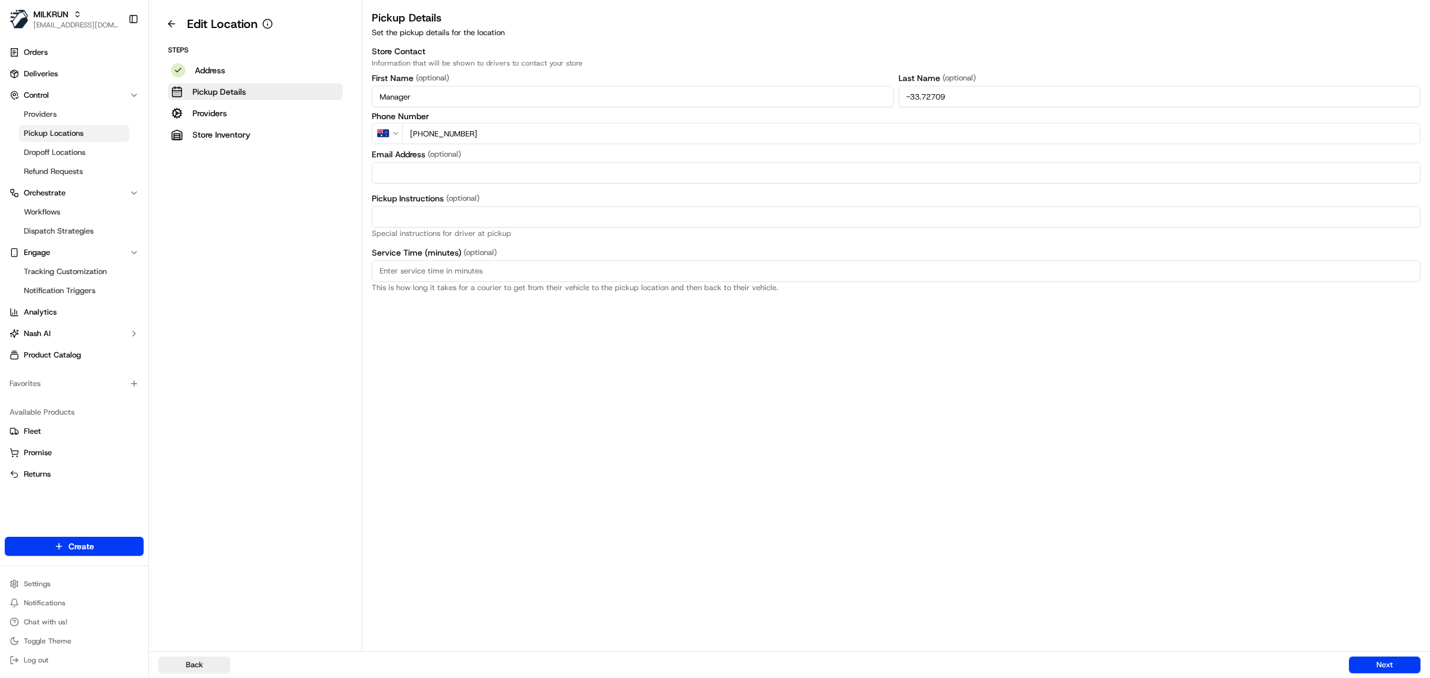
click at [548, 92] on input "Manager" at bounding box center [633, 96] width 522 height 21
click at [1043, 97] on input "-33.72709" at bounding box center [1160, 96] width 522 height 21
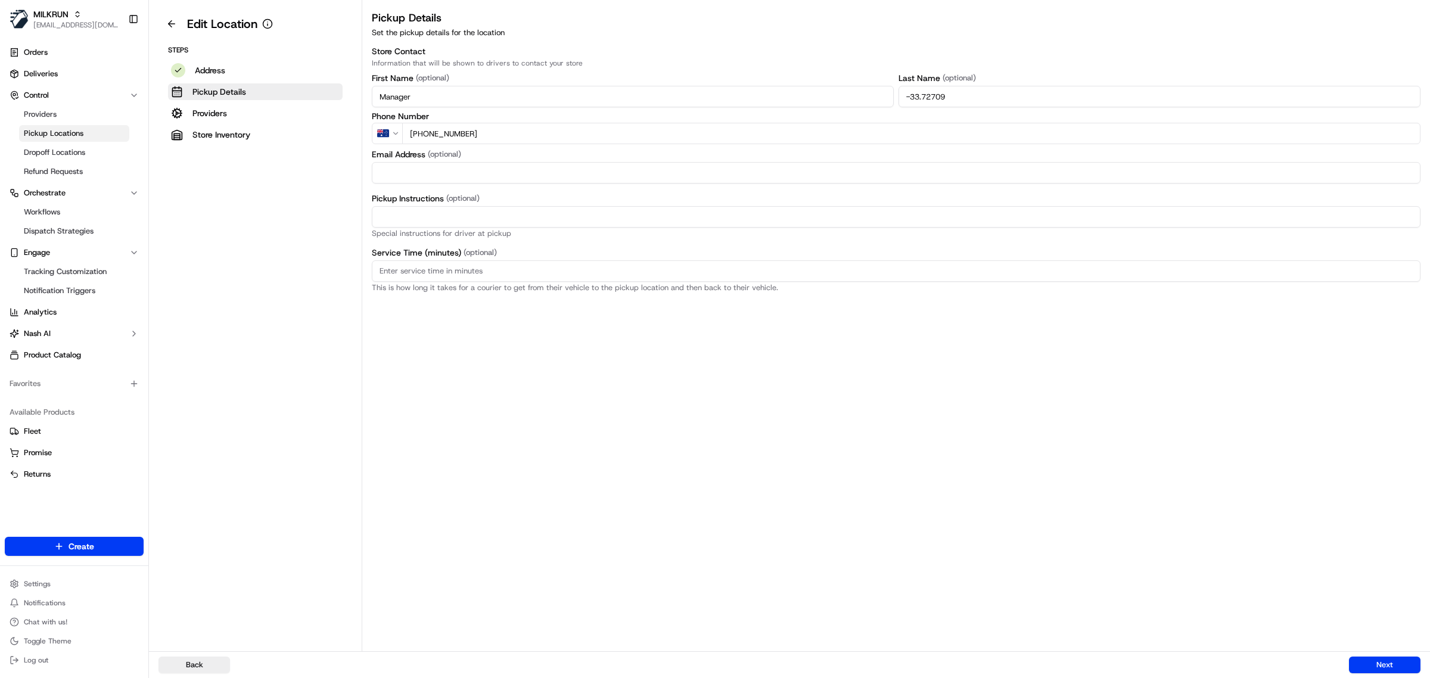
paste input "Manager"
type input "Manager"
click at [472, 223] on input "Pickup Instructions (optional)" at bounding box center [896, 216] width 1049 height 21
paste input "This is a Woolworths Store. Enter Car Park from [PERSON_NAME][GEOGRAPHIC_DATA].…"
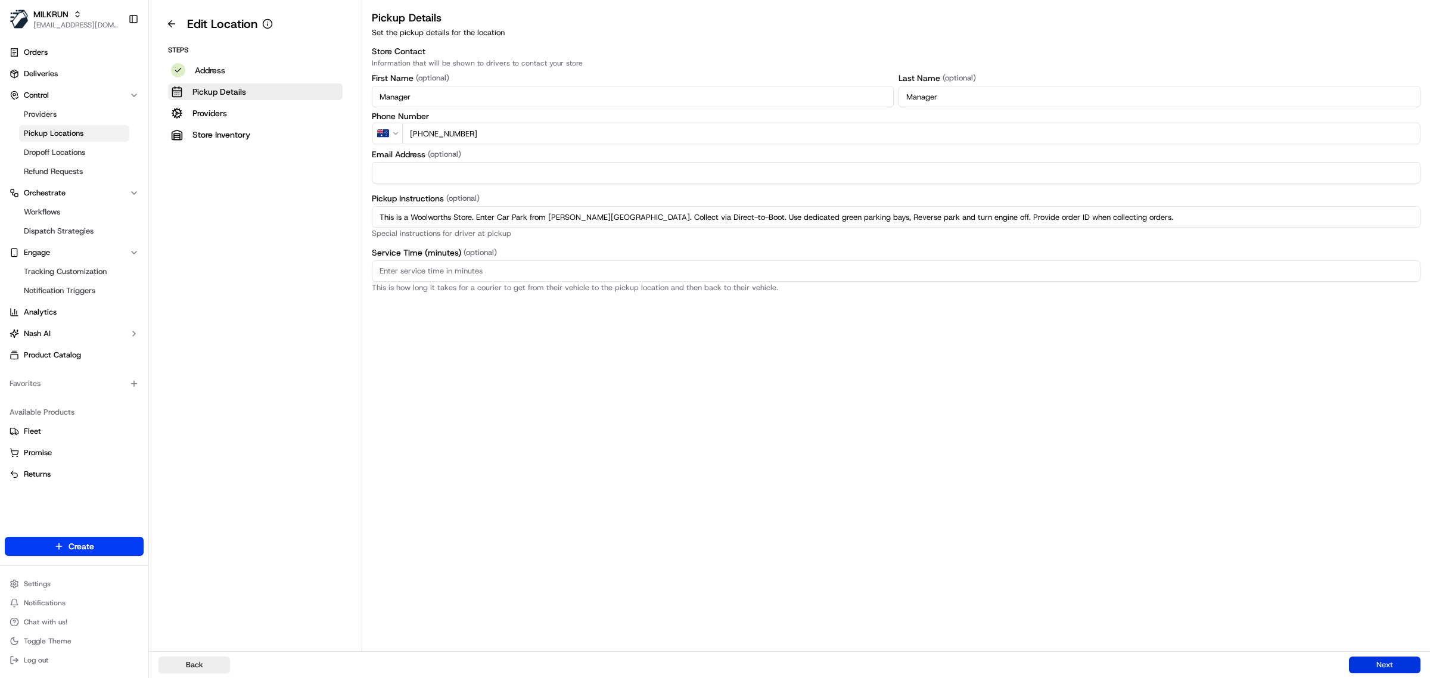
type input "This is a Woolworths Store. Enter Car Park from [PERSON_NAME][GEOGRAPHIC_DATA].…"
click at [1377, 663] on button "Next" at bounding box center [1385, 665] width 72 height 17
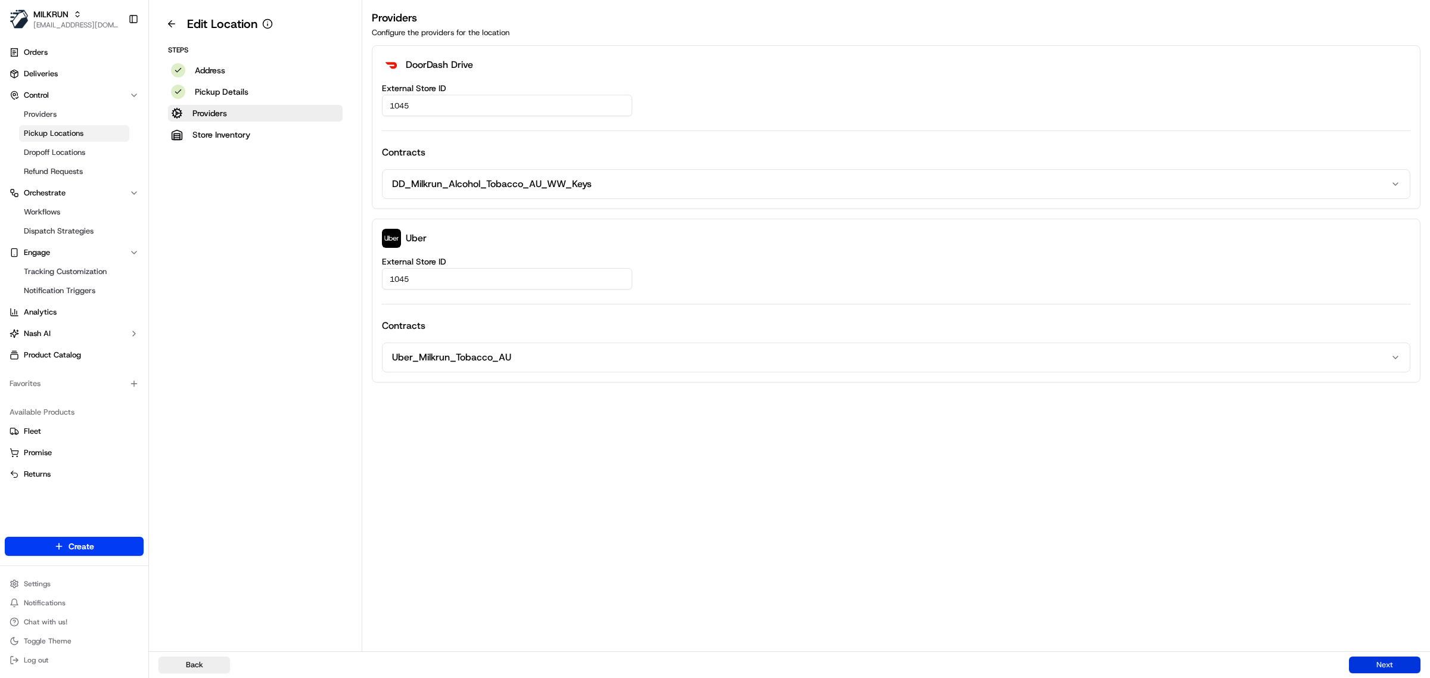
click at [1377, 663] on button "Next" at bounding box center [1385, 665] width 72 height 17
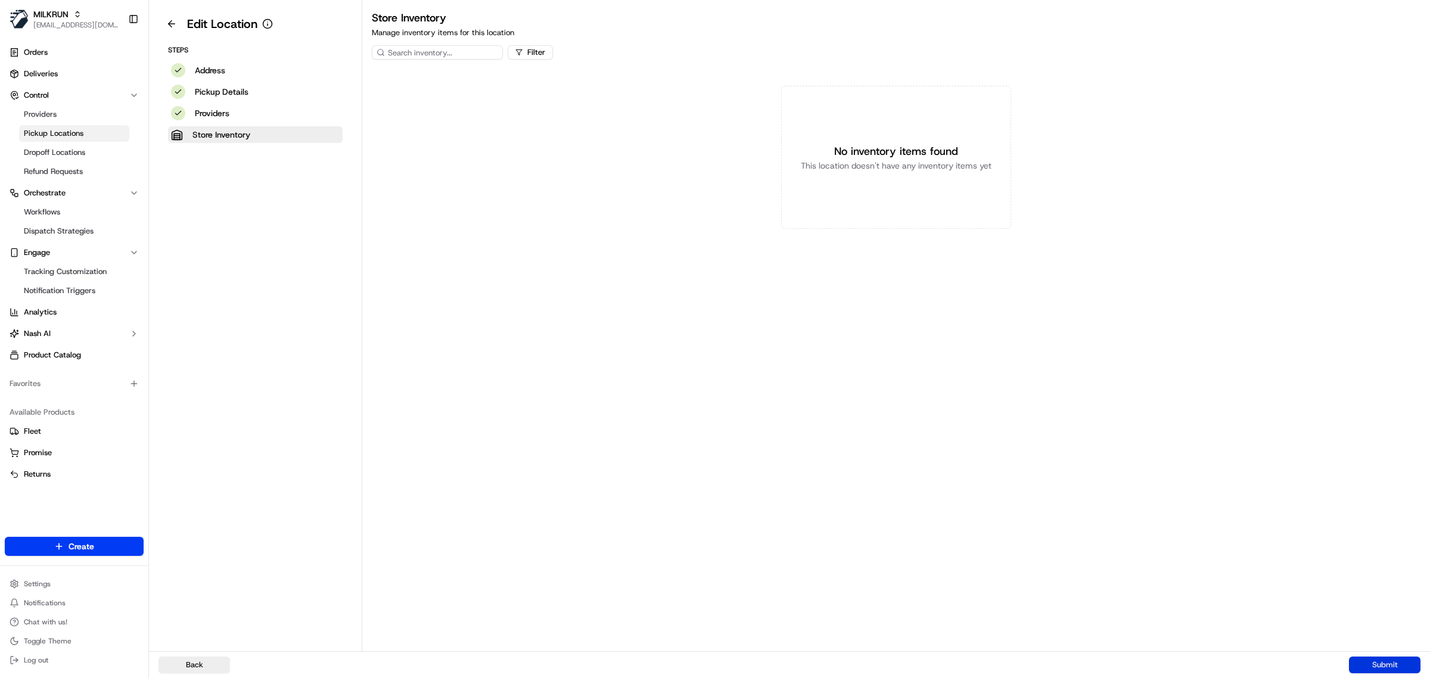
click at [1377, 663] on button "Submit" at bounding box center [1385, 665] width 72 height 17
